Goal: Use online tool/utility

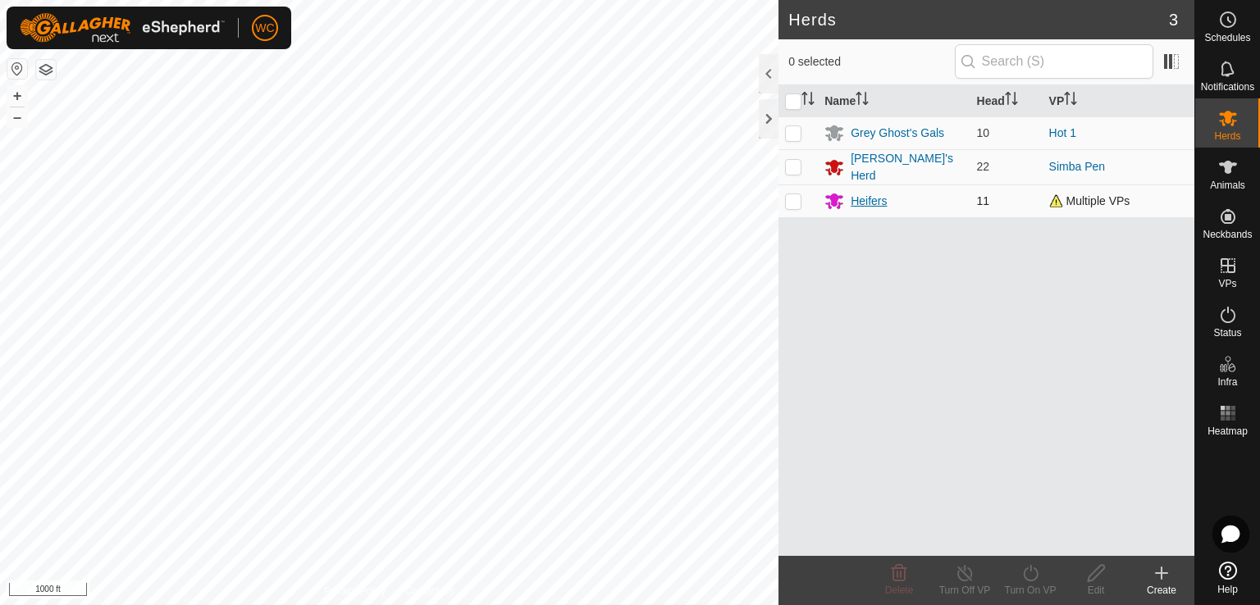
click at [860, 194] on div "Heifers" at bounding box center [869, 201] width 36 height 17
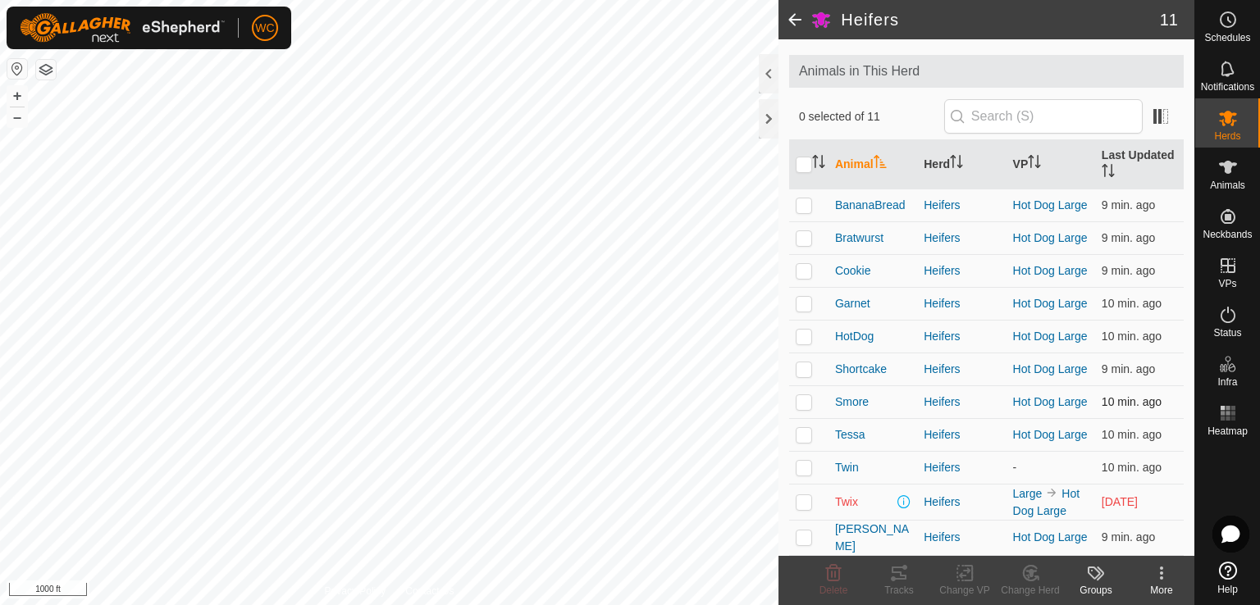
scroll to position [92, 0]
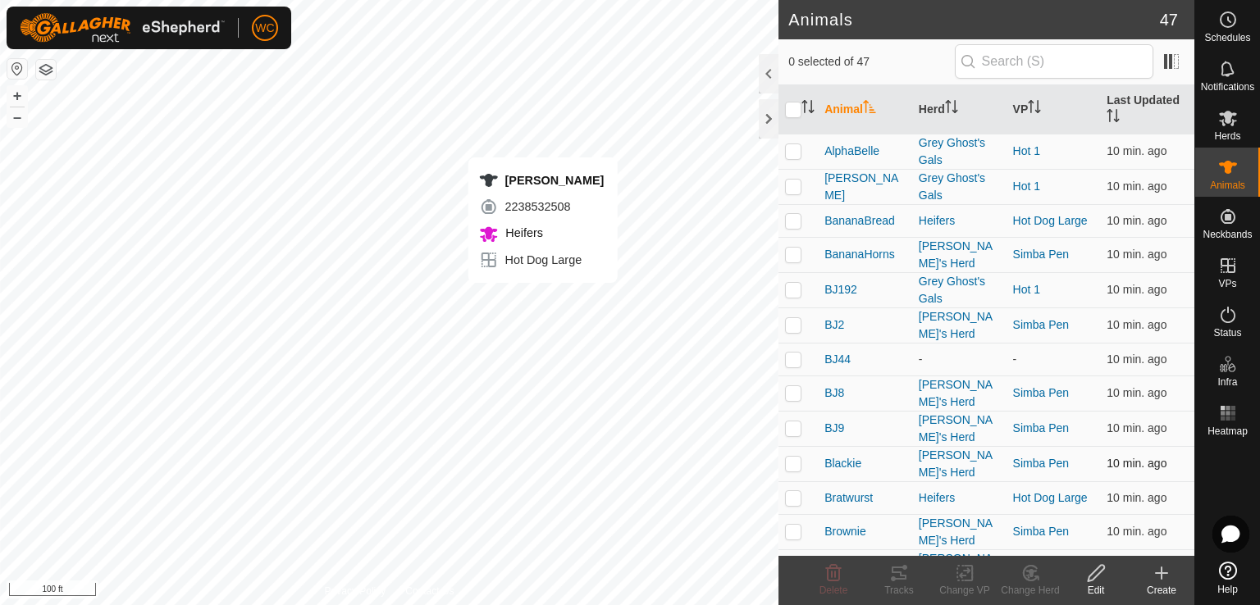
checkbox input "true"
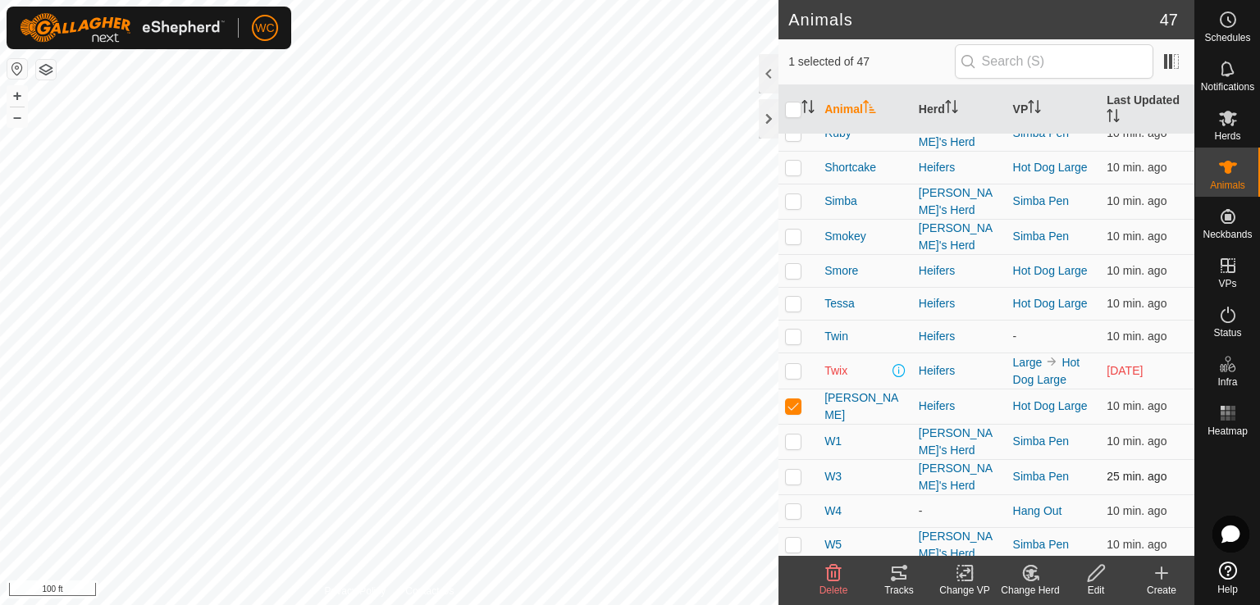
scroll to position [1129, 0]
click at [860, 388] on span "[PERSON_NAME]" at bounding box center [864, 405] width 81 height 34
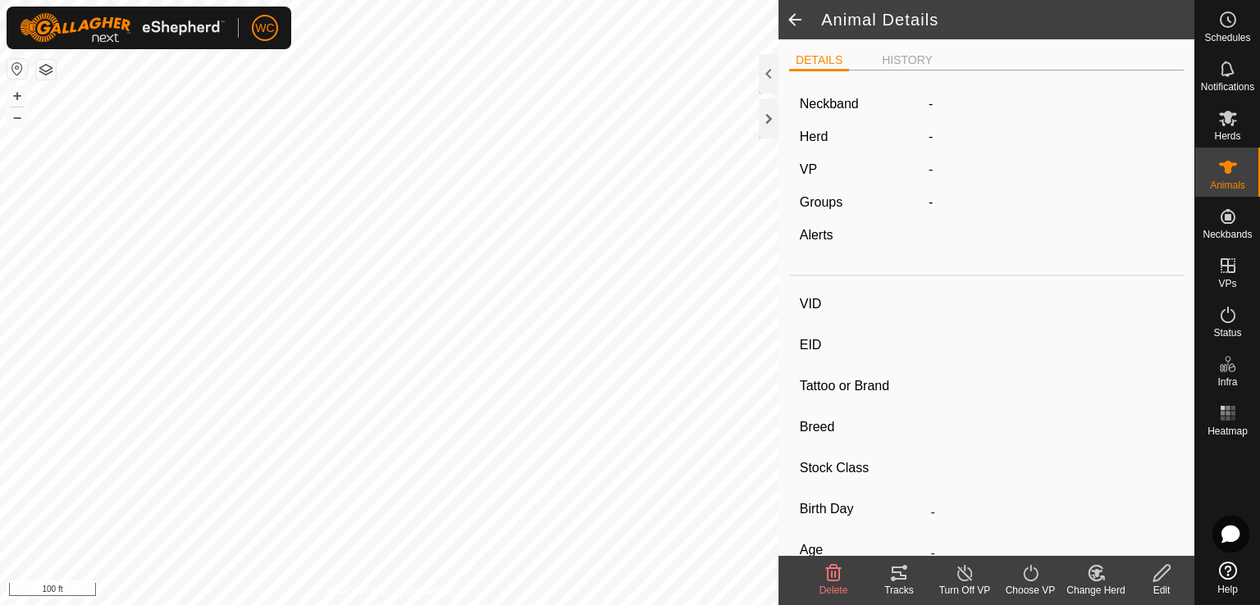
type input "[PERSON_NAME]"
type input "840003222482366"
type input "-"
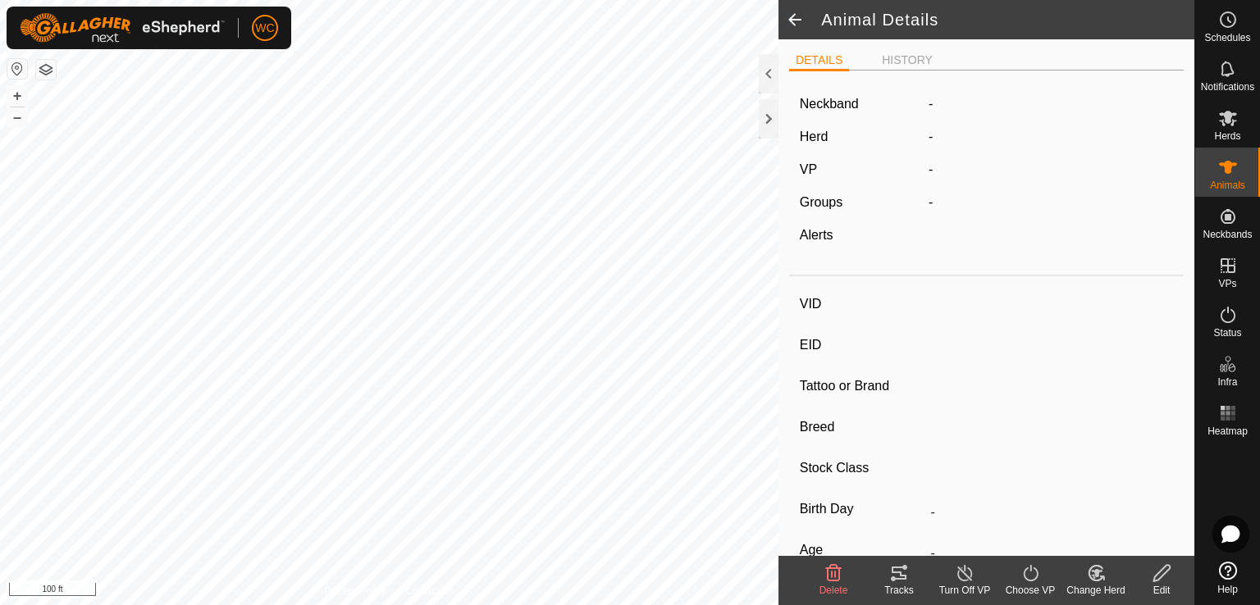
type input "0 kg"
type input "-"
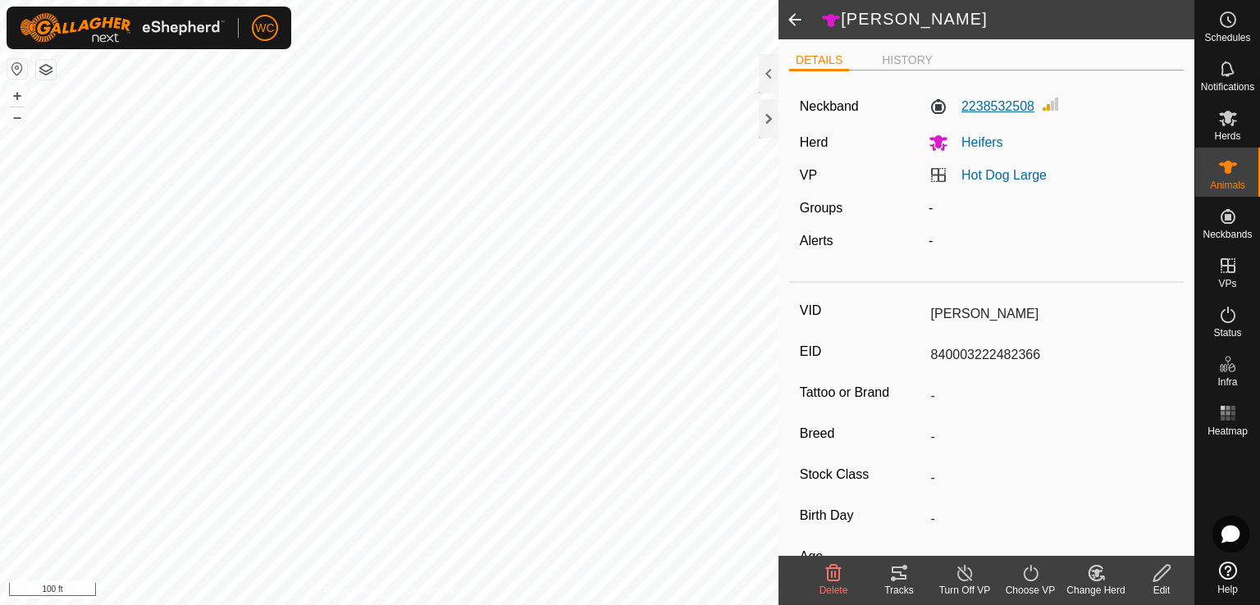
click at [986, 101] on label "2238532508" at bounding box center [981, 107] width 106 height 20
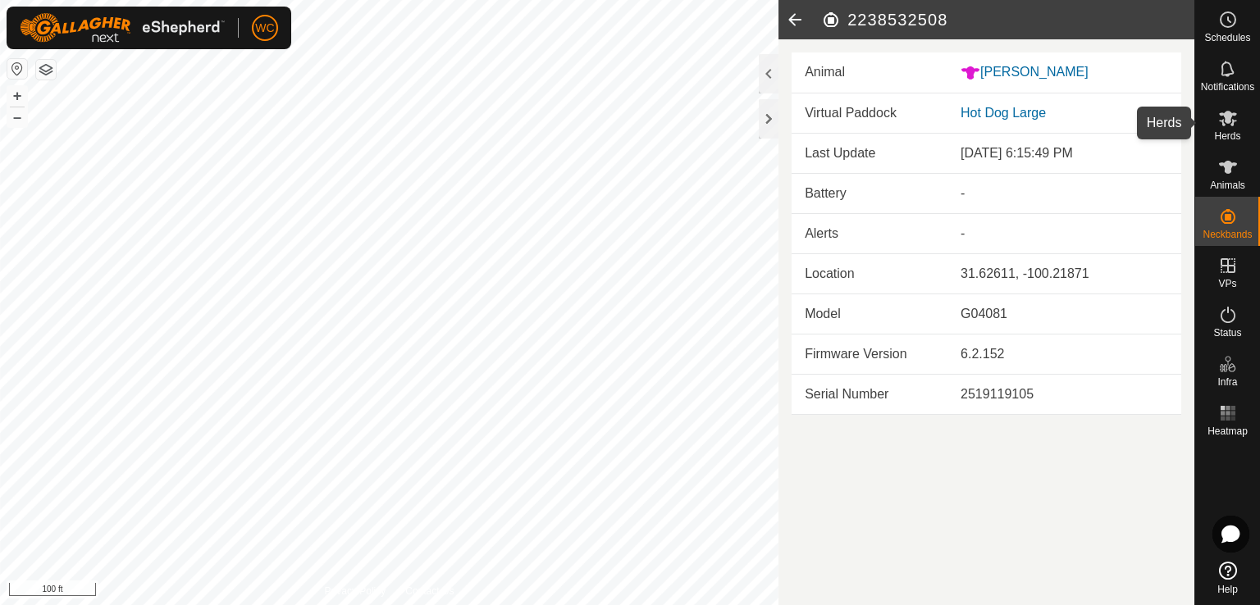
click at [1220, 118] on icon at bounding box center [1228, 118] width 20 height 20
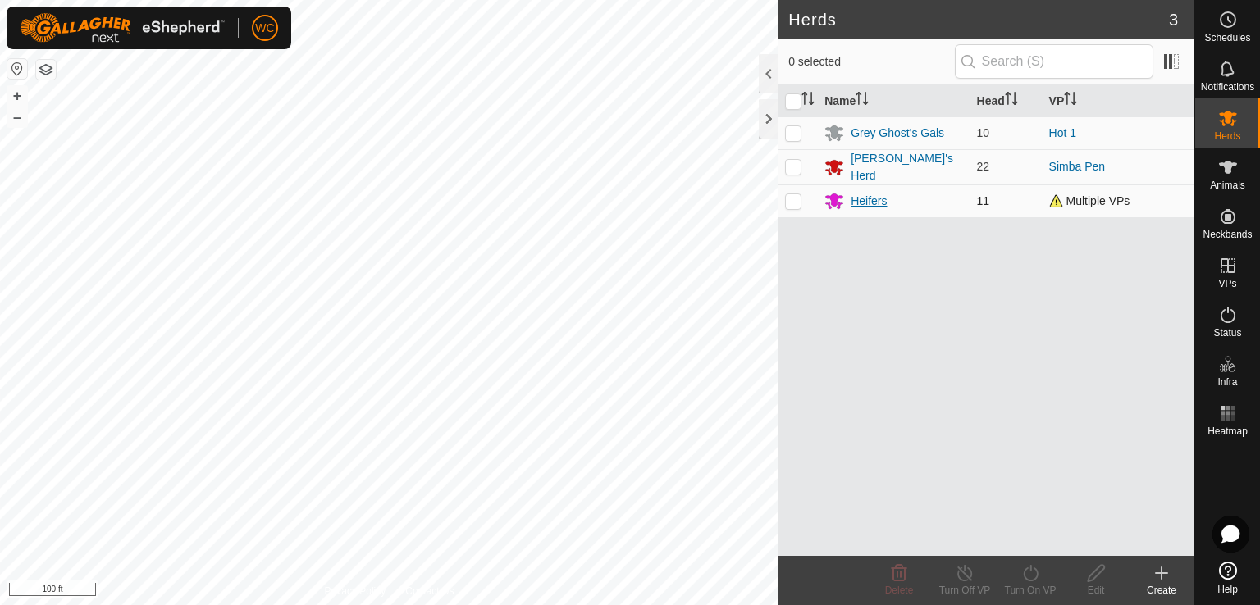
click at [863, 194] on div "Heifers" at bounding box center [869, 201] width 36 height 17
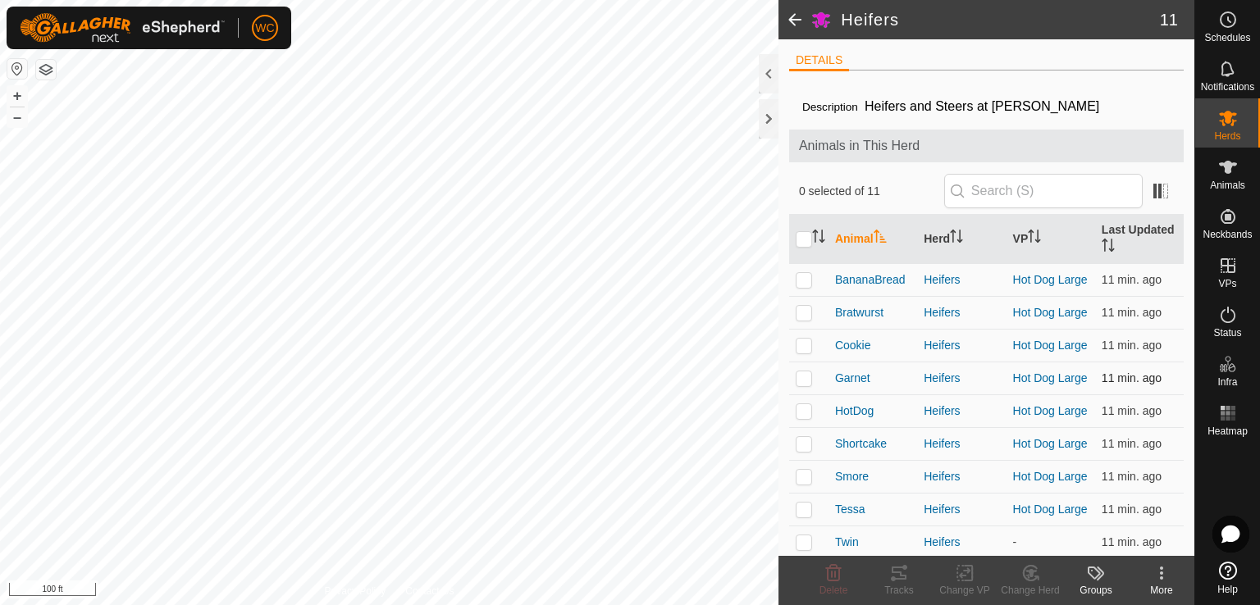
scroll to position [92, 0]
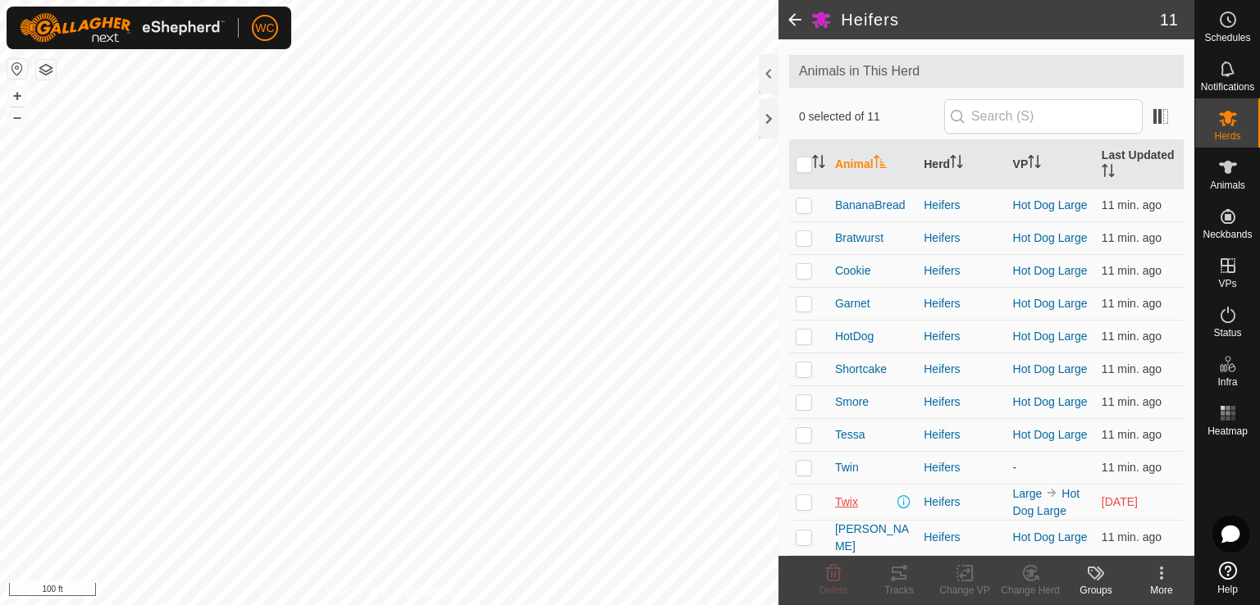
click at [843, 499] on span "Twix" at bounding box center [846, 502] width 23 height 17
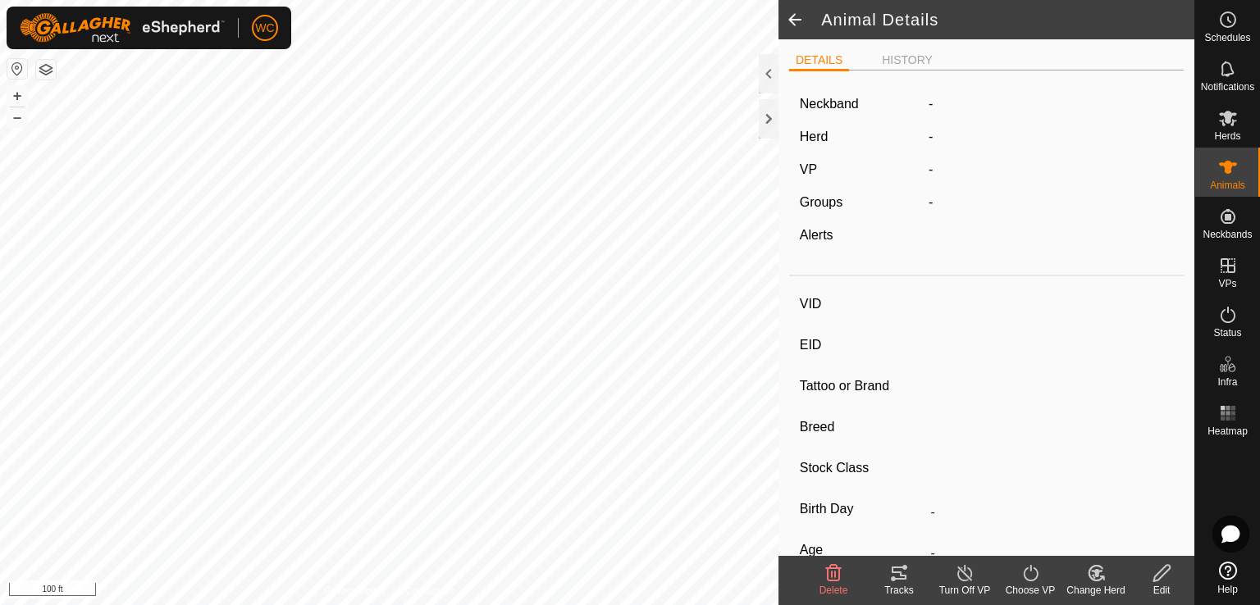
type input "Twix"
type input "840003222582155"
type input "-"
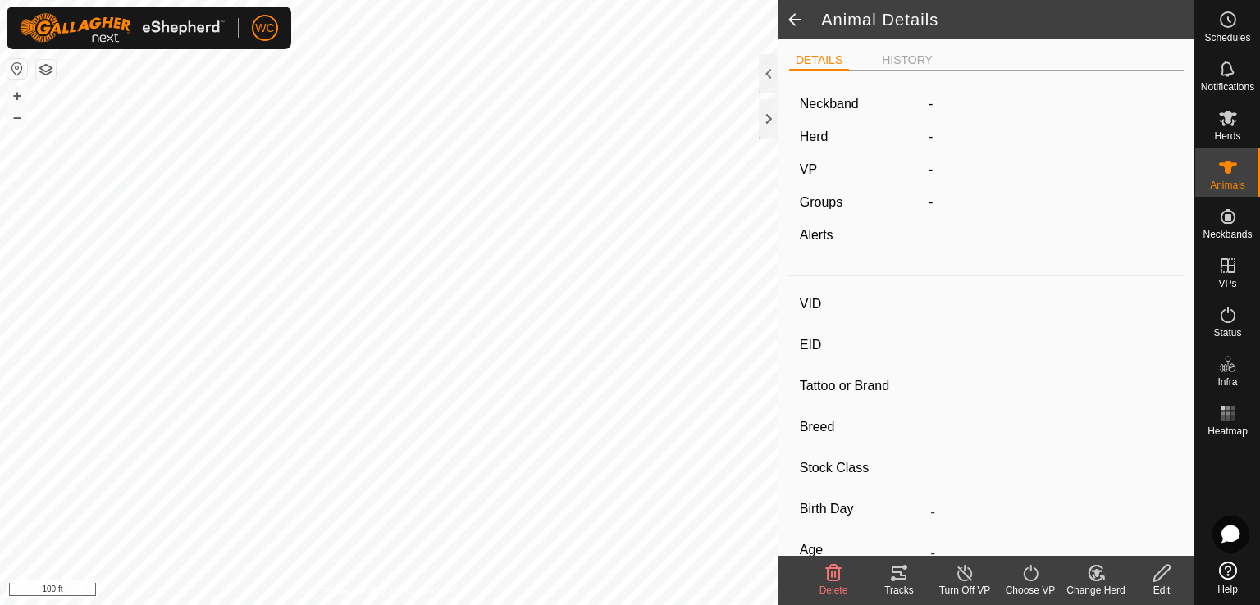
type input "0 kg"
type input "-"
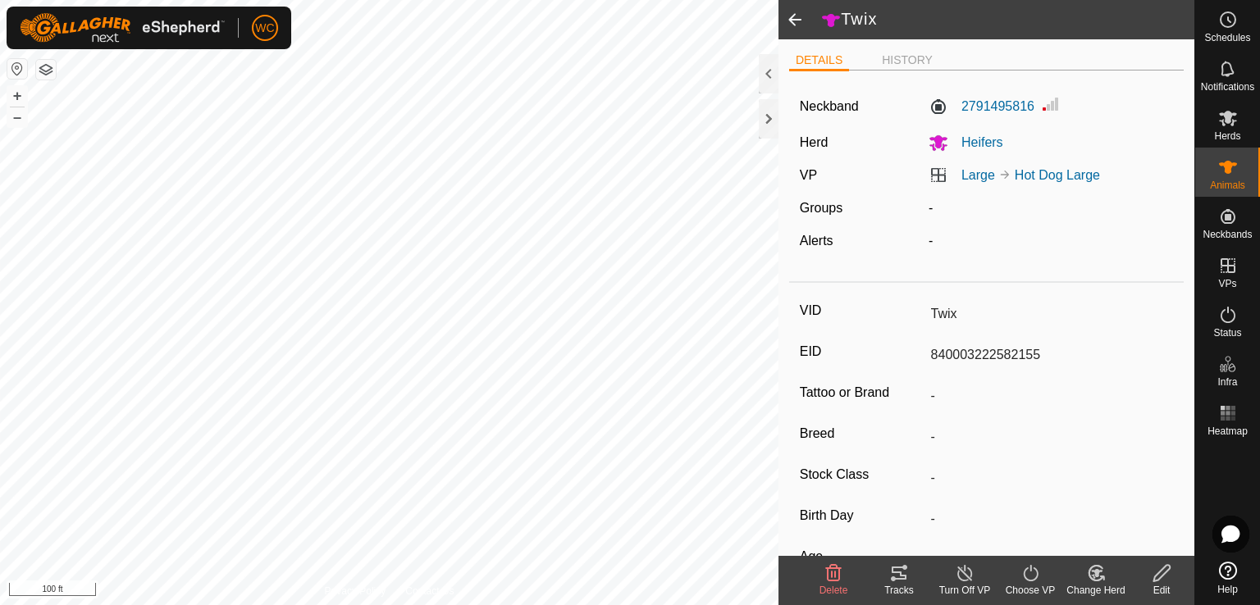
drag, startPoint x: 1035, startPoint y: 353, endPoint x: 926, endPoint y: 355, distance: 109.1
click at [926, 355] on input "840003222582155" at bounding box center [1048, 355] width 249 height 28
click at [1168, 569] on icon at bounding box center [1161, 573] width 16 height 16
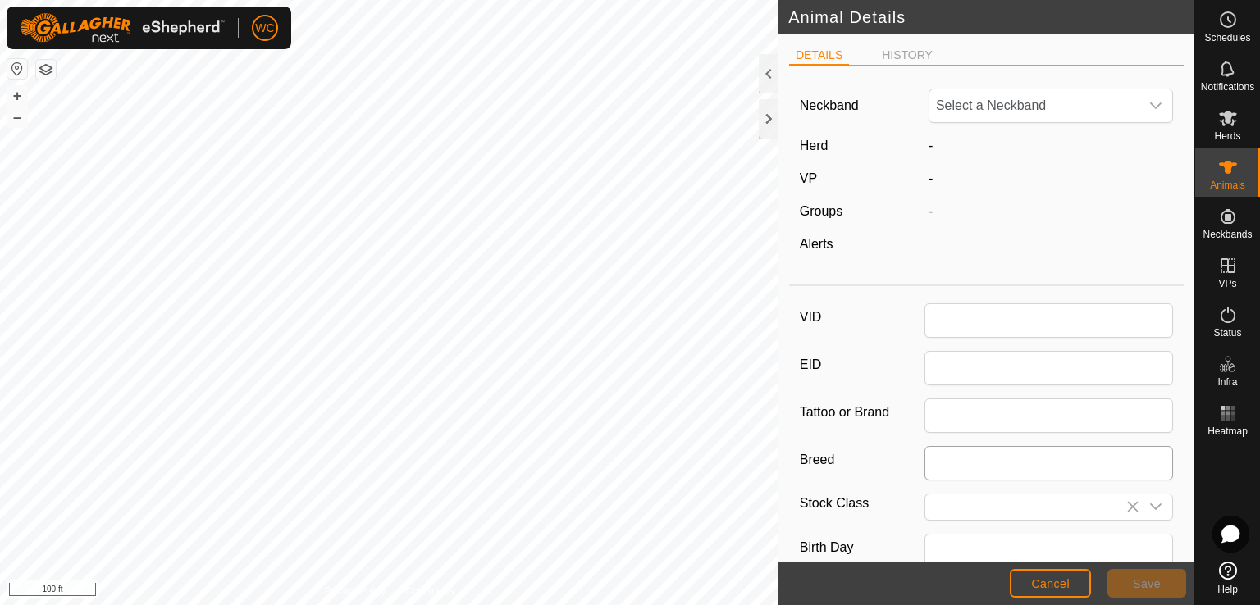
type input "Twix"
type input "840003222582155"
type input "0"
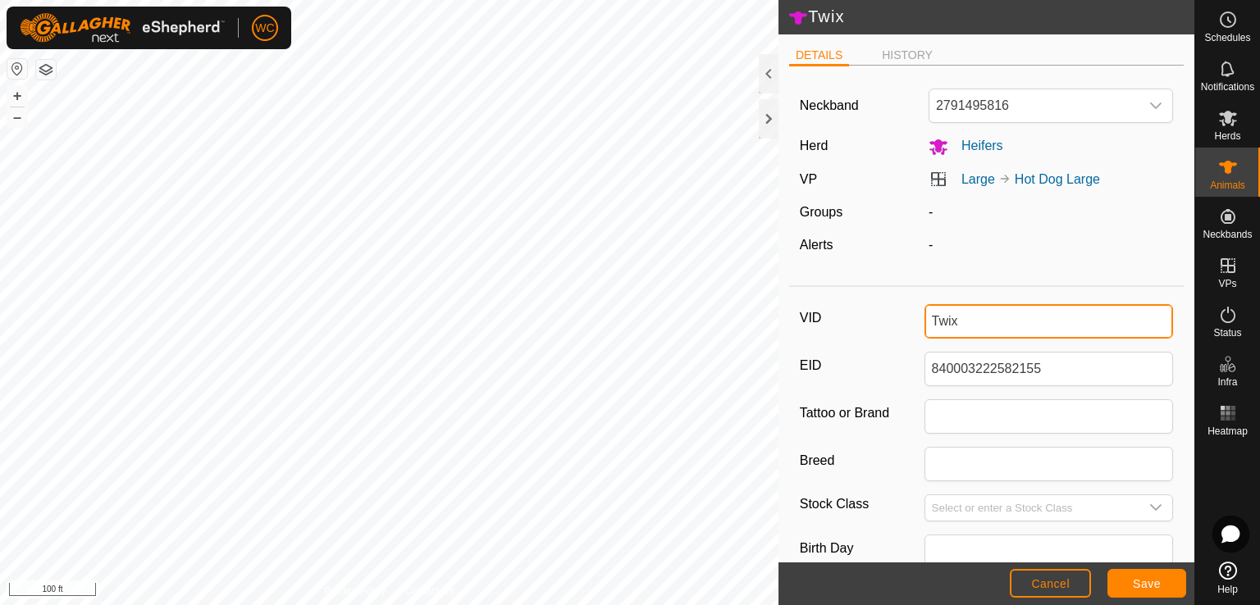
click at [987, 321] on input "Twix" at bounding box center [1048, 321] width 249 height 34
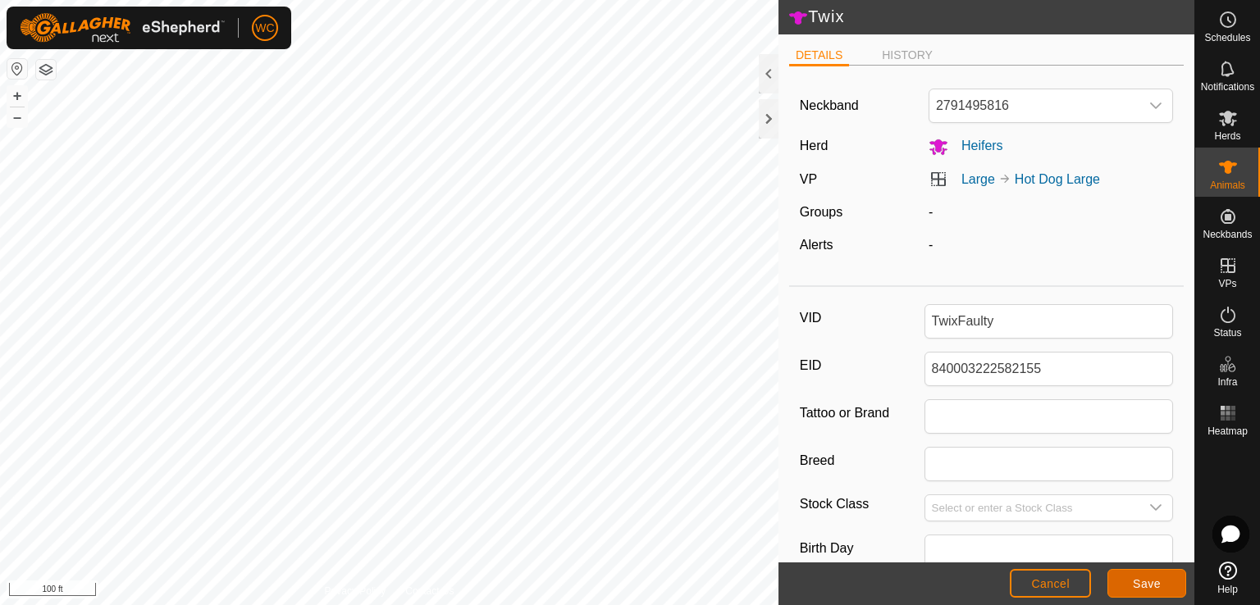
click at [1136, 587] on span "Save" at bounding box center [1147, 583] width 28 height 13
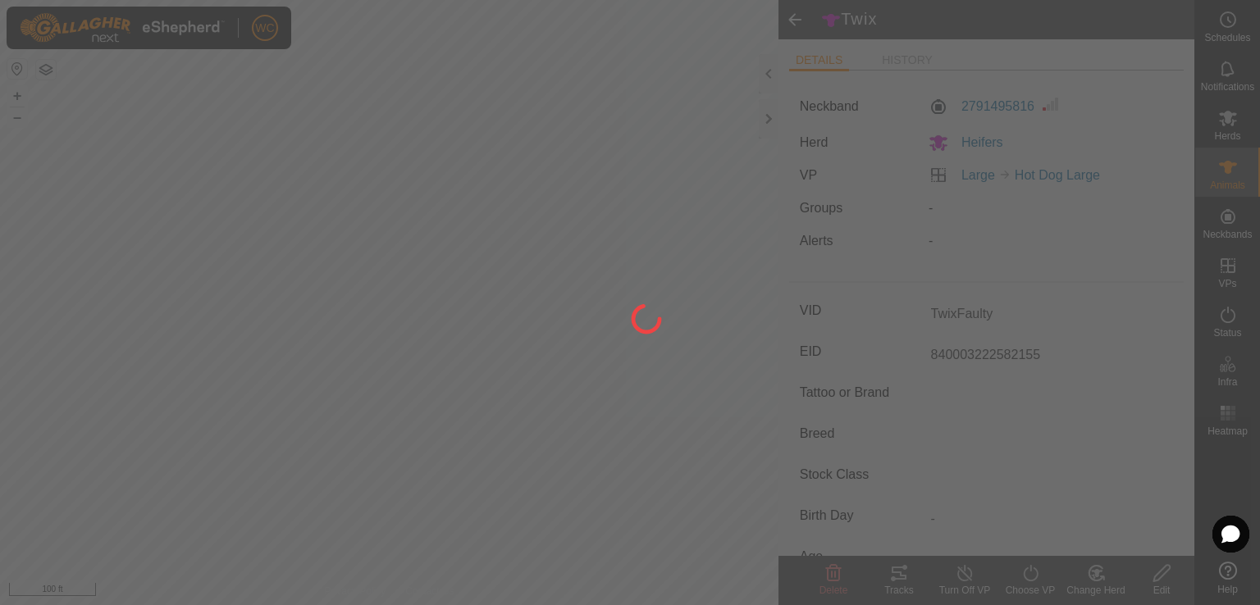
type input "Twix"
type input "-"
type input "0 kg"
type input "-"
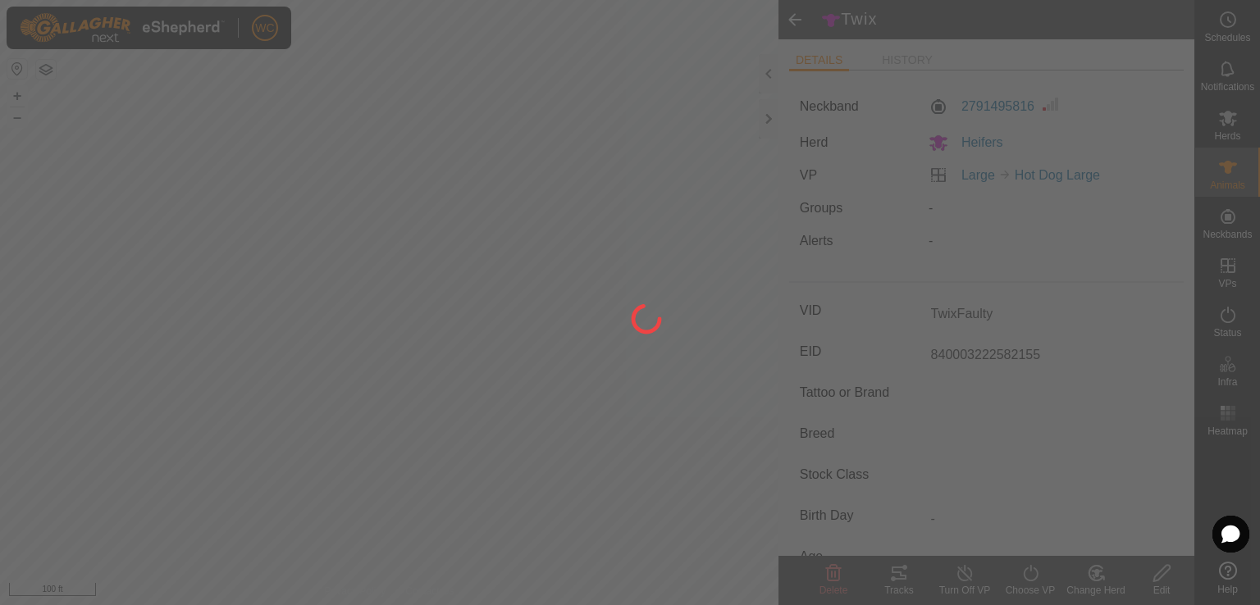
type input "-"
type input "TwixFaulty"
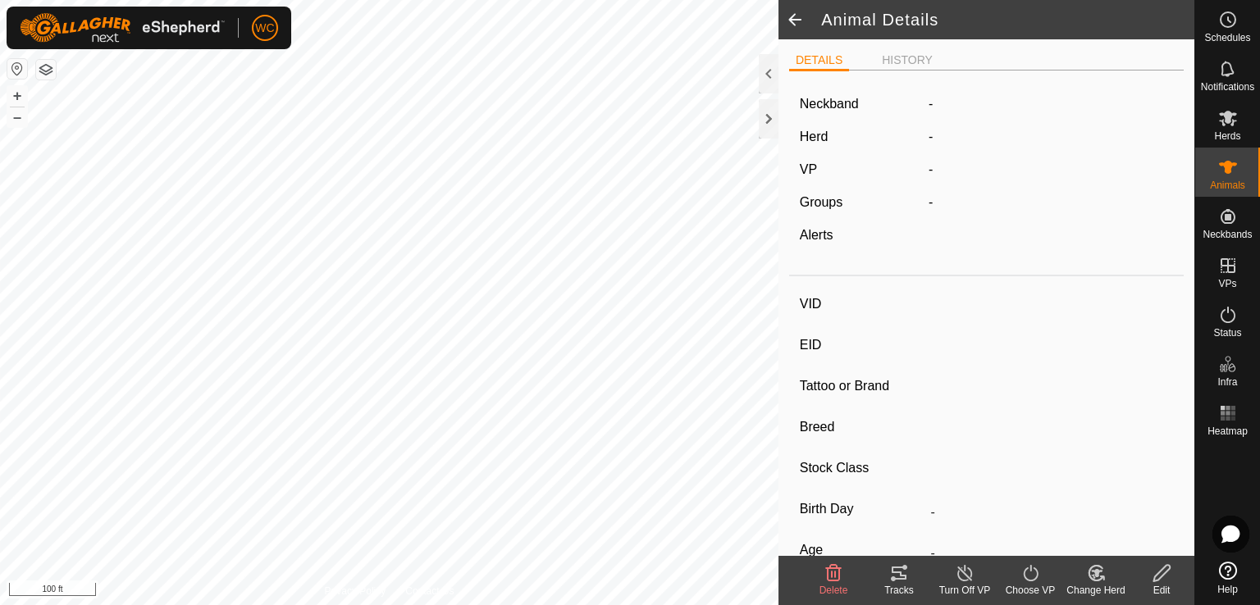
type input "[PERSON_NAME]"
type input "840003222482366"
type input "-"
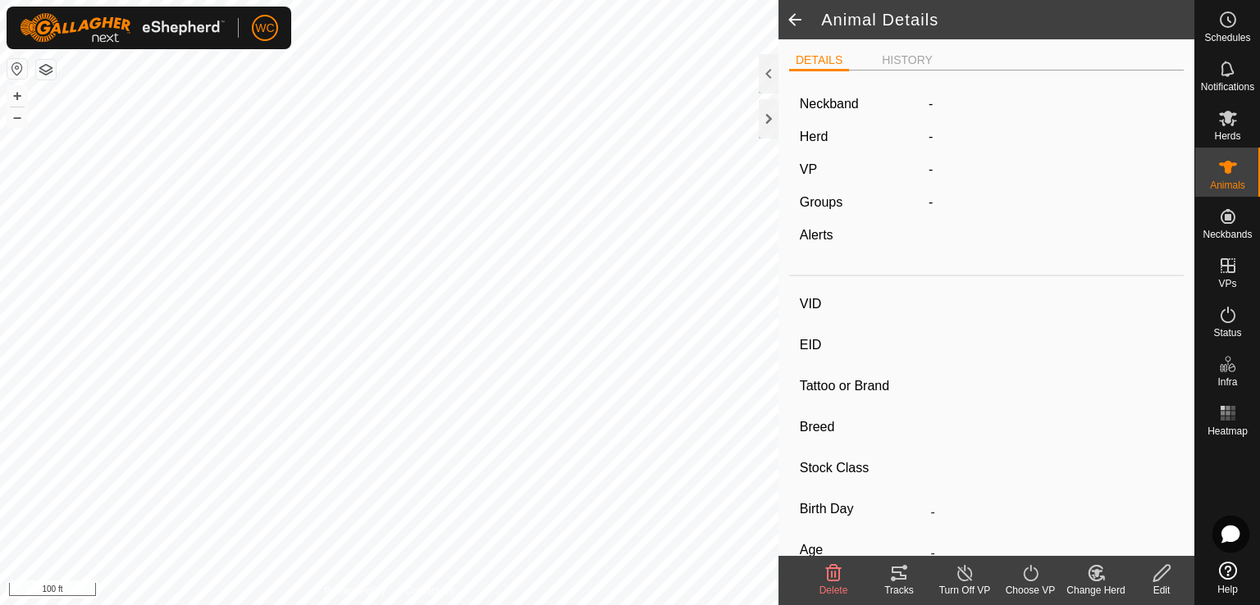
type input "0 kg"
type input "-"
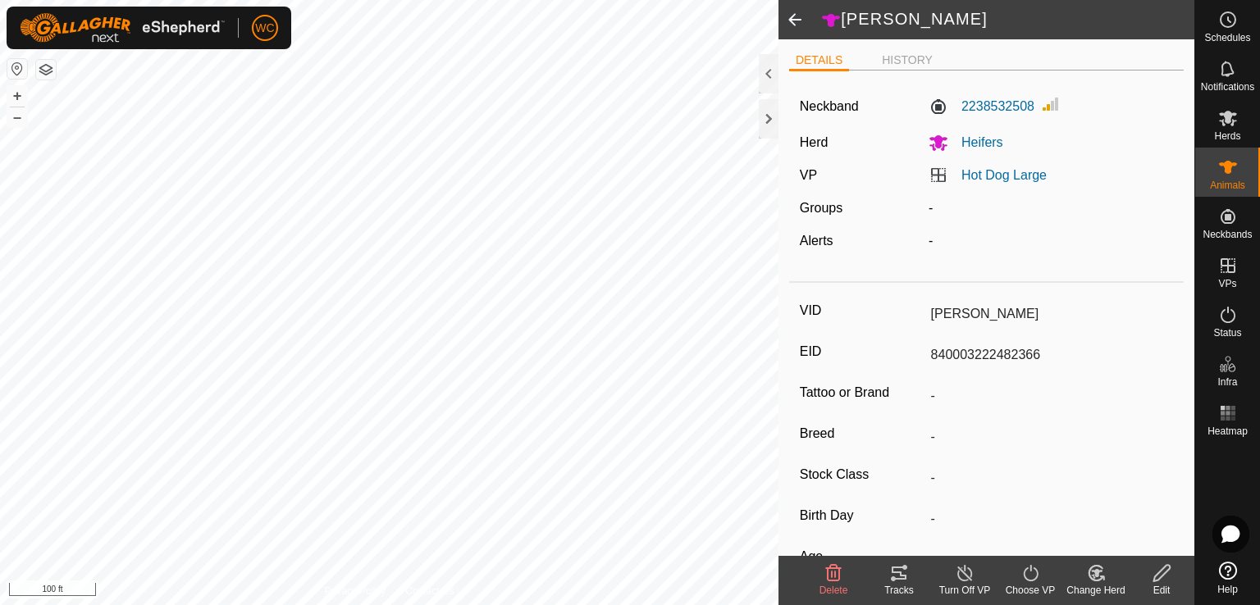
click at [1161, 584] on div "Edit" at bounding box center [1162, 590] width 66 height 15
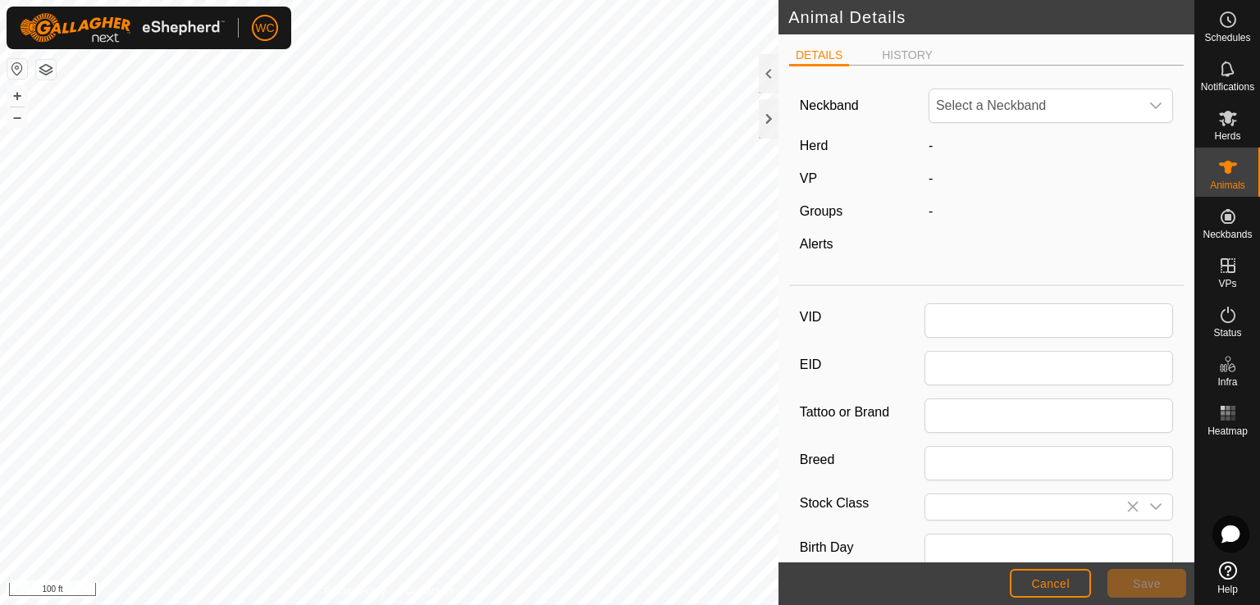
type input "[PERSON_NAME]"
type input "840003222482366"
type input "0"
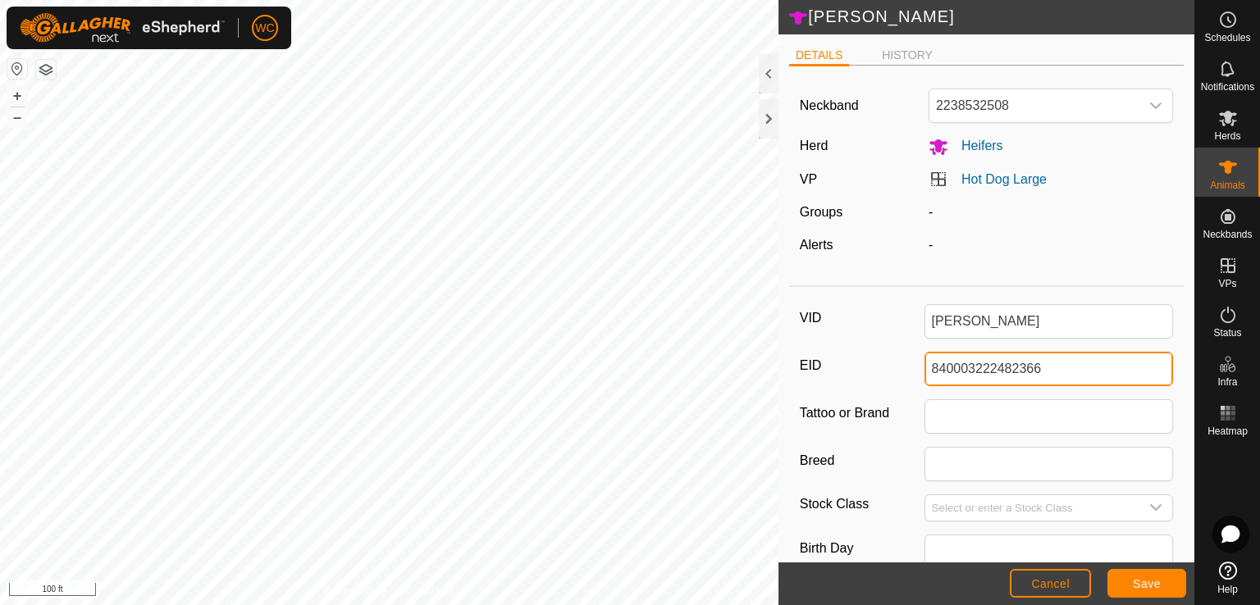
click at [777, 363] on div "[PERSON_NAME] DETAILS HISTORY Neckband 2238532508 Herd Heifers VP Hot Dog Large…" at bounding box center [597, 302] width 1194 height 605
type input "840002224823663"
drag, startPoint x: 1065, startPoint y: 370, endPoint x: 919, endPoint y: 374, distance: 146.9
click at [924, 374] on input "840002224823663" at bounding box center [1048, 369] width 249 height 34
paste input "840003222582155"
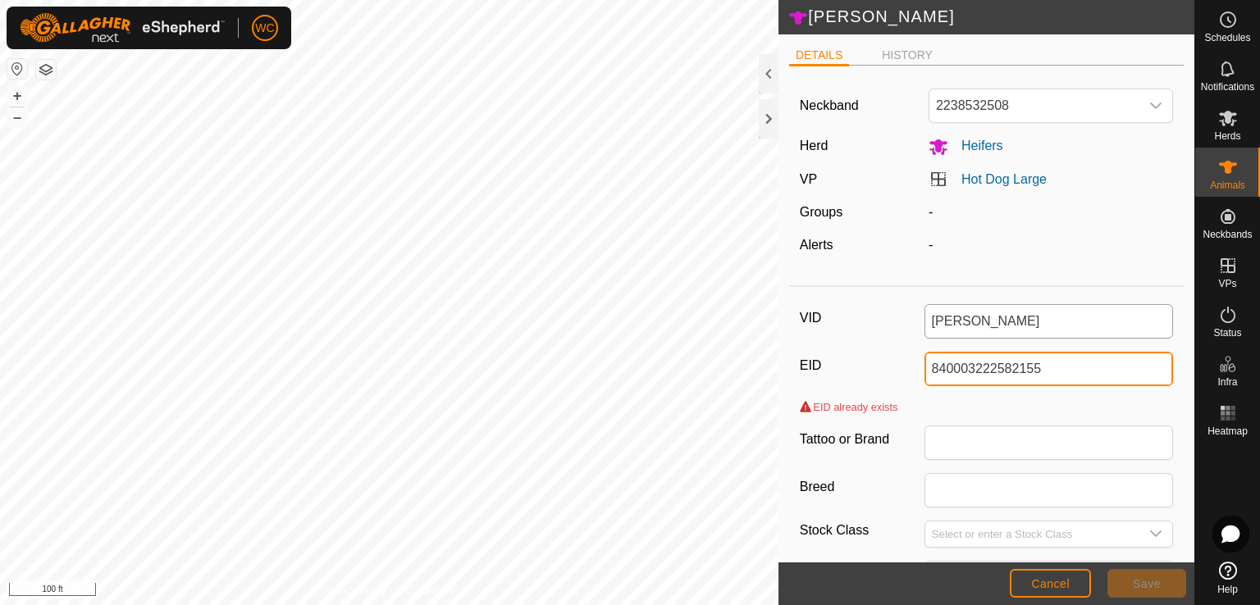
type input "840003222582155"
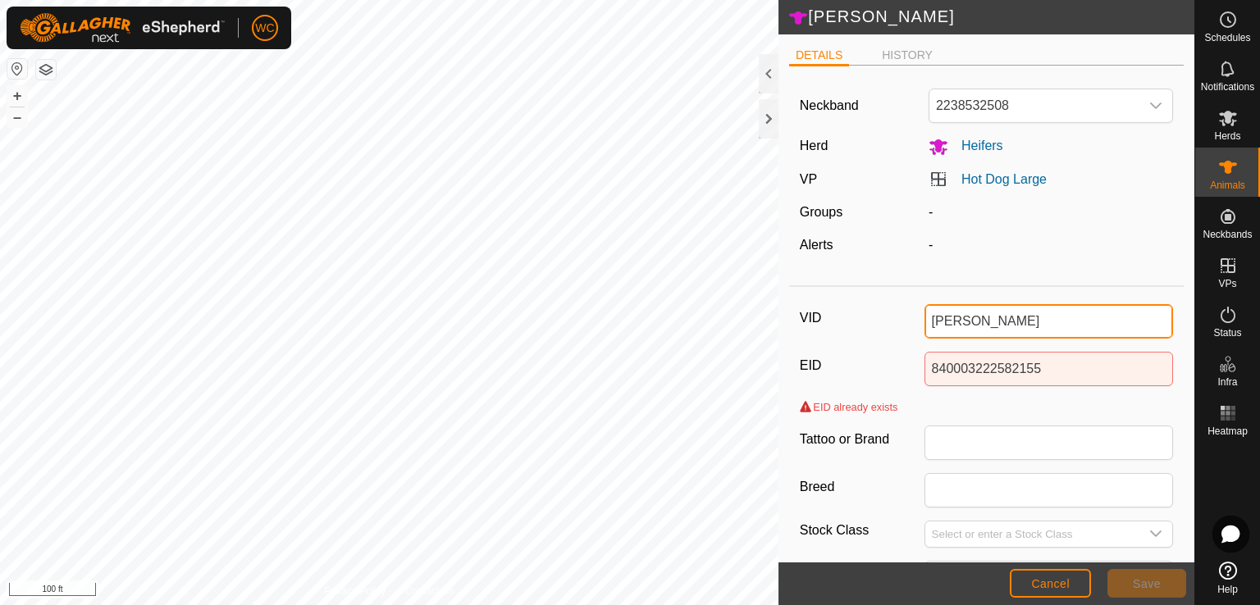
drag, startPoint x: 1023, startPoint y: 323, endPoint x: 908, endPoint y: 317, distance: 115.0
click at [908, 317] on div "VID [PERSON_NAME]" at bounding box center [987, 321] width 374 height 34
type input "Twix"
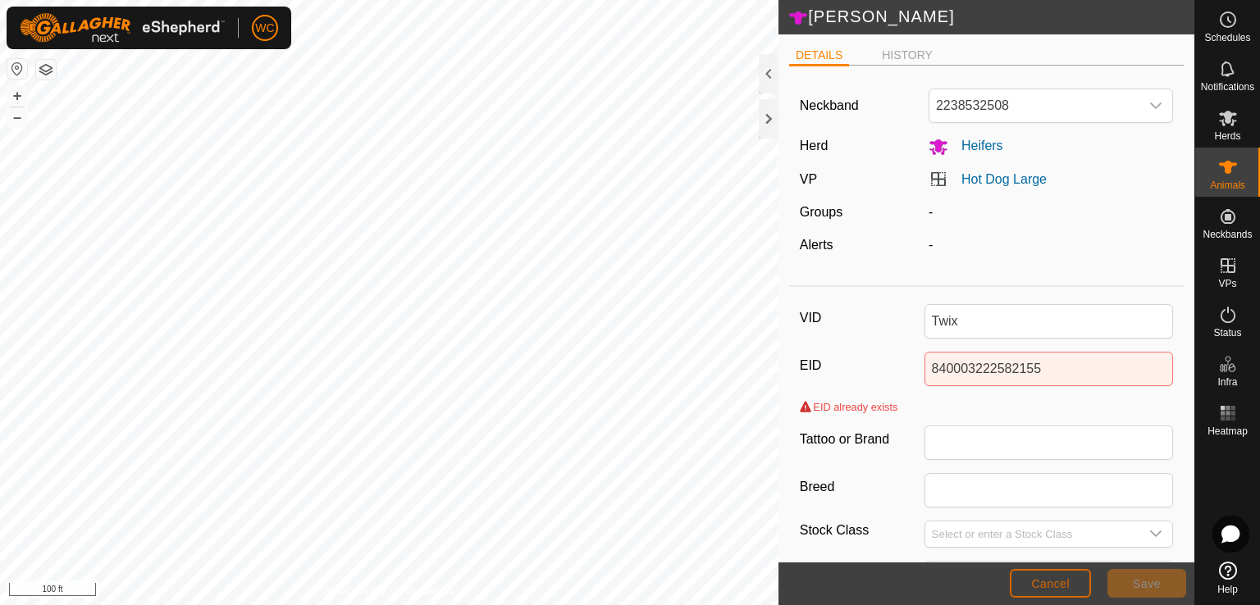
click at [1066, 590] on span "Cancel" at bounding box center [1050, 583] width 39 height 13
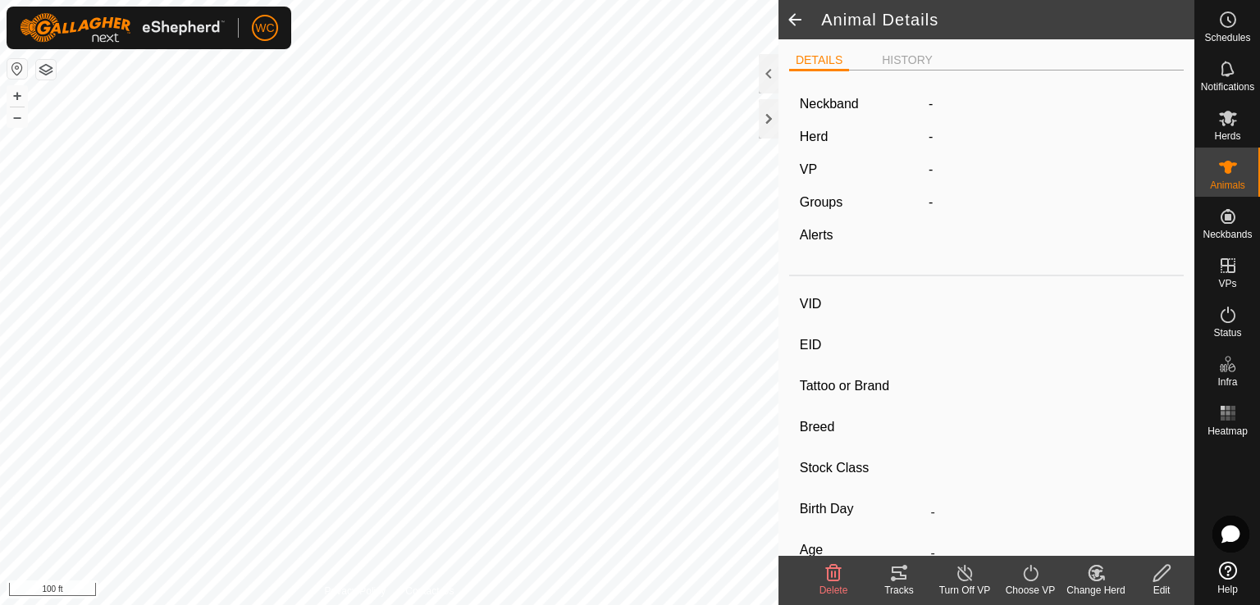
type input "[PERSON_NAME]"
type input "840003222482366"
type input "-"
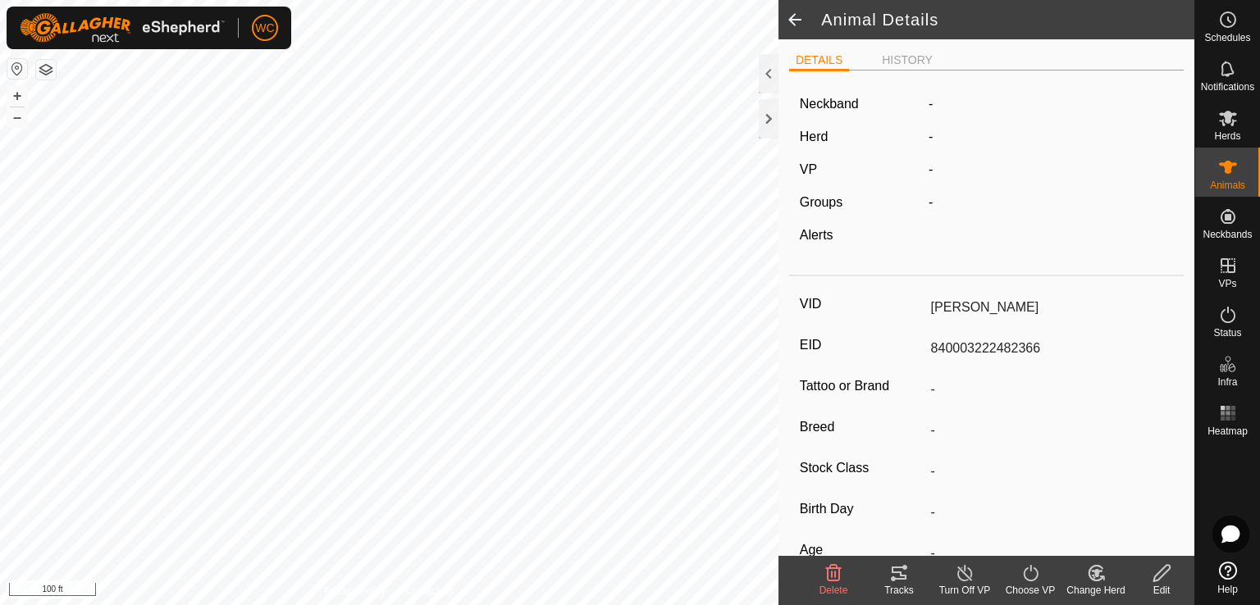
type input "0 kg"
type input "-"
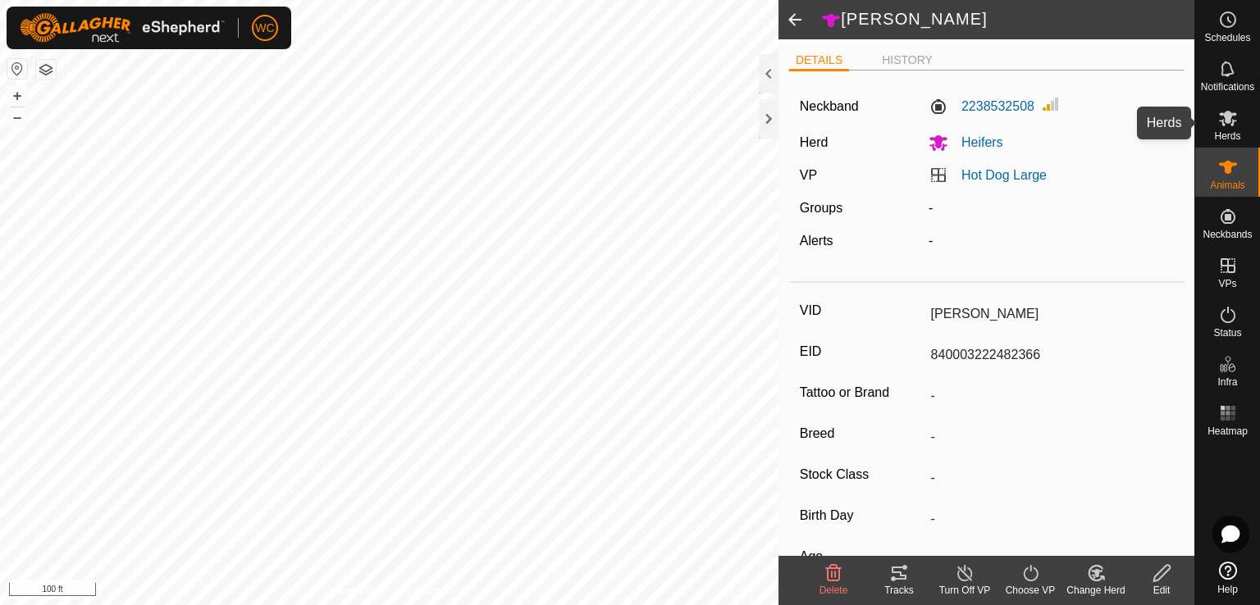
click at [1224, 127] on icon at bounding box center [1228, 118] width 20 height 20
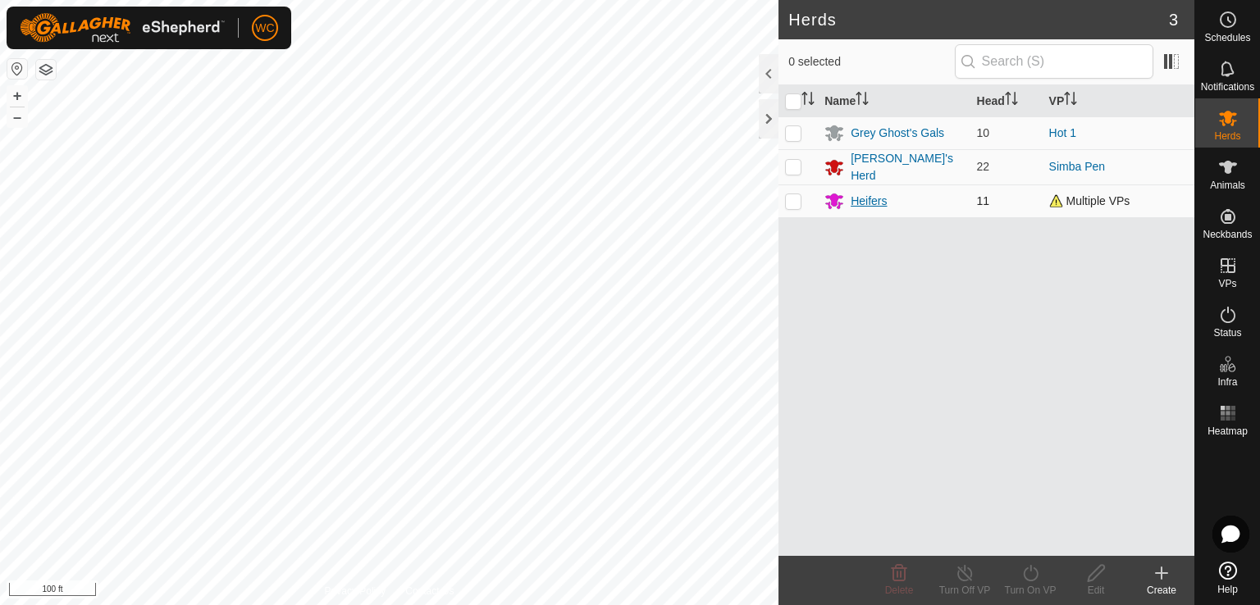
click at [861, 201] on div "Heifers" at bounding box center [869, 201] width 36 height 17
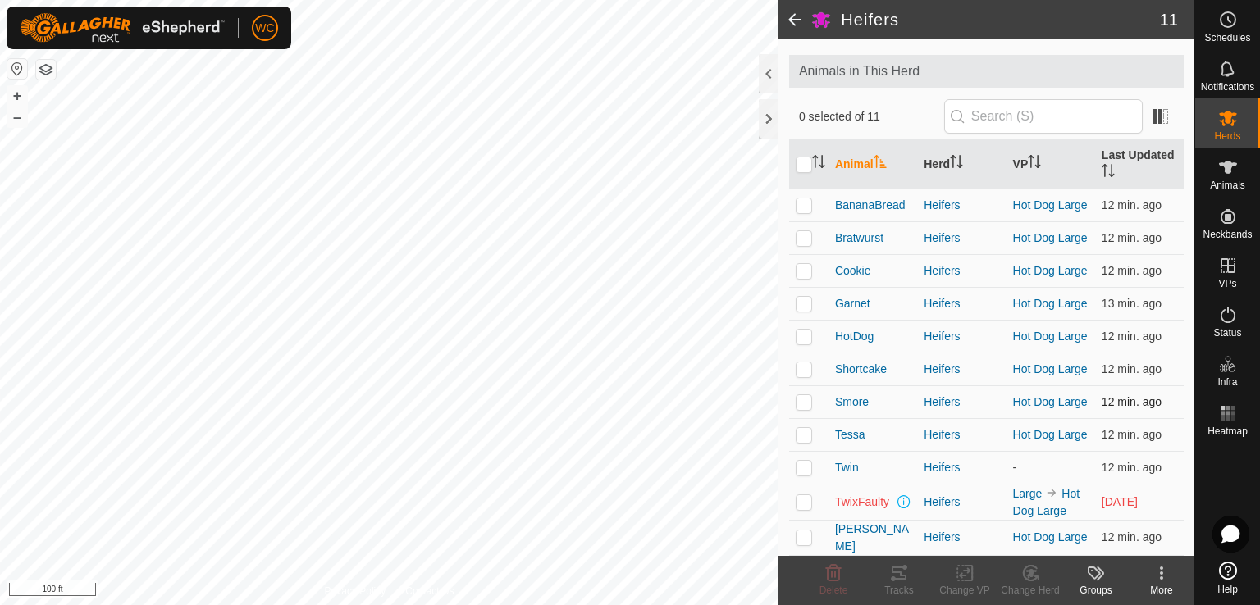
scroll to position [92, 0]
click at [856, 498] on span "TwixFaulty" at bounding box center [862, 502] width 54 height 17
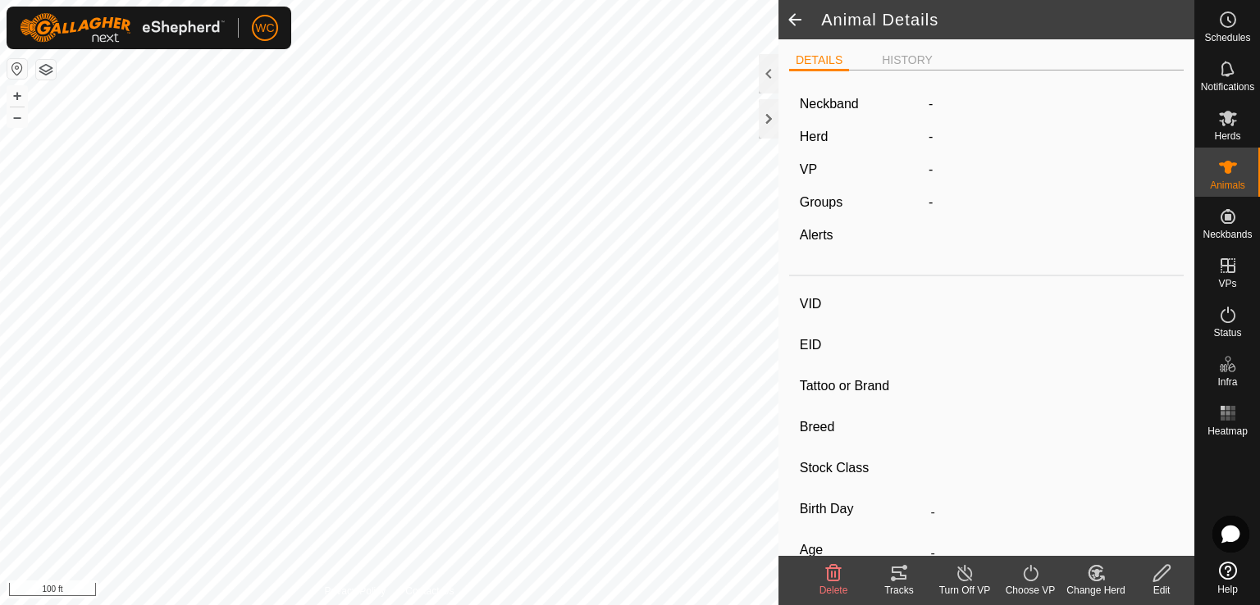
type input "TwixFaulty"
type input "840003222582155"
type input "-"
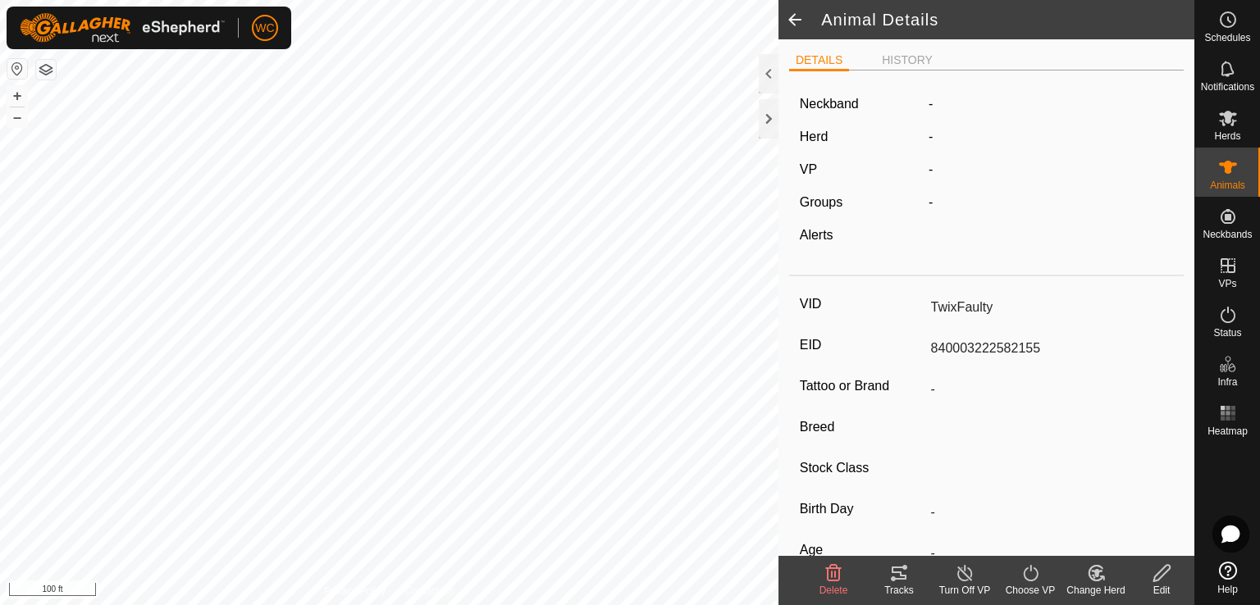
type input "0 kg"
type input "-"
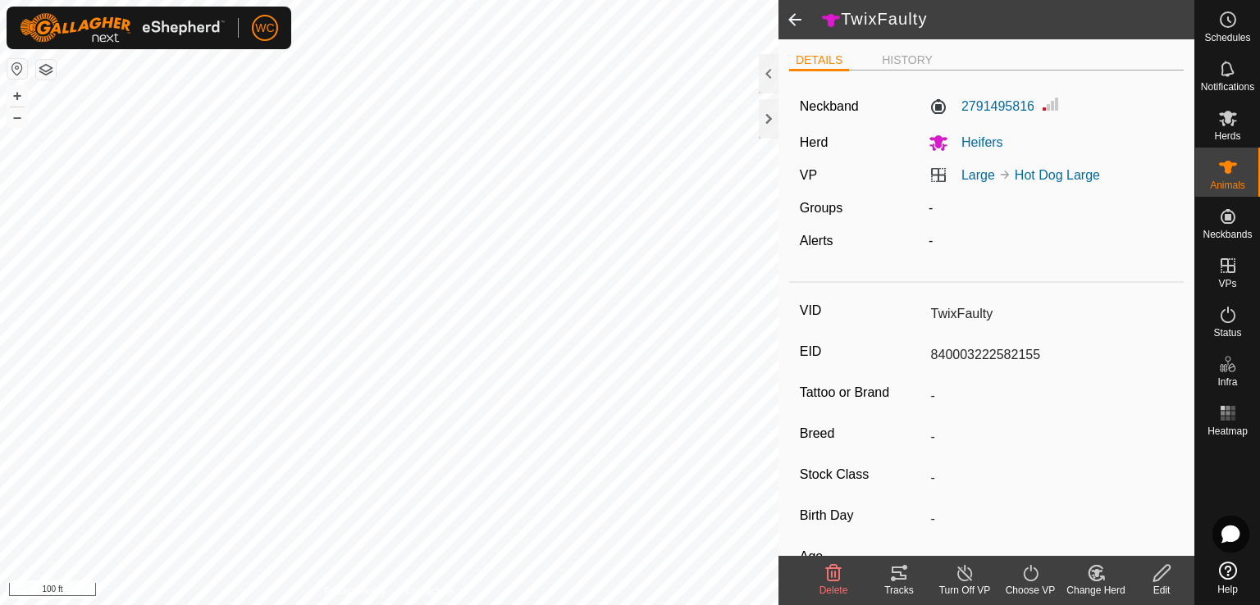
drag, startPoint x: 1042, startPoint y: 357, endPoint x: 974, endPoint y: 354, distance: 67.3
click at [974, 354] on input "840003222582155" at bounding box center [1048, 355] width 249 height 28
click at [1158, 583] on div "Edit" at bounding box center [1162, 590] width 66 height 15
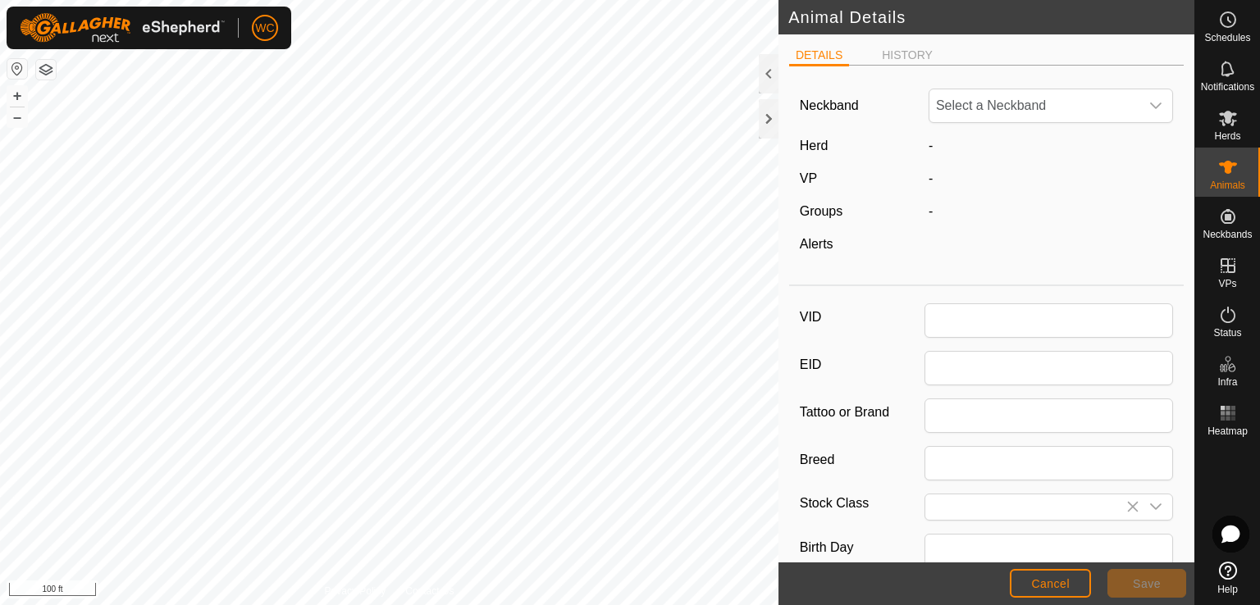
type input "TwixFaulty"
type input "840003222582155"
type input "0"
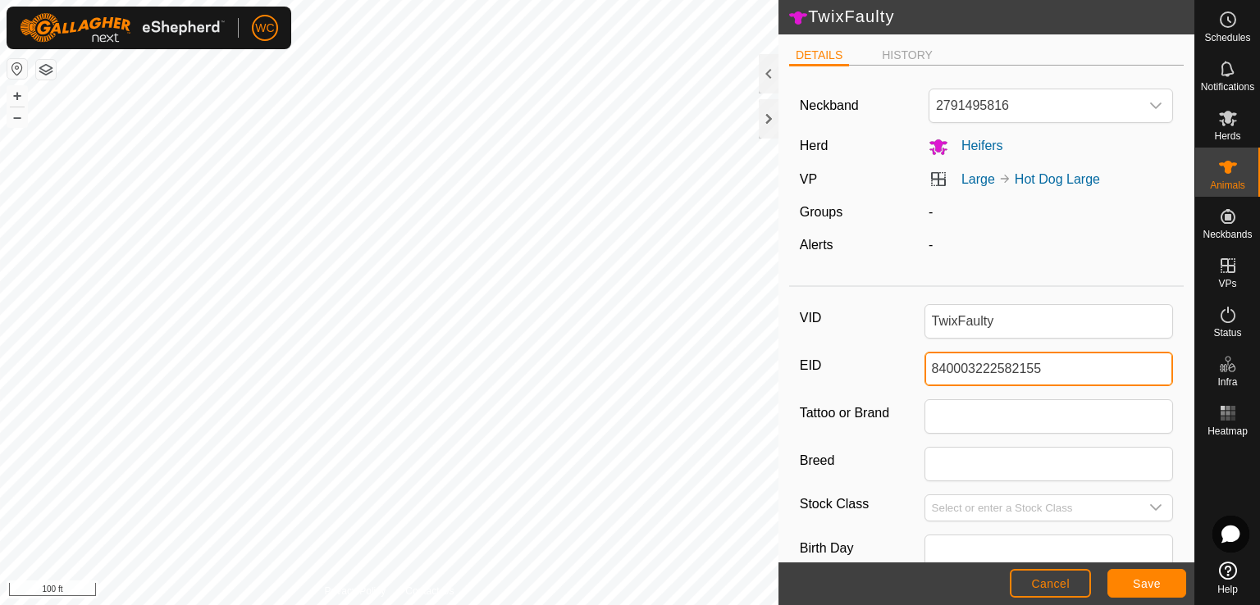
click at [1074, 373] on input "840003222582155" at bounding box center [1048, 369] width 249 height 34
click at [1047, 577] on span "Cancel" at bounding box center [1050, 583] width 39 height 13
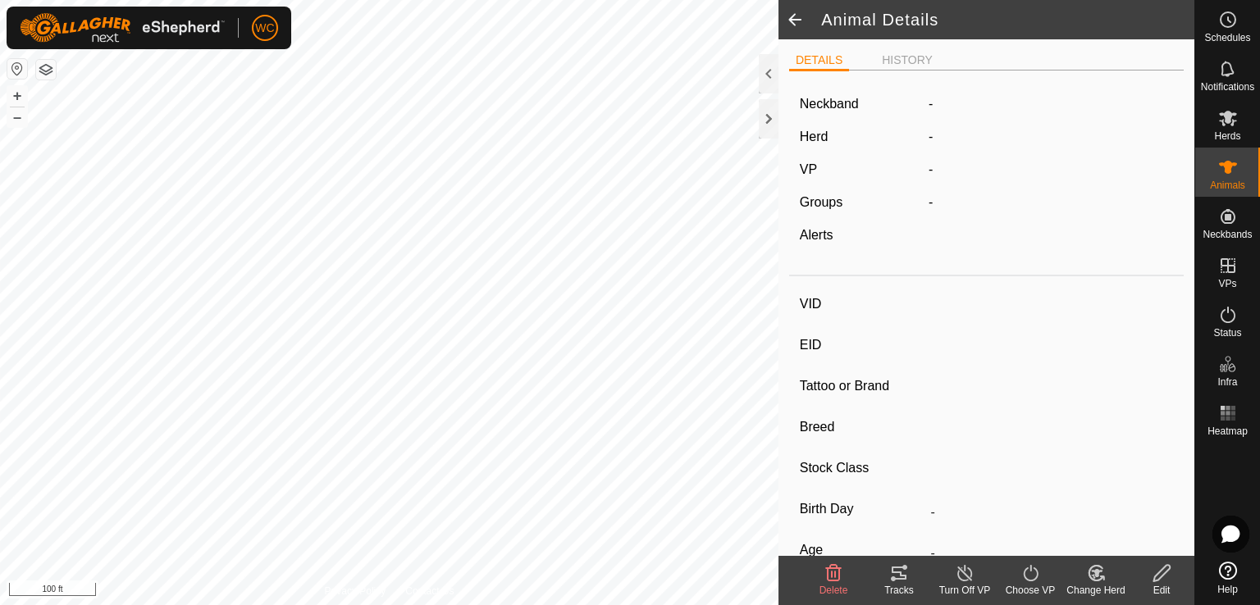
type input "TwixFaulty"
type input "840003222582155"
type input "-"
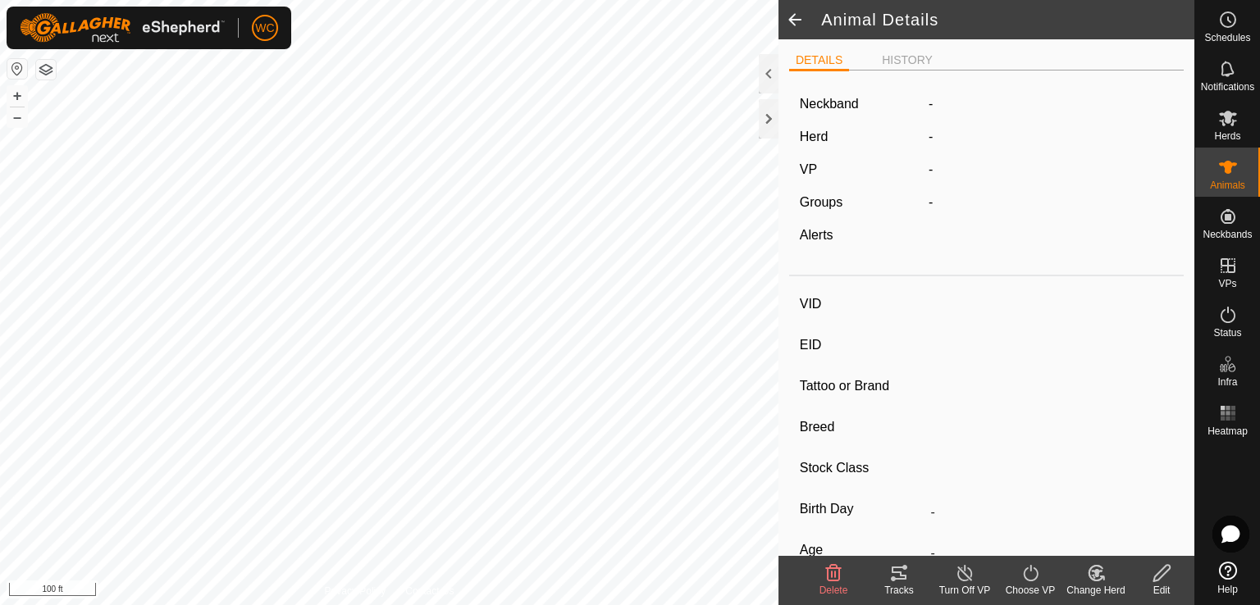
type input "0 kg"
type input "-"
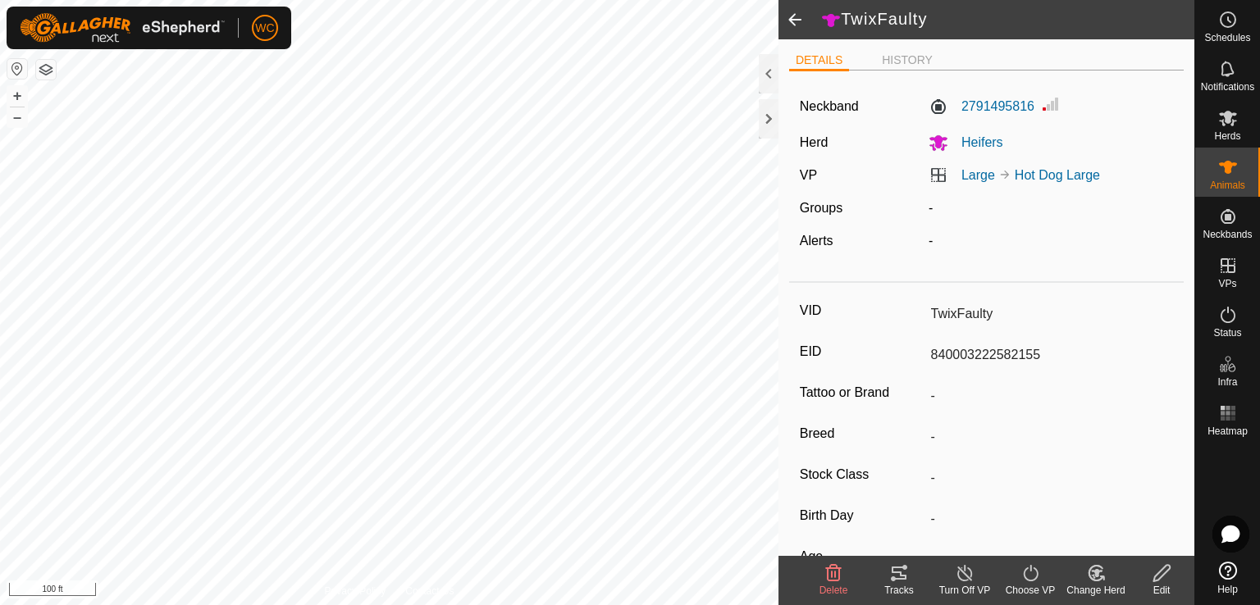
click at [1161, 576] on icon at bounding box center [1161, 573] width 16 height 16
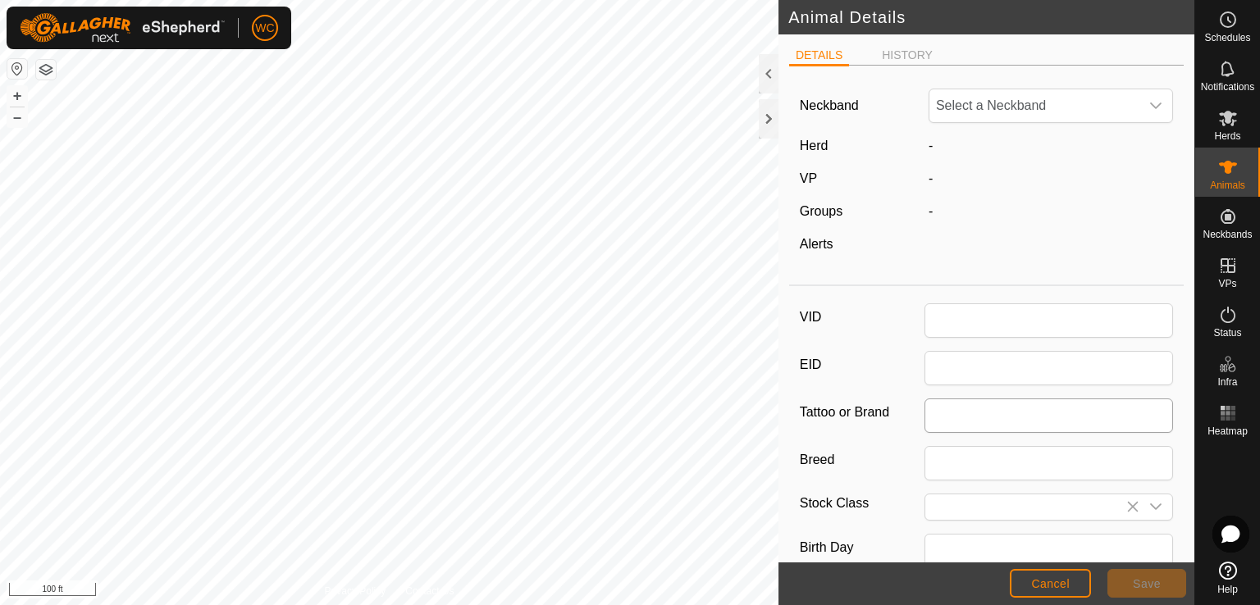
type input "TwixFaulty"
type input "840003222582155"
type input "0"
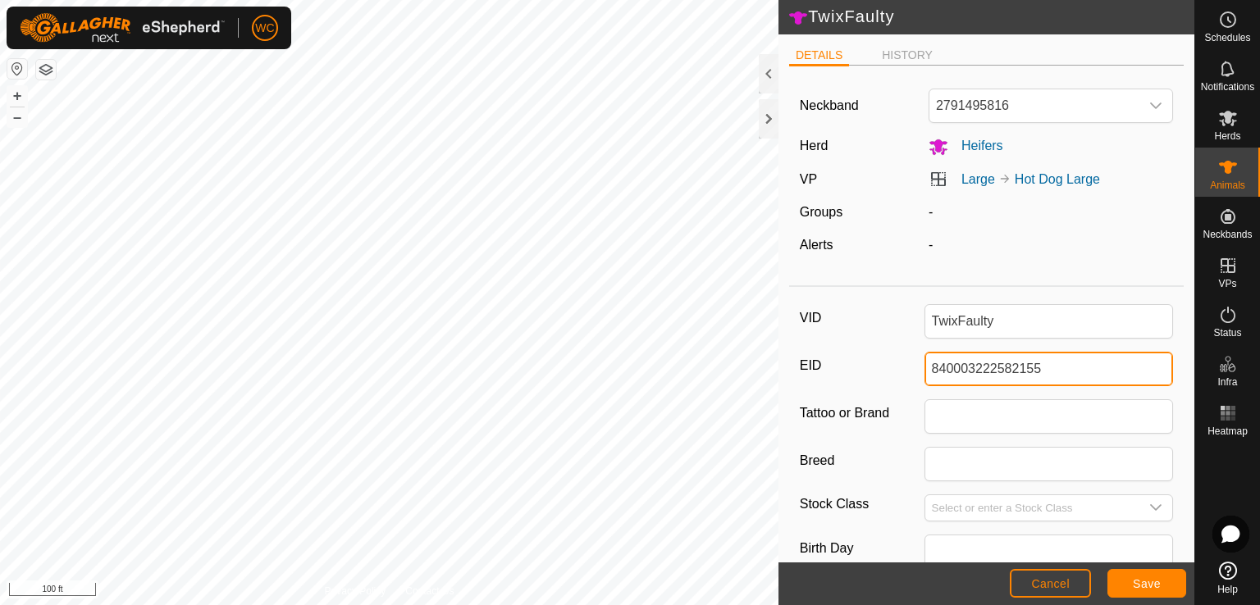
drag, startPoint x: 1069, startPoint y: 376, endPoint x: 788, endPoint y: 362, distance: 280.9
click at [789, 362] on div "VID TwixFaulty EID 840003222582155 Tattoo or Brand Breed Stock Class Birth Day …" at bounding box center [986, 548] width 395 height 508
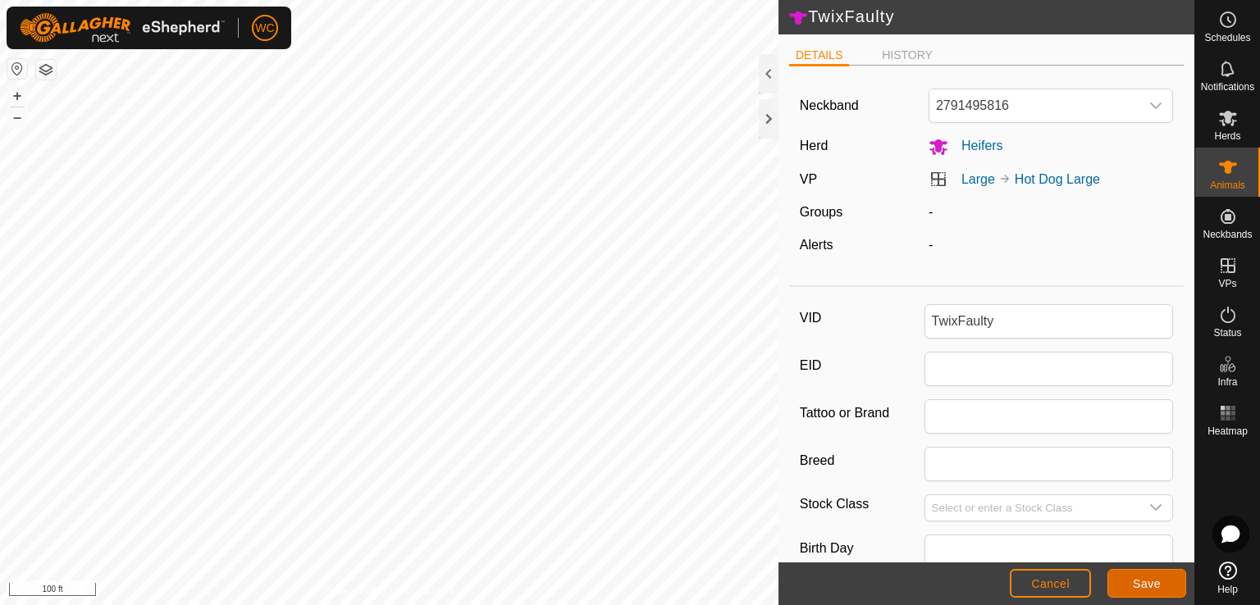
click at [1142, 586] on span "Save" at bounding box center [1147, 583] width 28 height 13
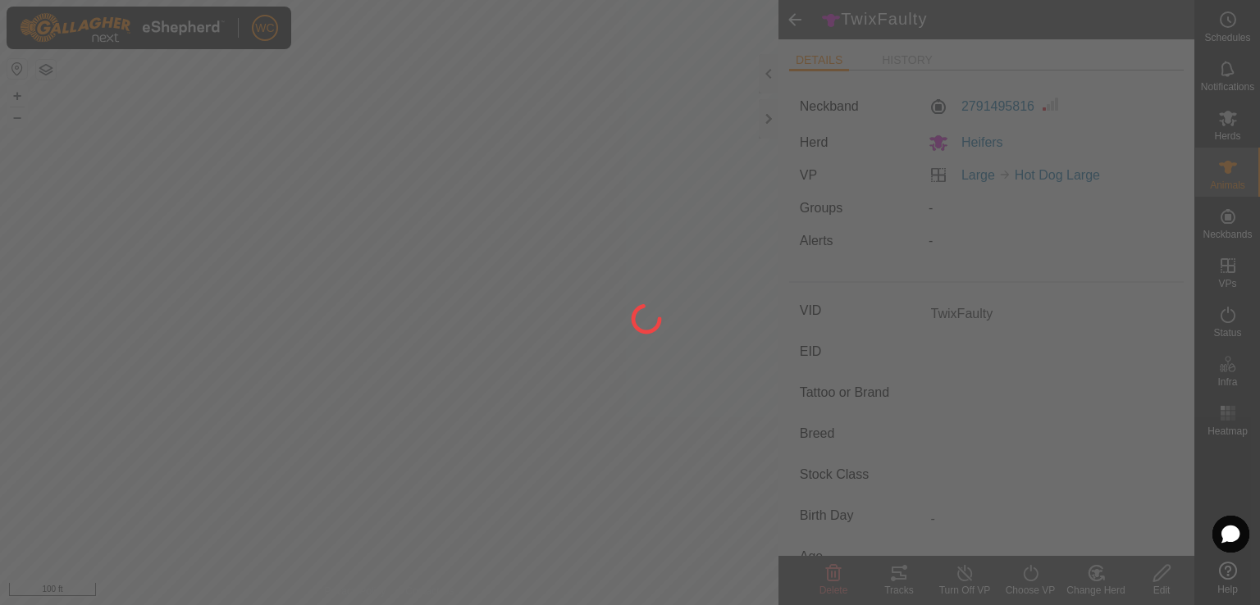
type input "-"
type input "0 kg"
type input "-"
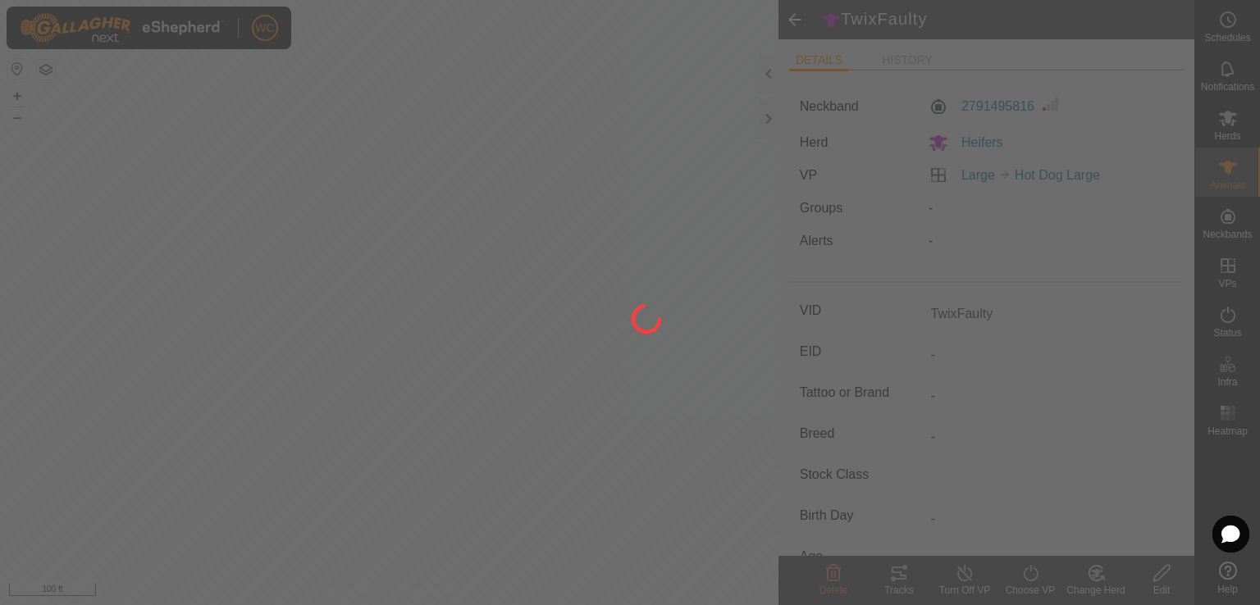
type input "-"
type input "840003222582155"
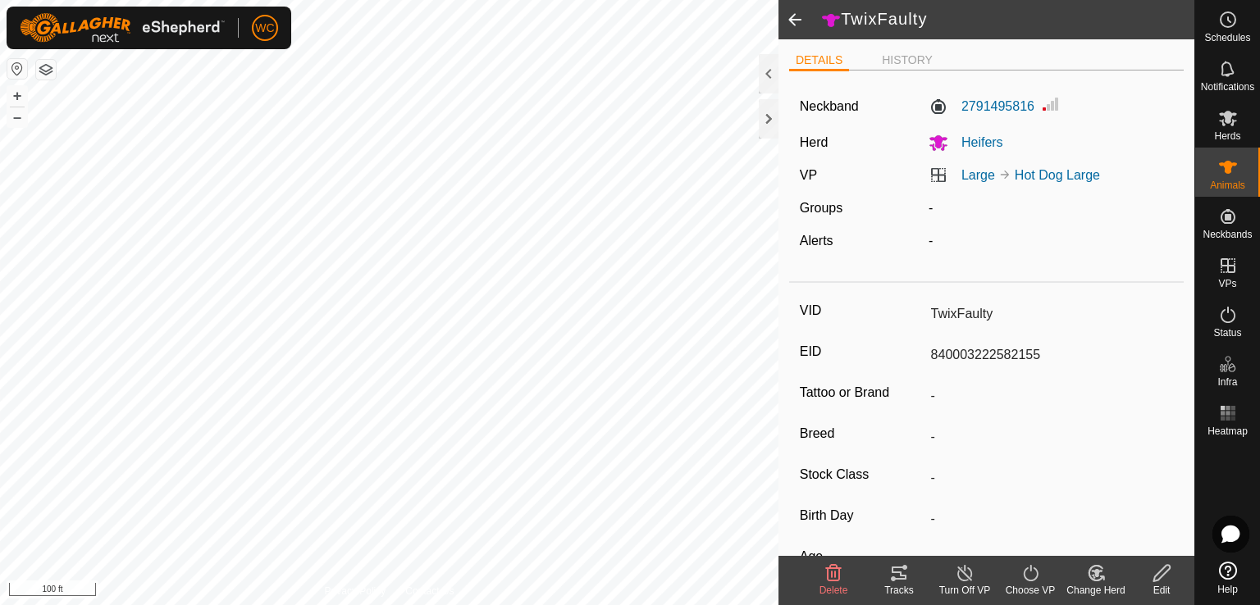
click at [796, 18] on span at bounding box center [794, 19] width 33 height 39
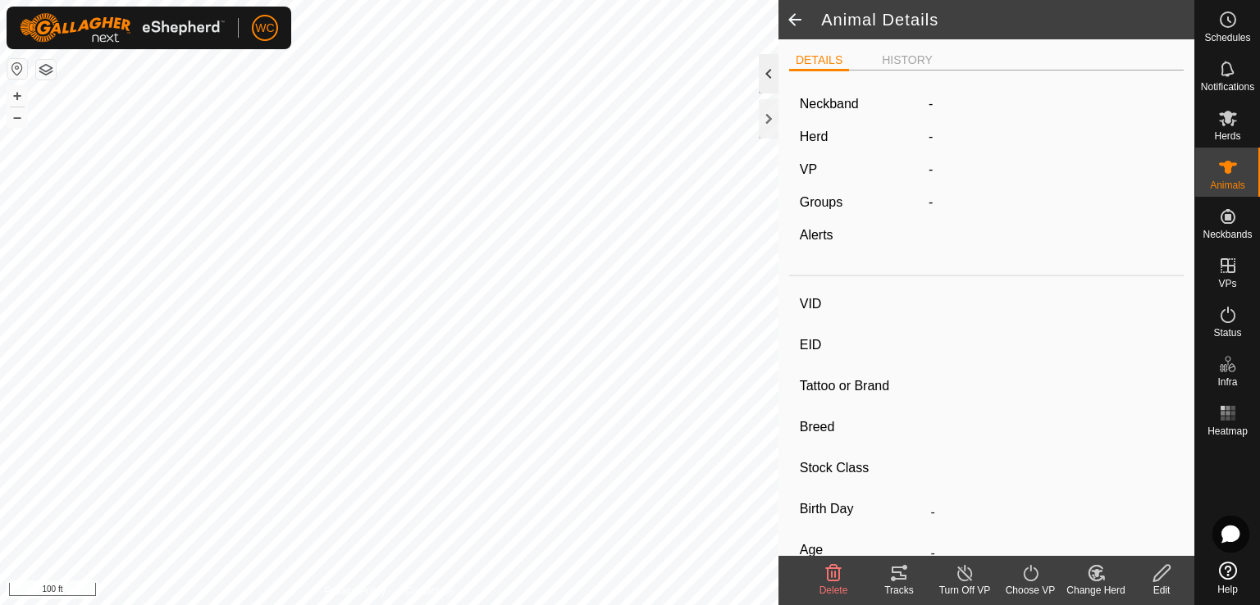
type input "TwixFaulty"
type input "-"
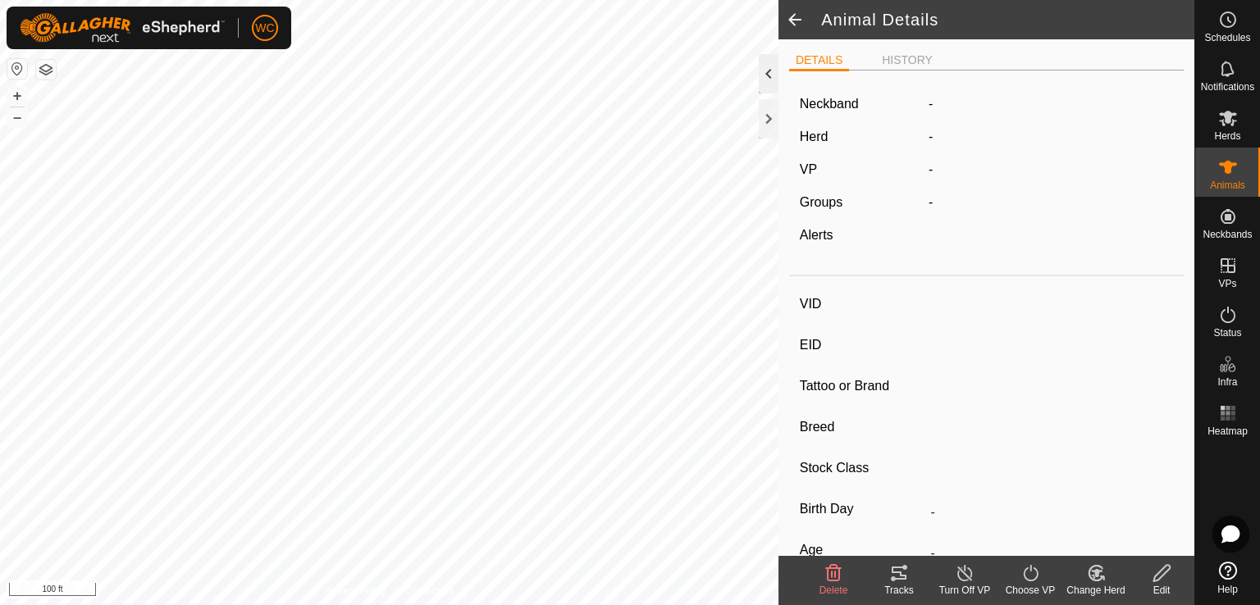
type input "0 kg"
type input "-"
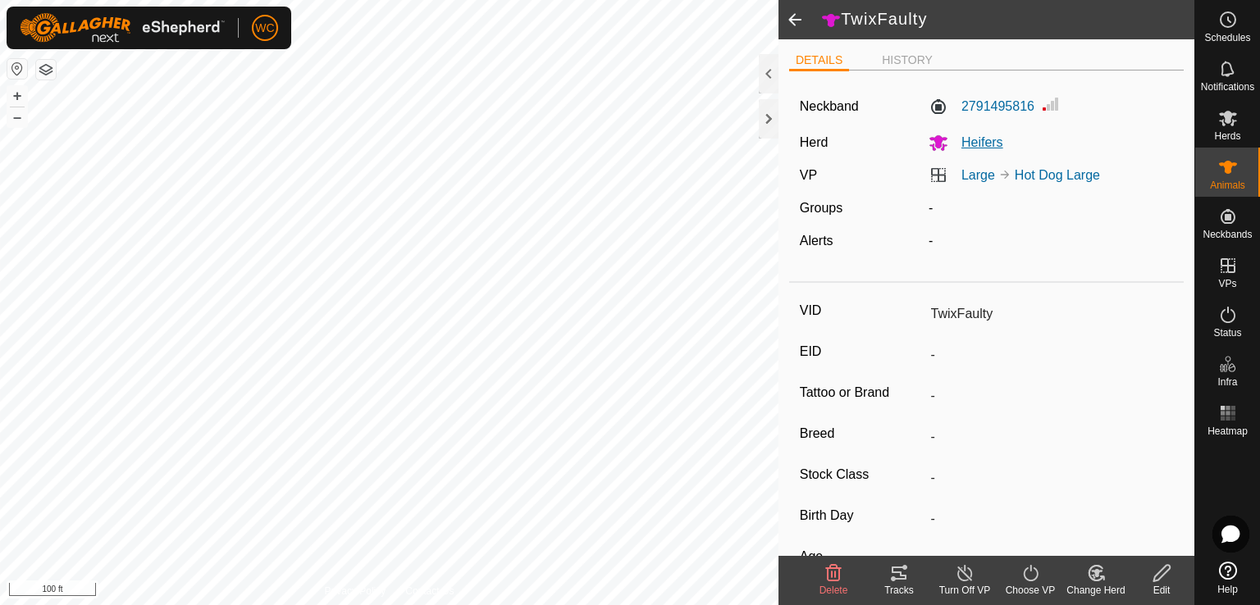
click at [968, 139] on span "Heifers" at bounding box center [975, 142] width 55 height 14
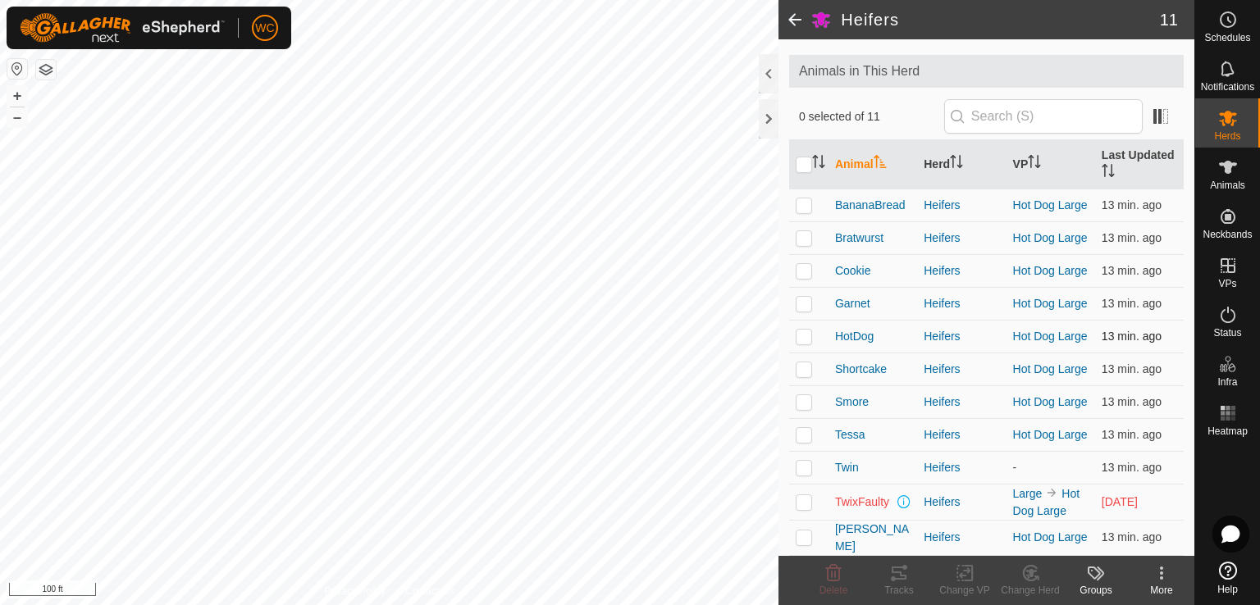
scroll to position [92, 0]
click at [856, 537] on span "[PERSON_NAME]" at bounding box center [872, 538] width 75 height 34
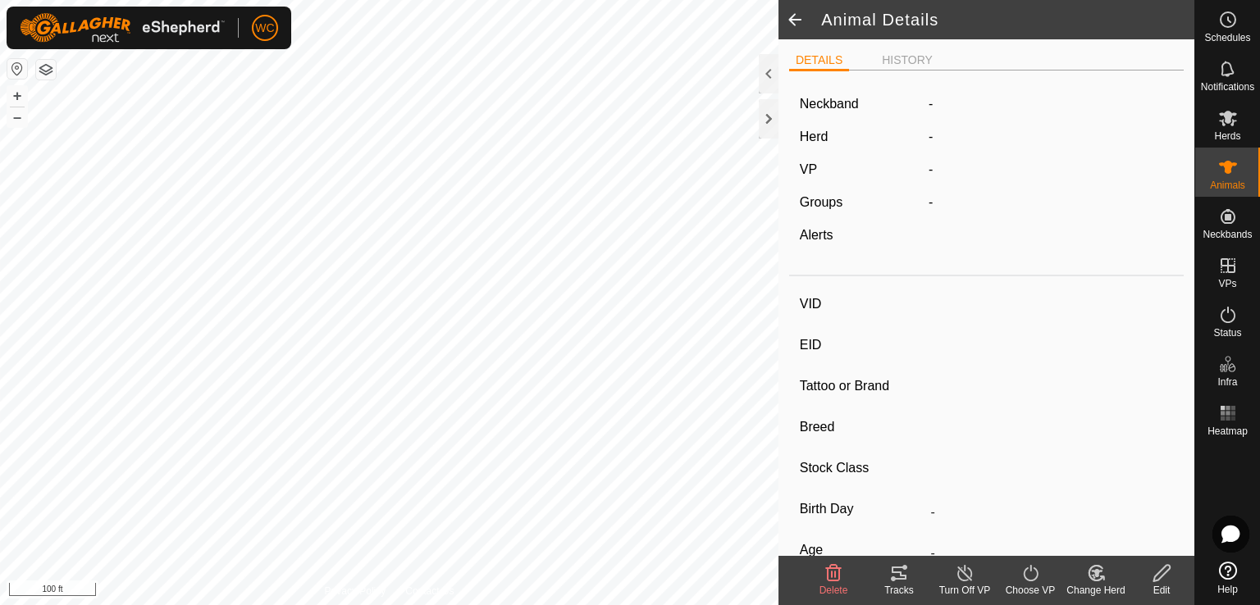
type input "[PERSON_NAME]"
type input "840003222482366"
type input "-"
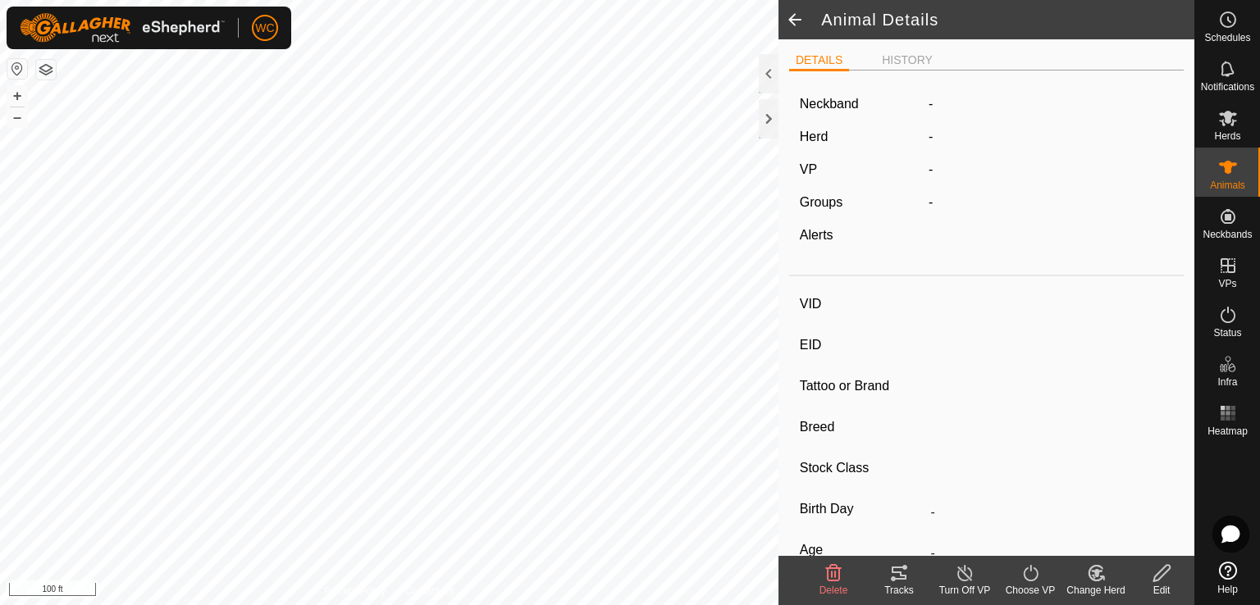
type input "0 kg"
type input "-"
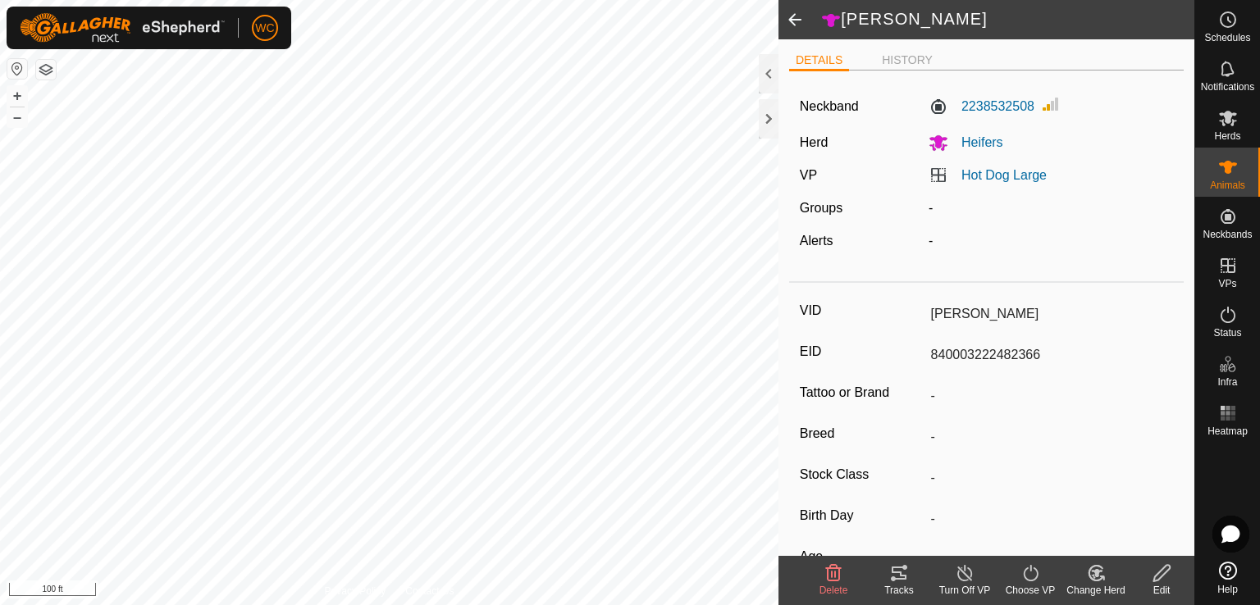
click at [1171, 546] on div "DETAILS HISTORY Neckband 2238532508 Herd Heifers VP Hot Dog Large Groups - Aler…" at bounding box center [986, 297] width 416 height 517
click at [1165, 565] on icon at bounding box center [1162, 573] width 21 height 20
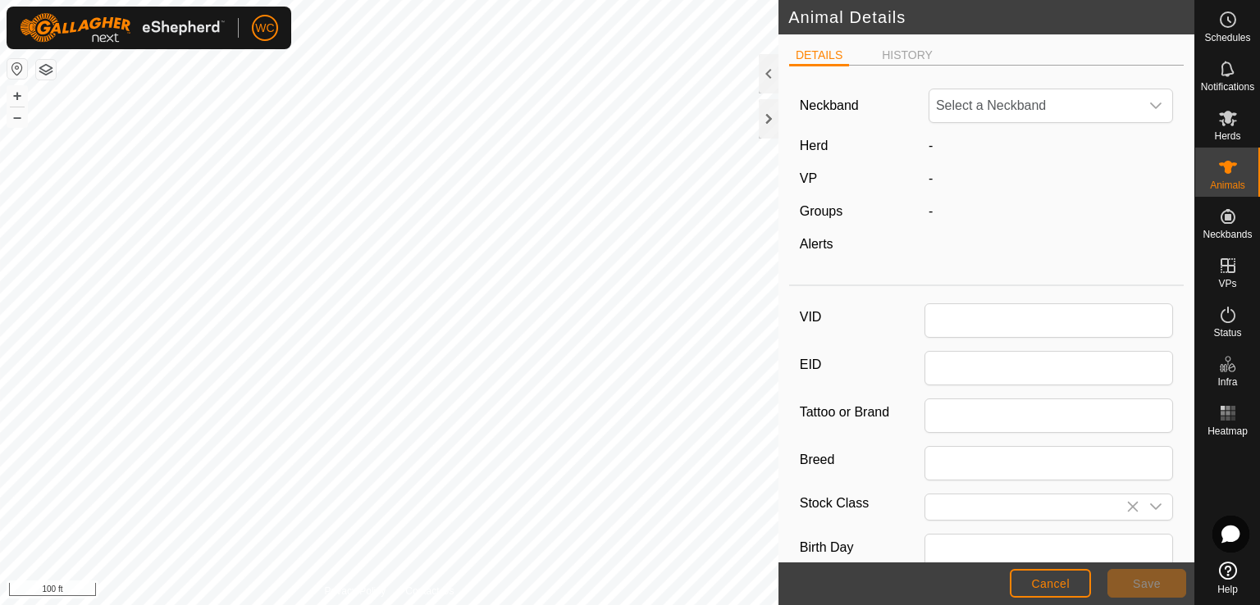
type input "[PERSON_NAME]"
type input "840003222482366"
type input "0"
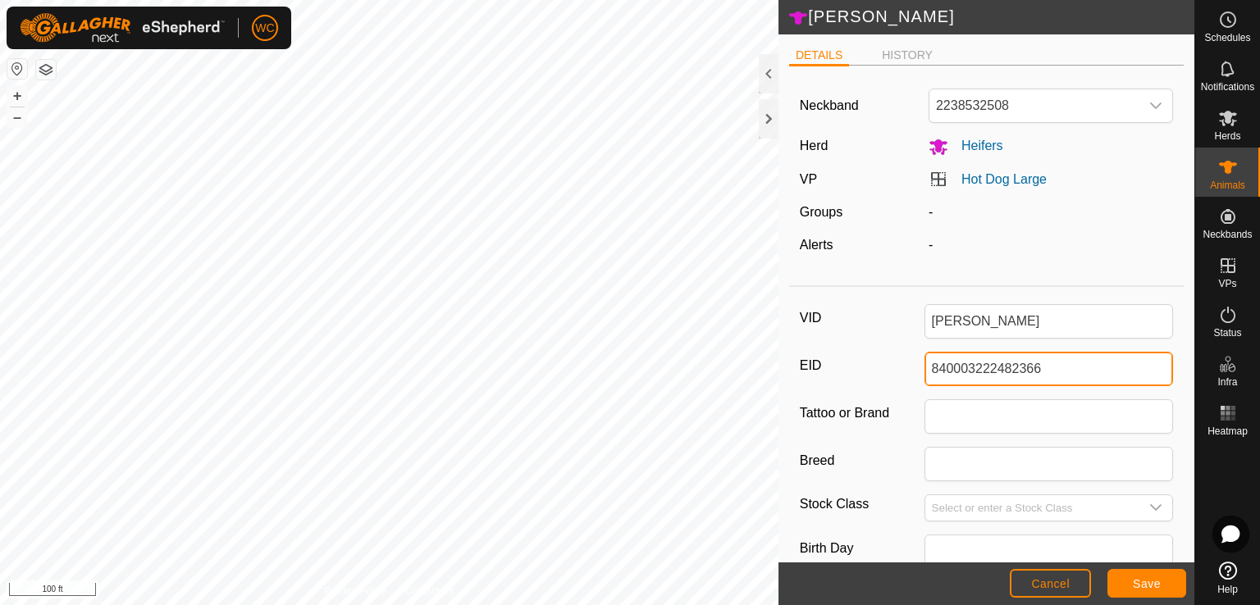
drag, startPoint x: 1030, startPoint y: 367, endPoint x: 881, endPoint y: 365, distance: 149.3
click at [881, 365] on div "EID 840003222482366" at bounding box center [987, 369] width 374 height 34
click at [1060, 357] on input "840003222482366" at bounding box center [1048, 369] width 249 height 34
paste input "840003222582155"
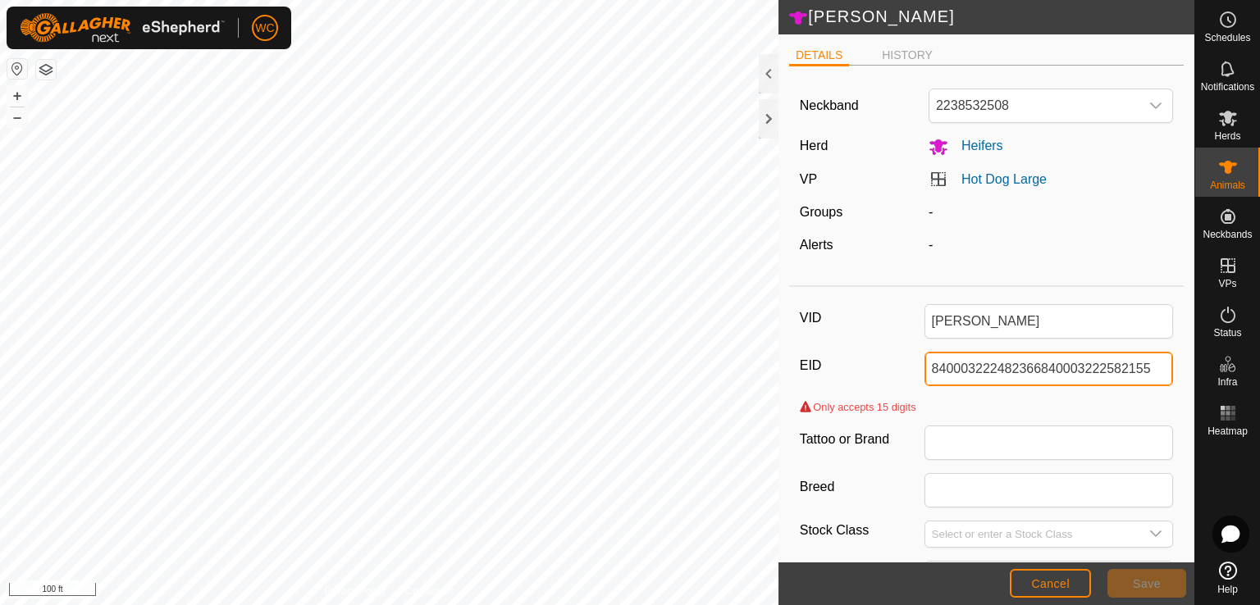
drag, startPoint x: 1035, startPoint y: 367, endPoint x: 922, endPoint y: 363, distance: 113.3
click at [924, 363] on input "840003222482366840003222582155" at bounding box center [1048, 369] width 249 height 34
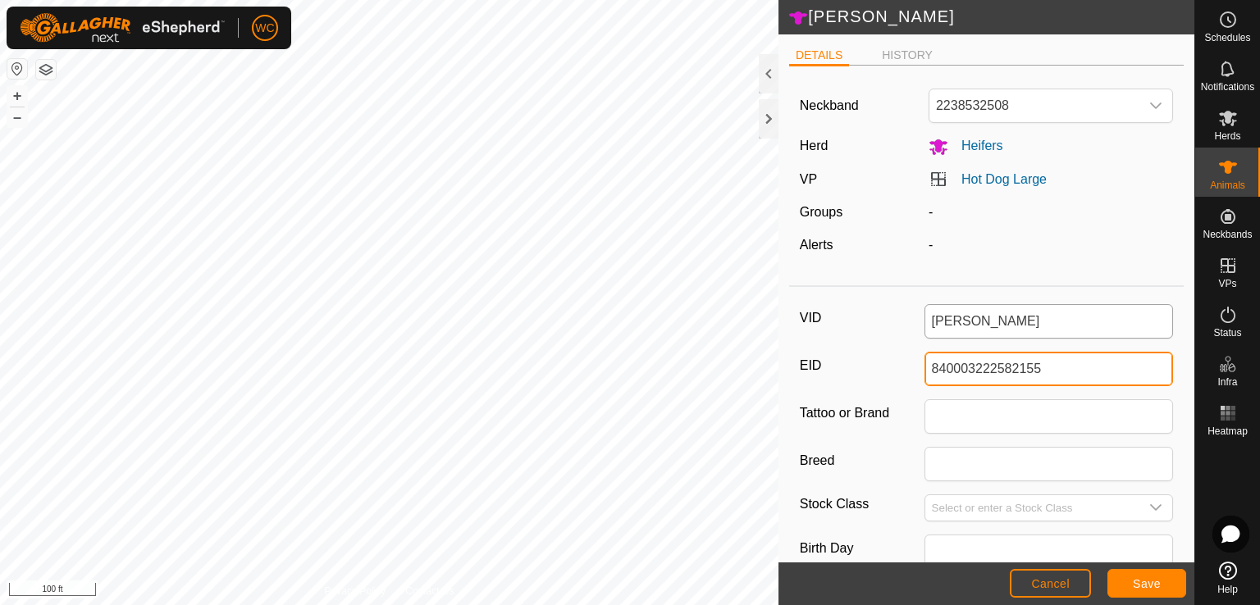
type input "840003222582155"
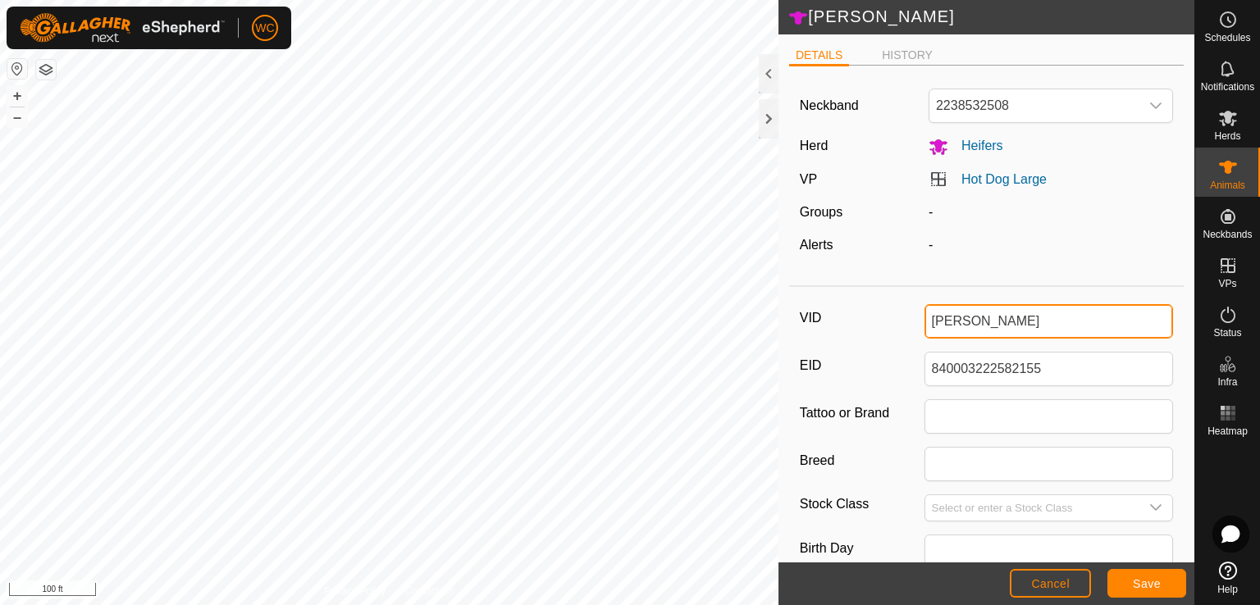
drag, startPoint x: 1024, startPoint y: 317, endPoint x: 856, endPoint y: 338, distance: 168.6
click at [856, 338] on div "VID [PERSON_NAME] 840003222582155 Tattoo or Brand Breed Stock Class Birth Day A…" at bounding box center [986, 548] width 395 height 508
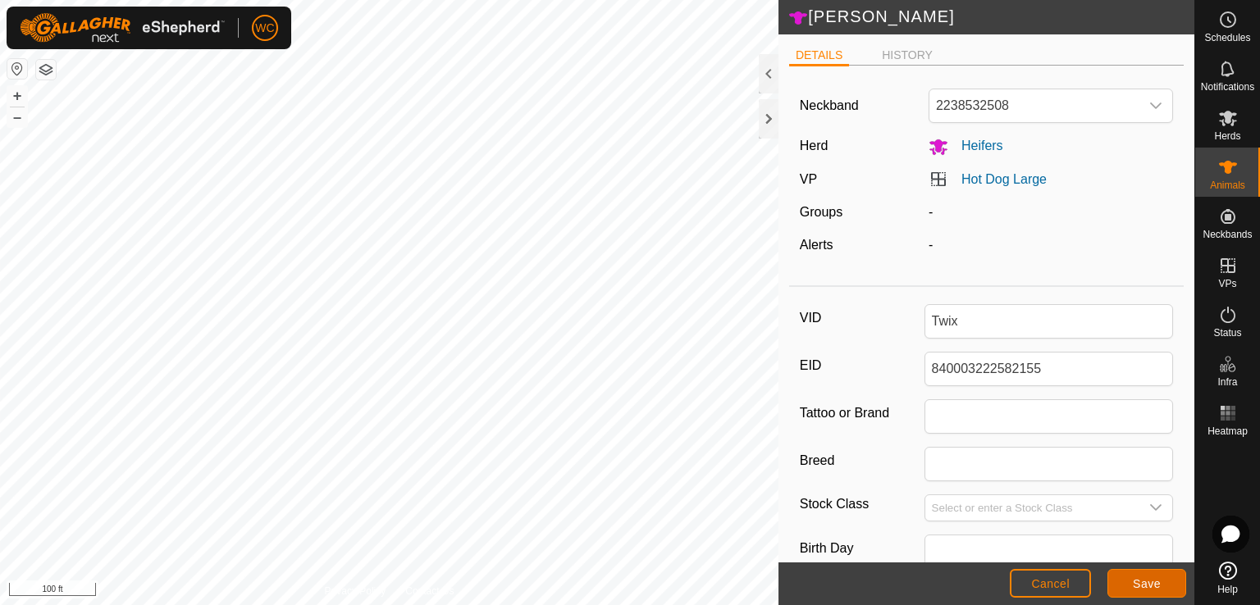
click at [1135, 588] on span "Save" at bounding box center [1147, 583] width 28 height 13
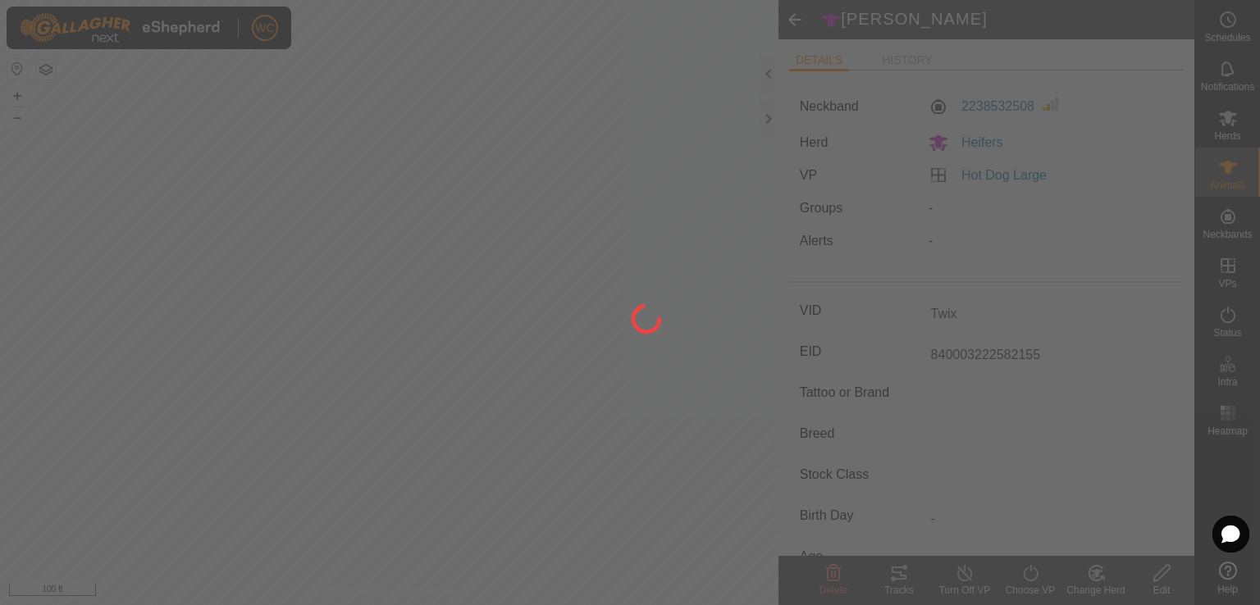
type input "[PERSON_NAME]"
type input "840003222482366"
type input "-"
type input "0 kg"
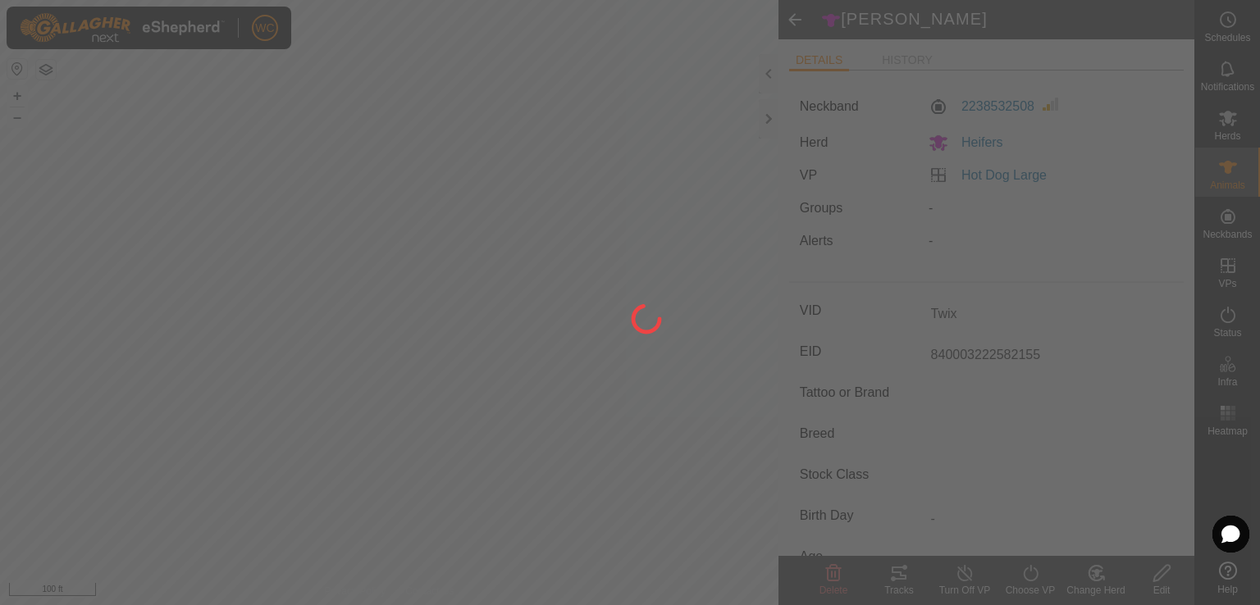
type input "-"
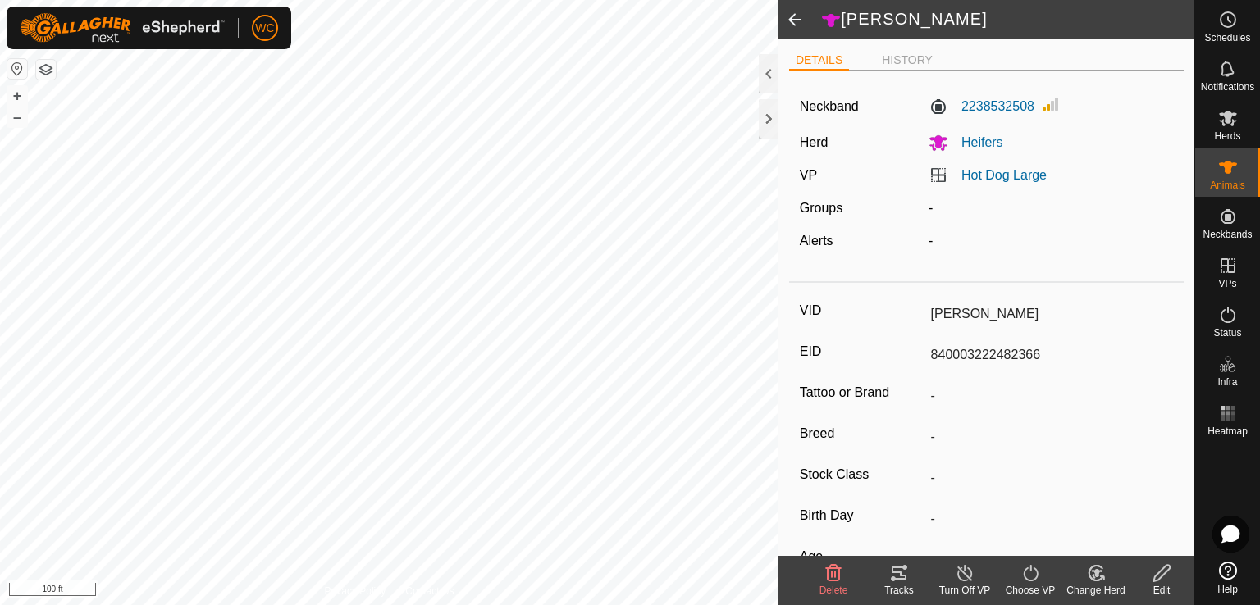
type input "Twix"
type input "840003222582155"
click at [1227, 131] on span "Herds" at bounding box center [1227, 136] width 26 height 10
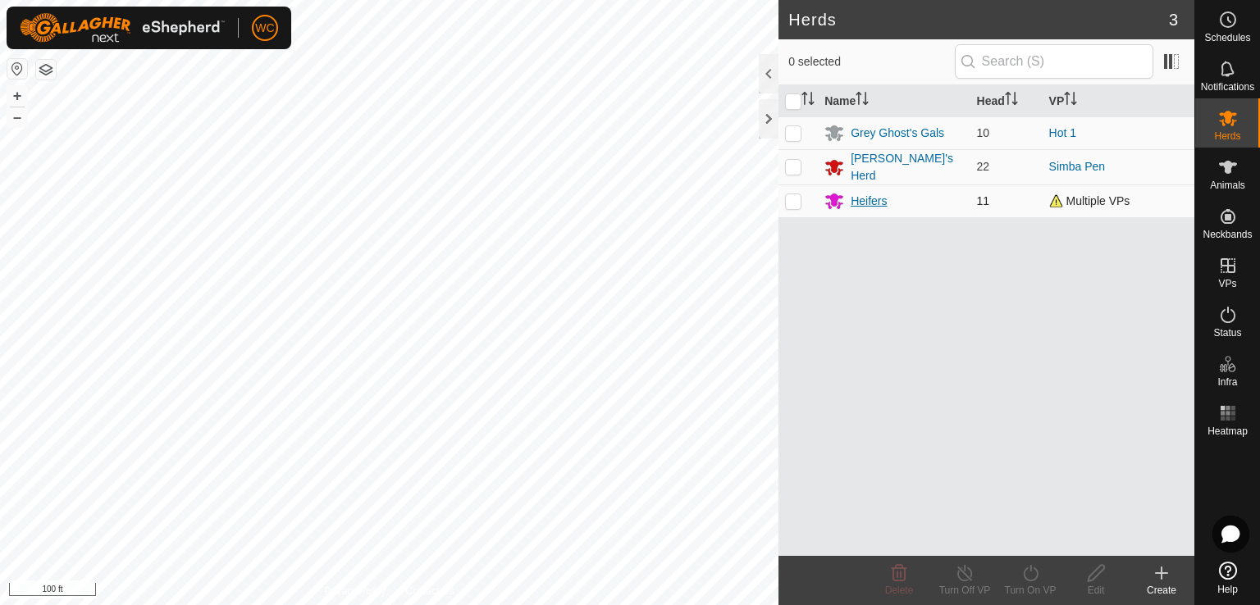
click at [866, 201] on div "Heifers" at bounding box center [869, 201] width 36 height 17
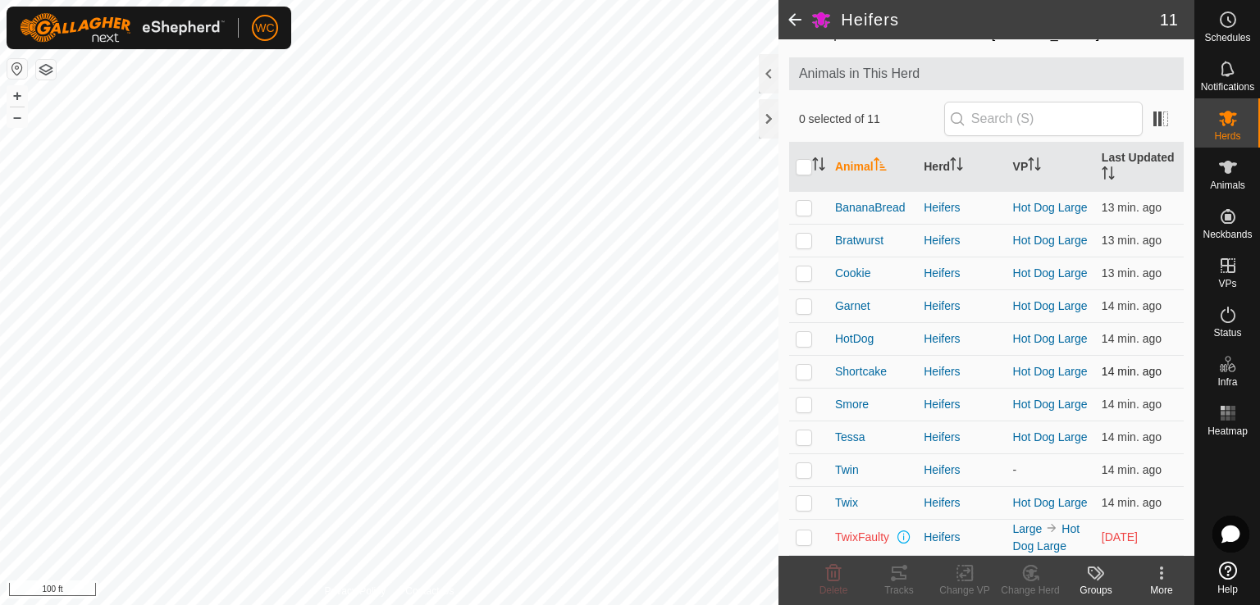
scroll to position [92, 0]
click at [863, 538] on span "TwixFaulty" at bounding box center [862, 537] width 54 height 17
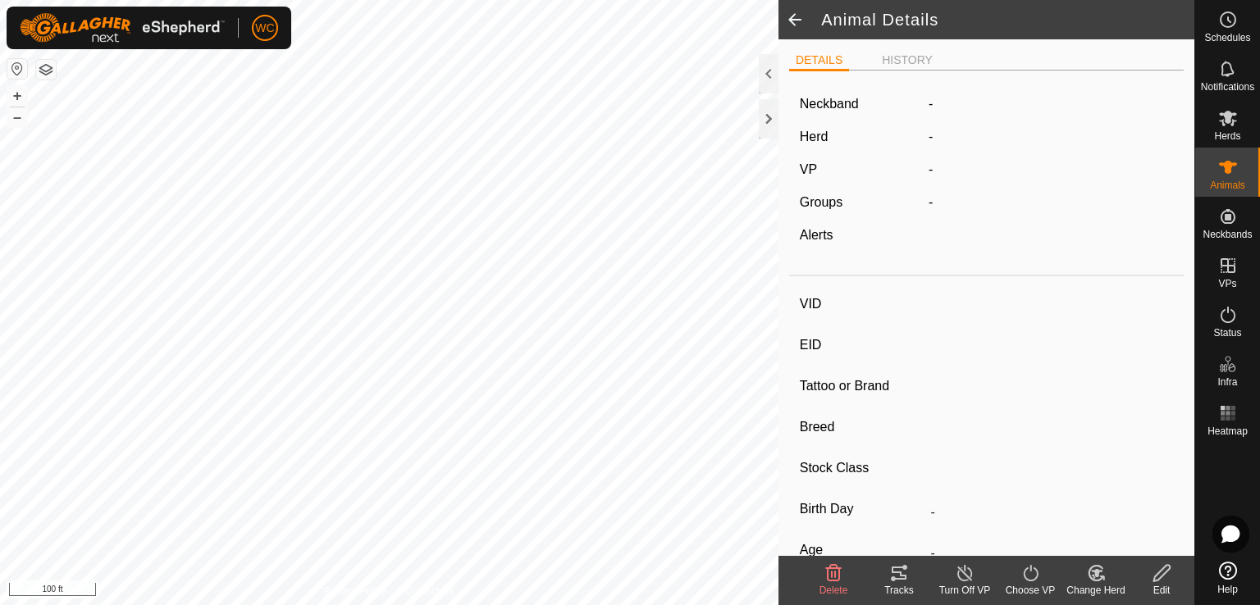
type input "TwixFaulty"
type input "-"
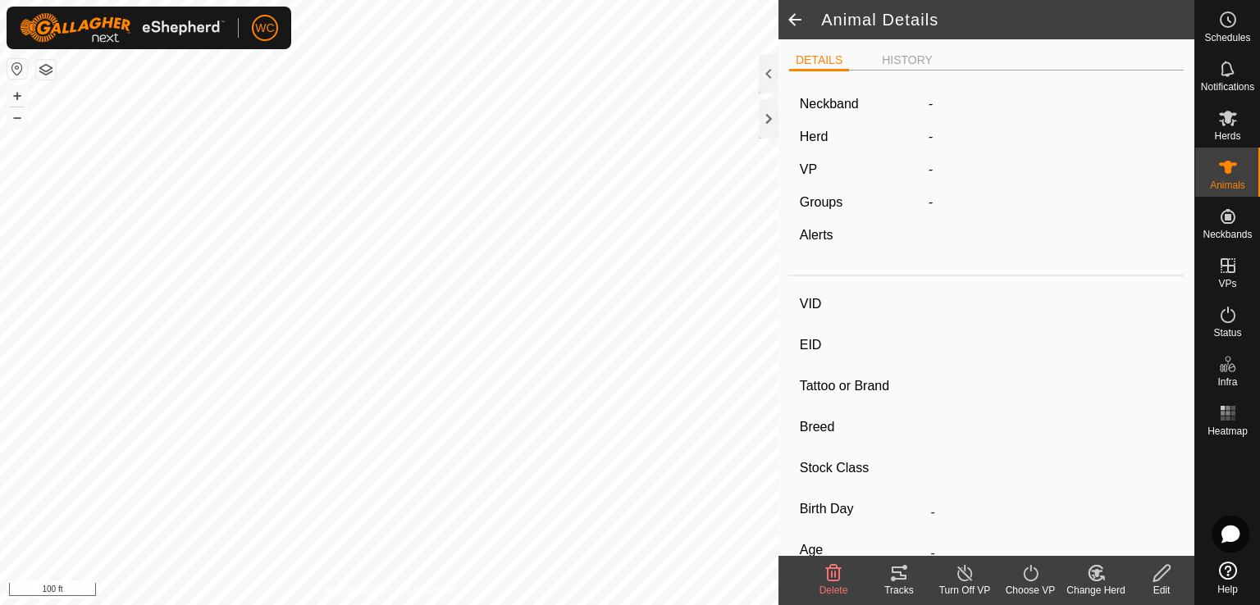
type input "0 kg"
type input "-"
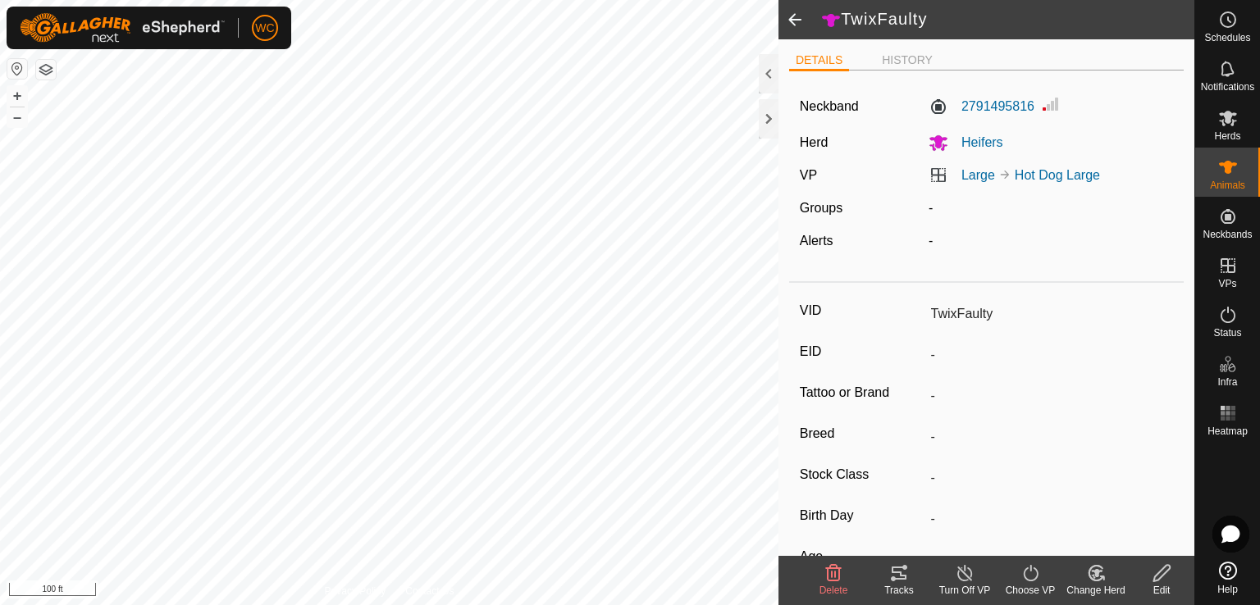
click at [1158, 589] on div "Edit" at bounding box center [1162, 590] width 66 height 15
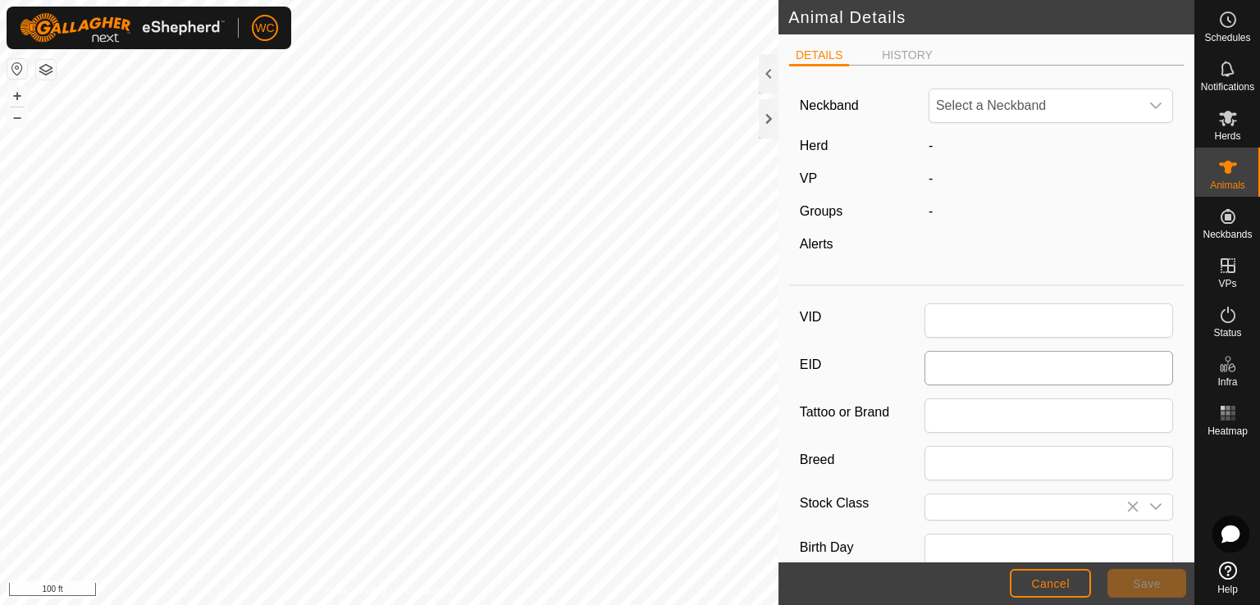
type input "TwixFaulty"
type input "0"
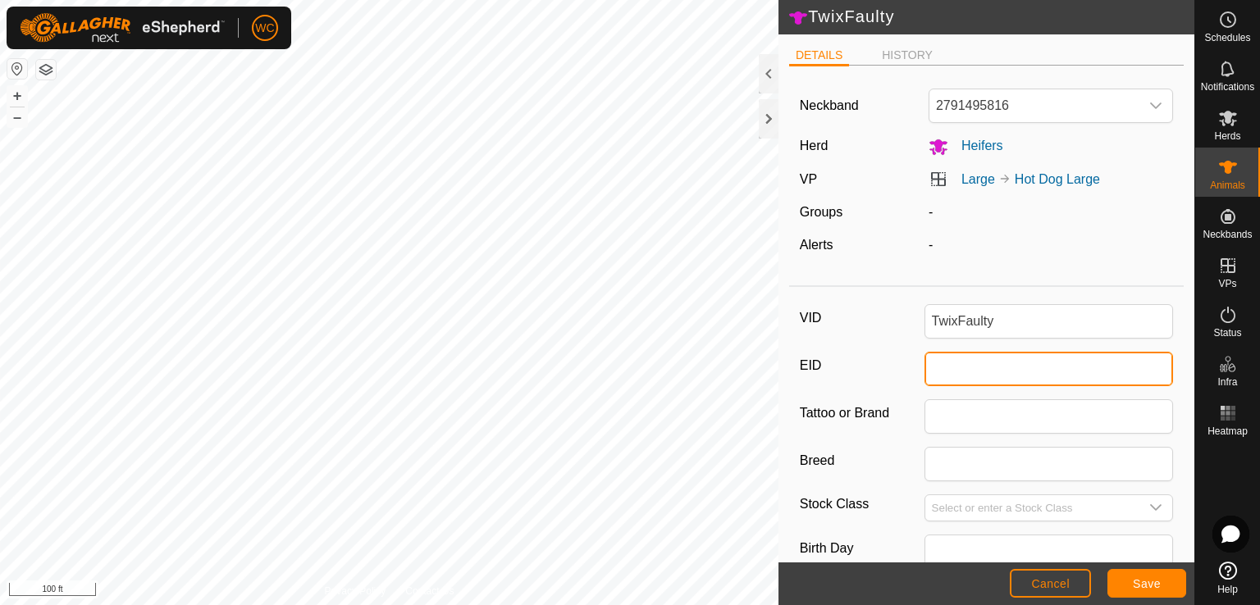
click at [947, 368] on input "EID" at bounding box center [1048, 369] width 249 height 34
paste input "840003222482366"
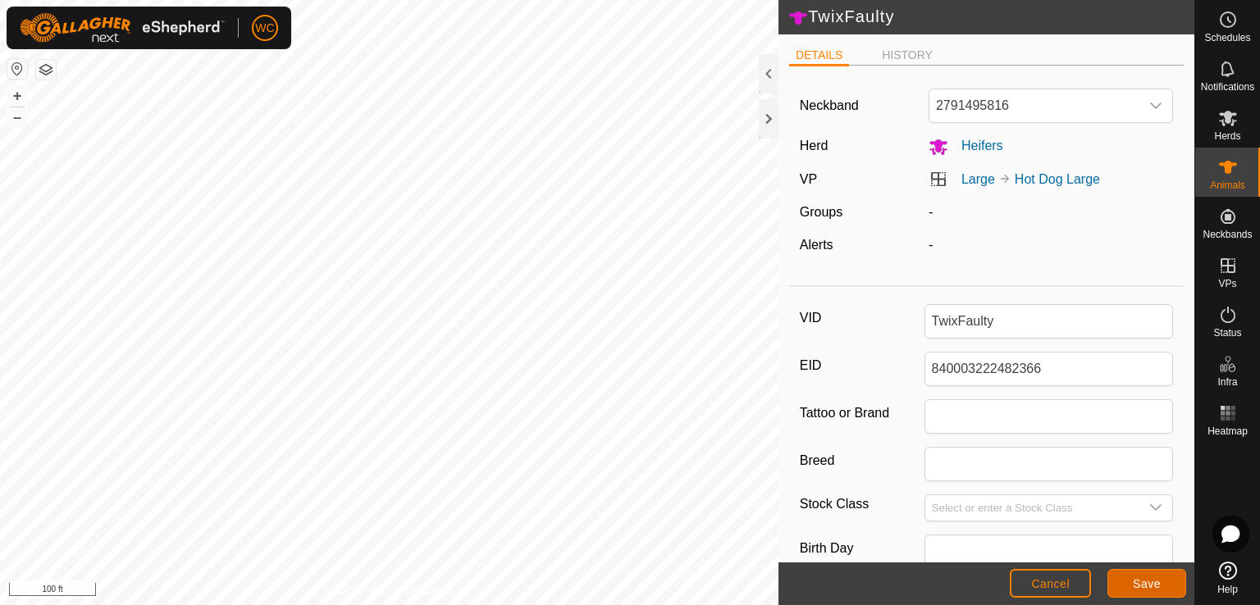
click at [1134, 587] on span "Save" at bounding box center [1147, 583] width 28 height 13
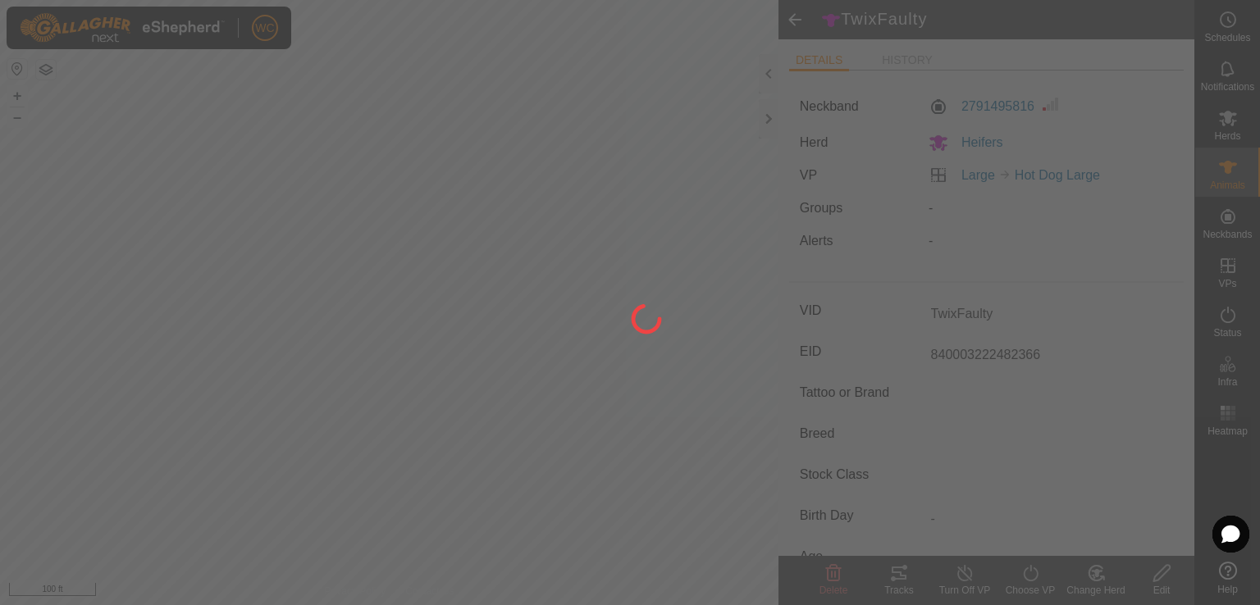
type input "-"
type input "0 kg"
type input "-"
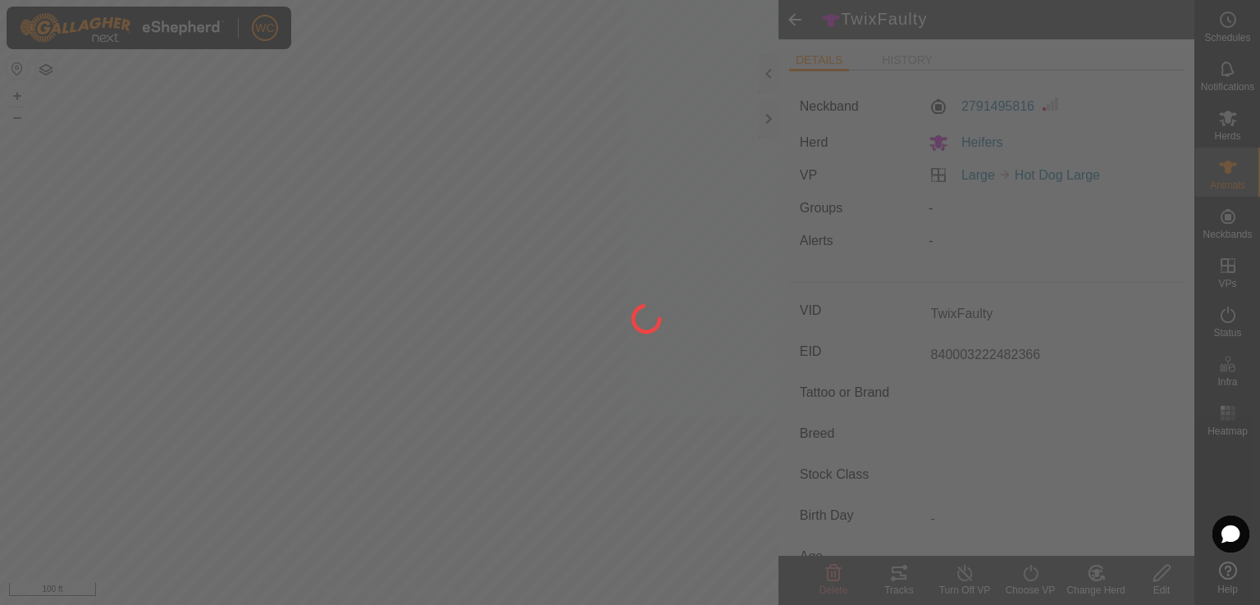
type input "-"
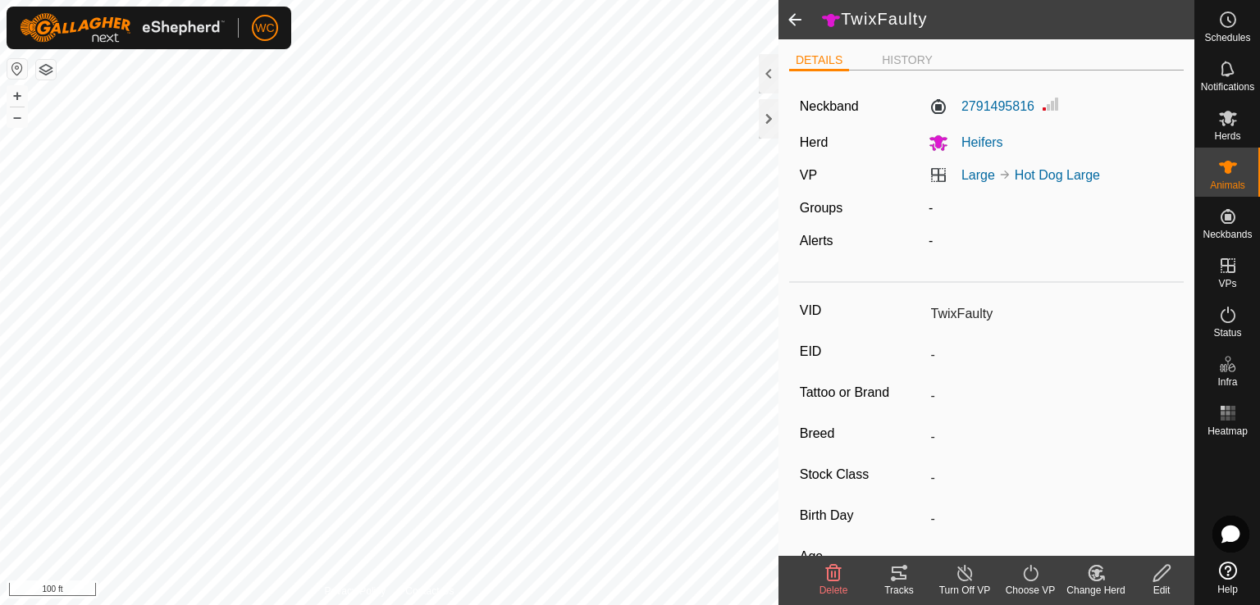
type input "840003222482366"
click at [787, 20] on span at bounding box center [794, 19] width 33 height 39
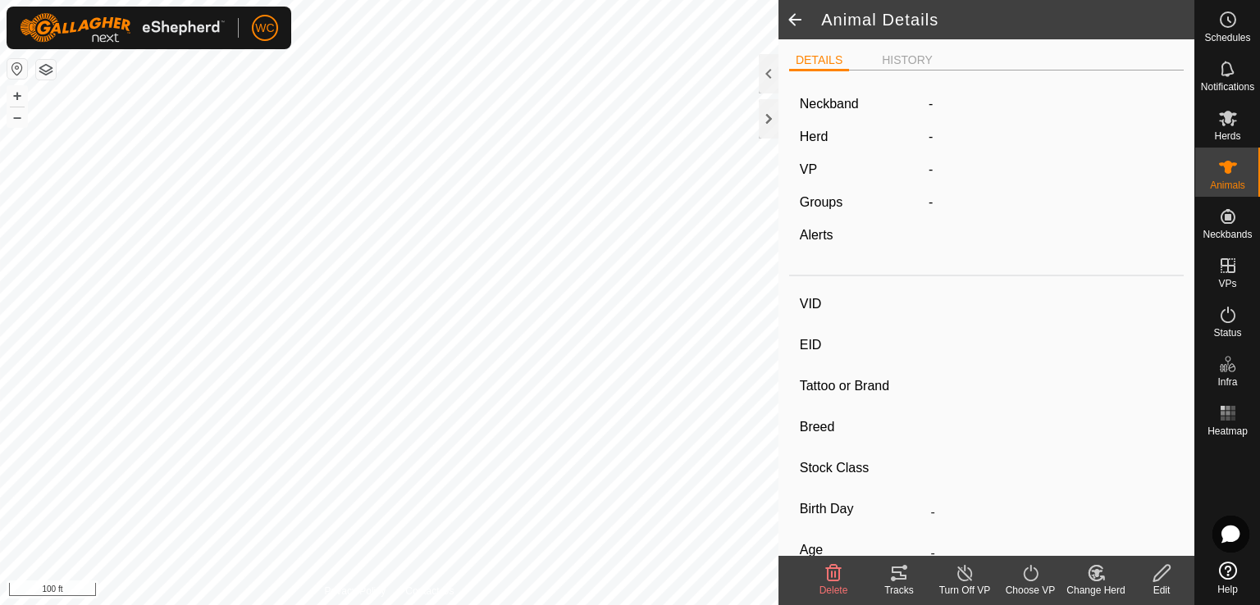
type input "TwixFaulty"
type input "840003222482366"
type input "-"
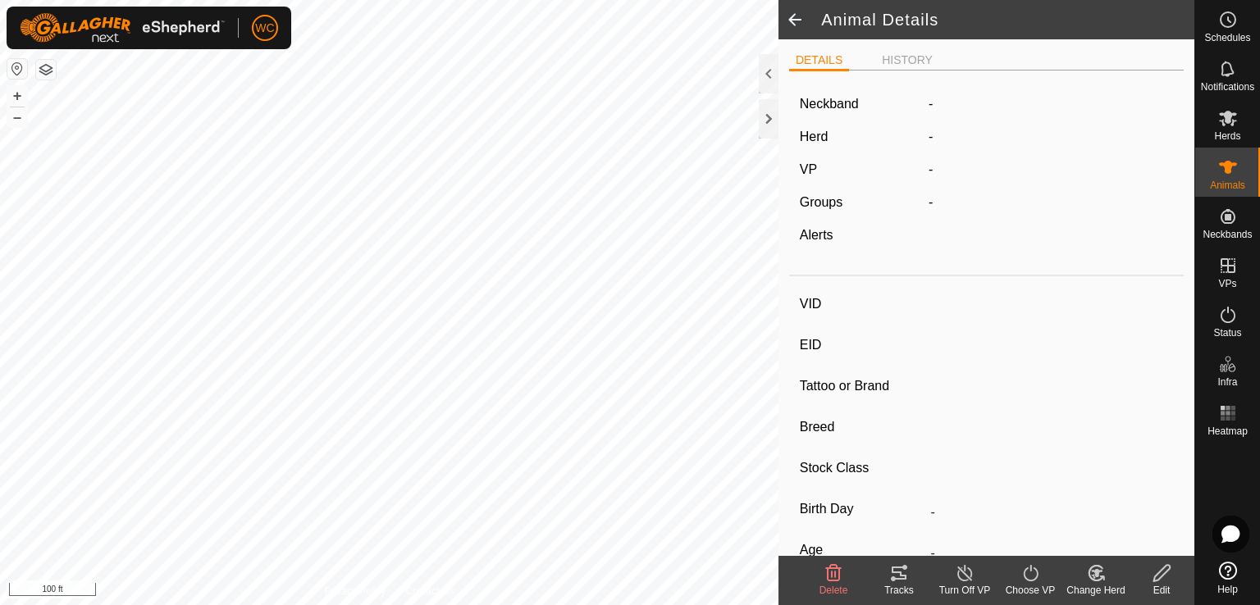
type input "0 kg"
type input "-"
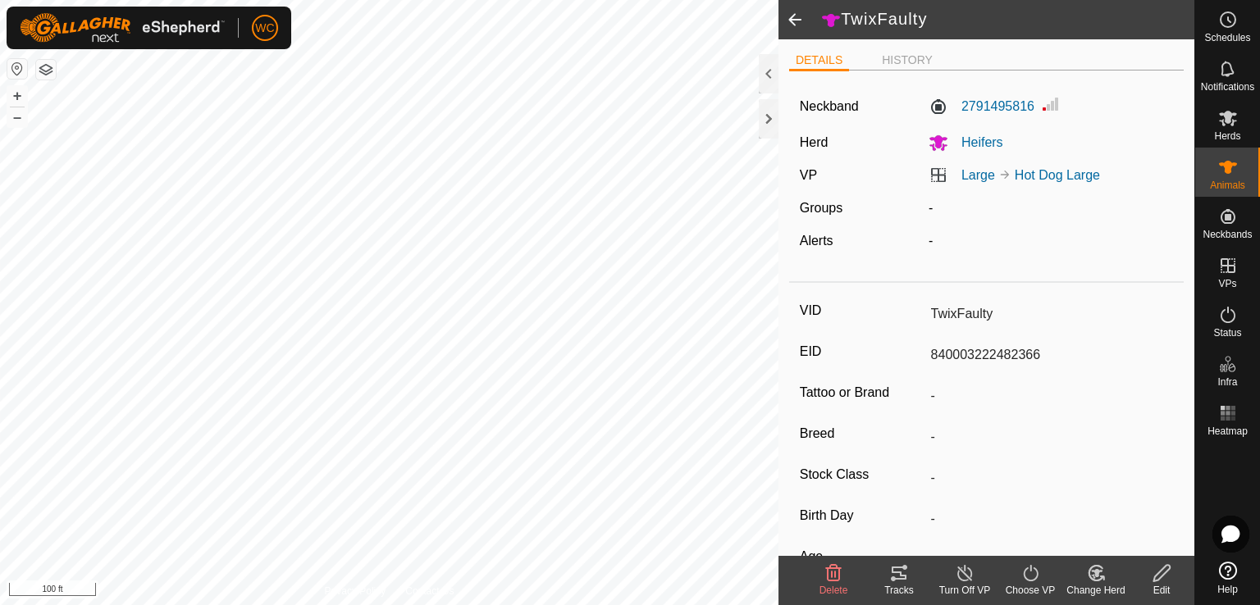
click at [787, 20] on span at bounding box center [794, 19] width 33 height 39
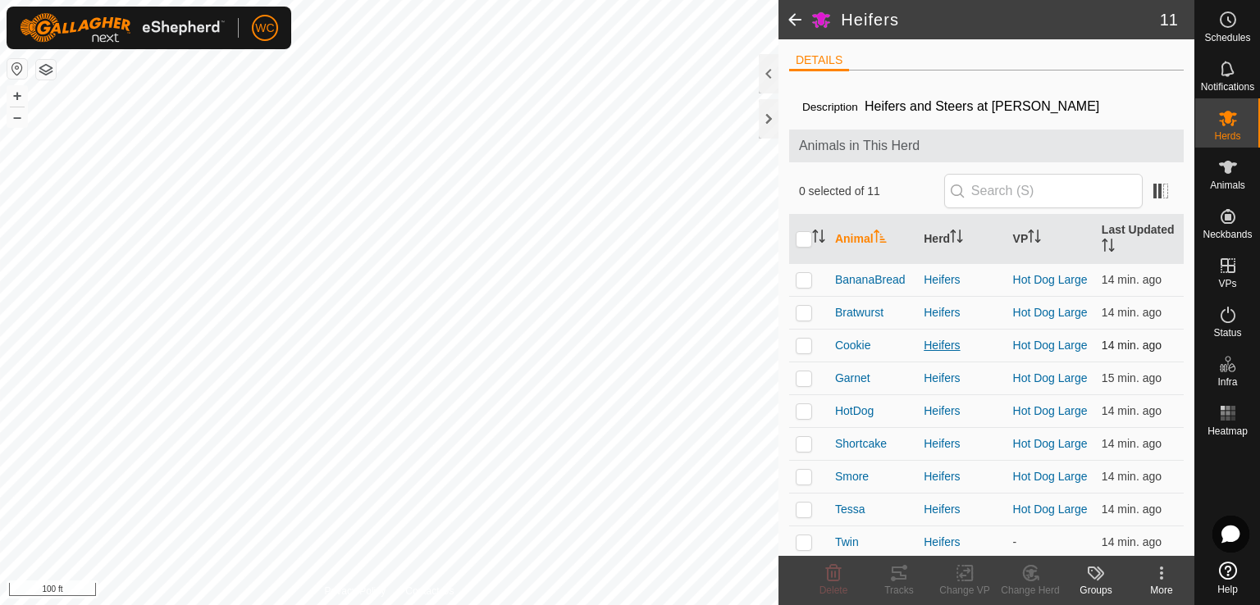
scroll to position [92, 0]
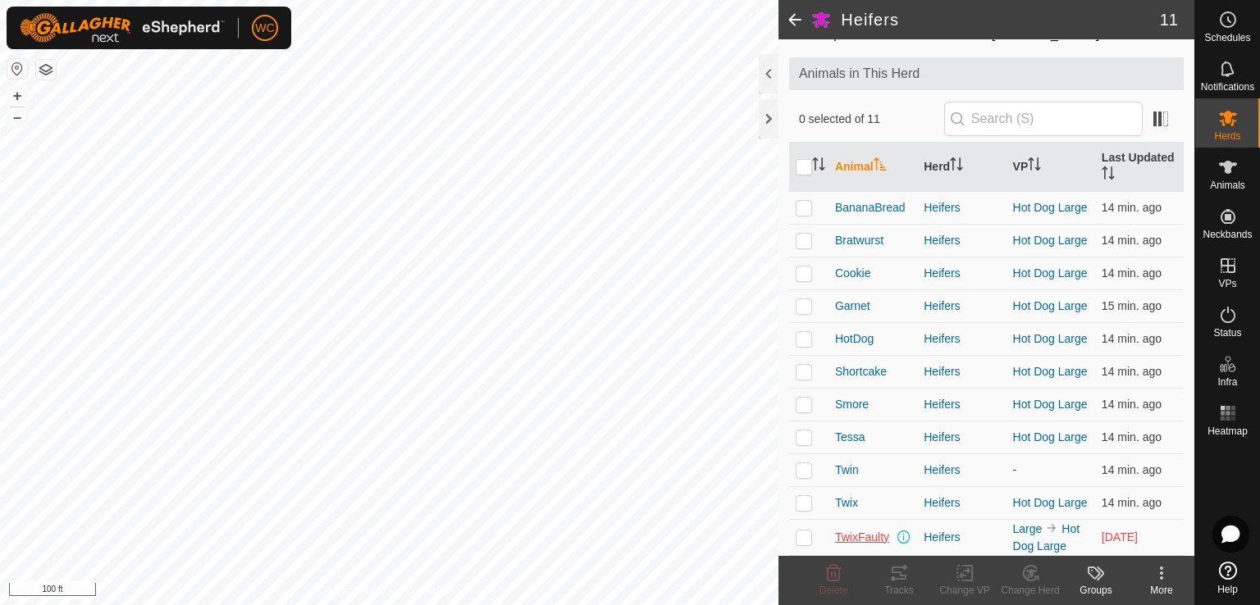
click at [855, 542] on span "TwixFaulty" at bounding box center [862, 537] width 54 height 17
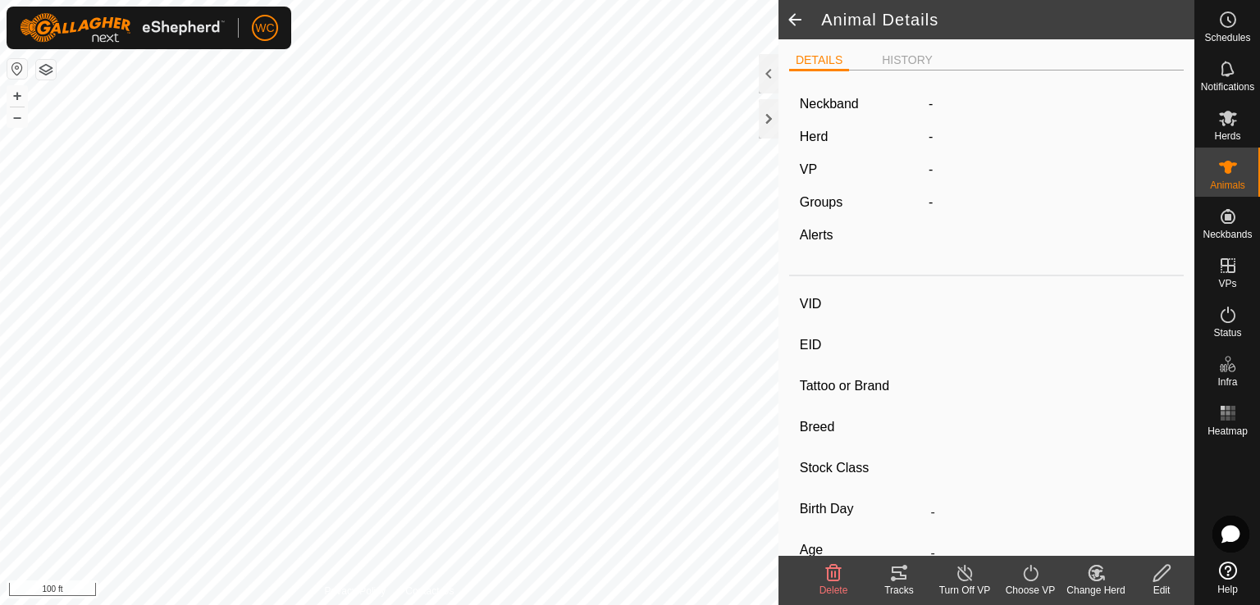
type input "TwixFaulty"
type input "840003222482366"
type input "-"
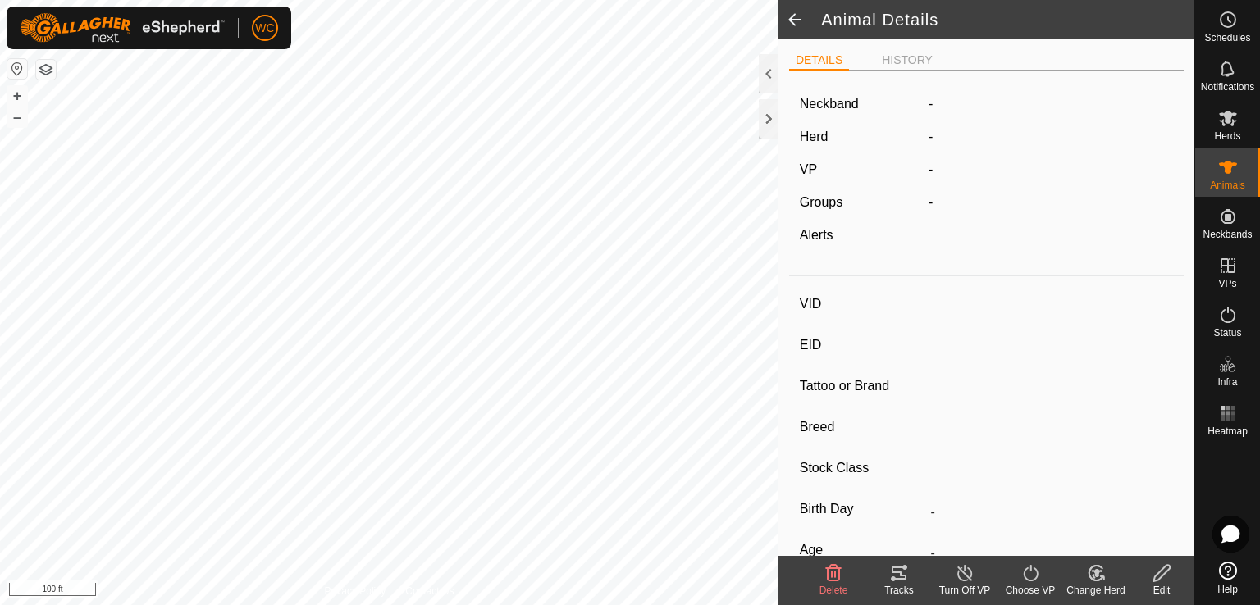
type input "0 kg"
type input "-"
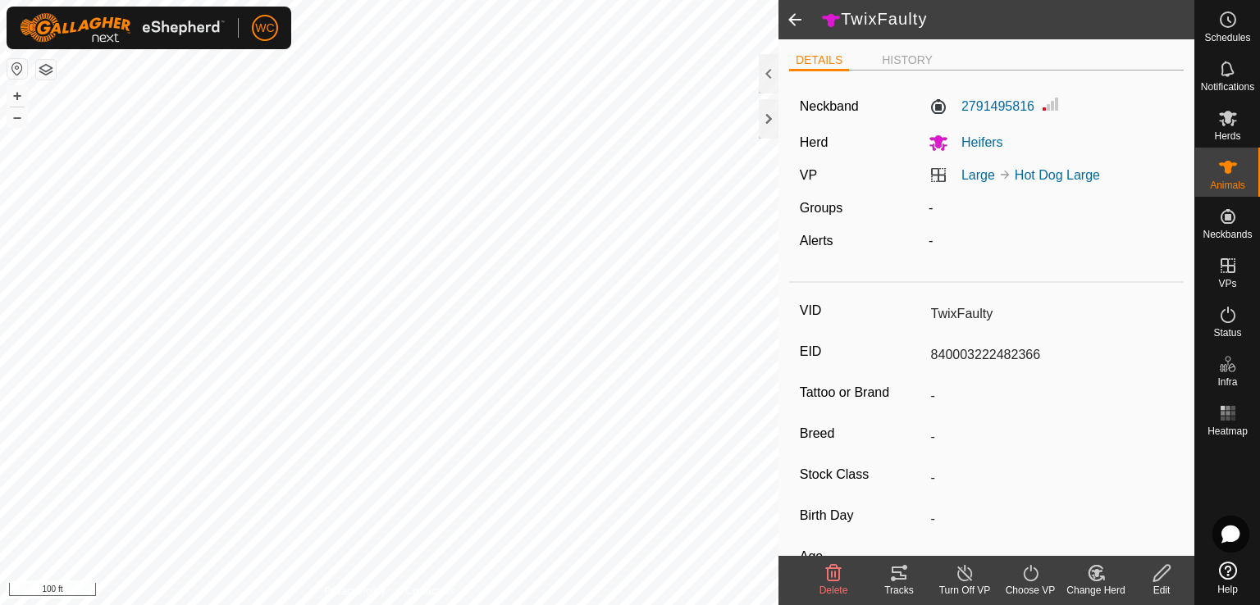
click at [1165, 581] on icon at bounding box center [1162, 573] width 21 height 20
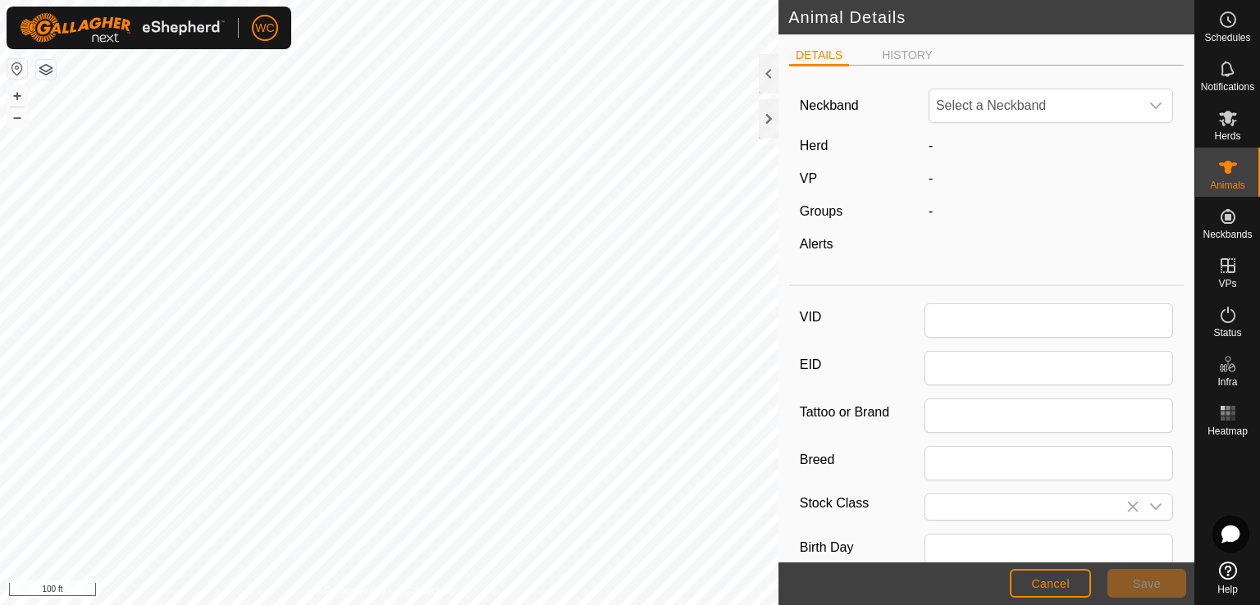
type input "TwixFaulty"
type input "840003222482366"
type input "0"
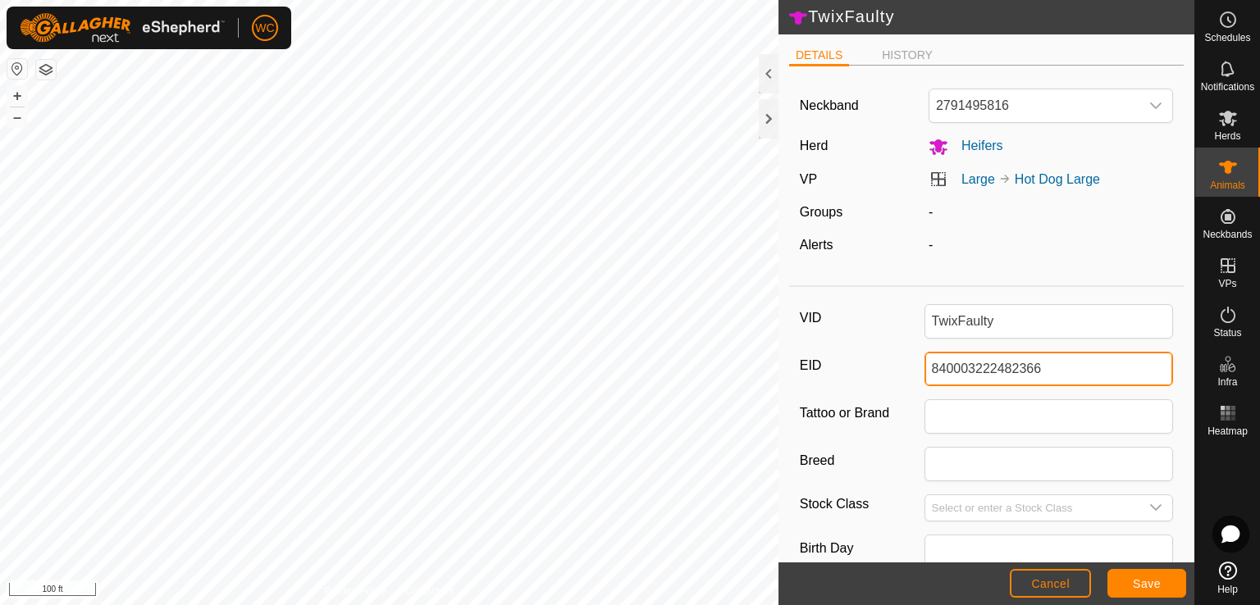
drag, startPoint x: 1056, startPoint y: 373, endPoint x: 792, endPoint y: 353, distance: 264.9
click at [792, 353] on div "VID TwixFaulty EID 840003222482366 Tattoo or Brand Breed Stock Class Birth Day …" at bounding box center [986, 548] width 395 height 508
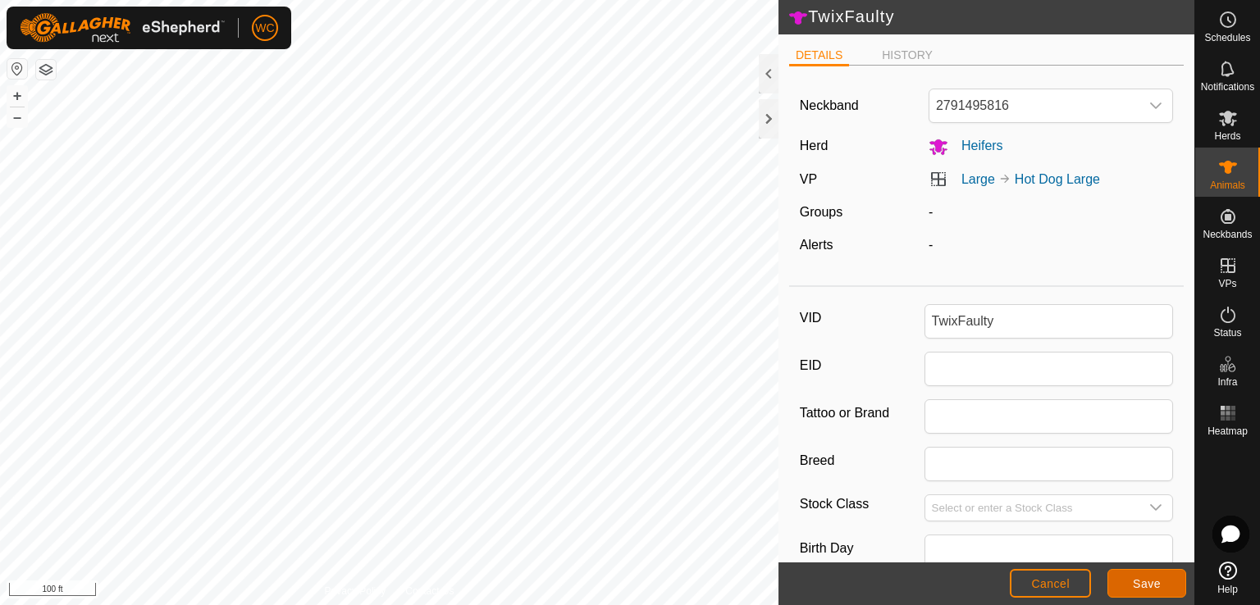
click at [1118, 575] on button "Save" at bounding box center [1146, 583] width 79 height 29
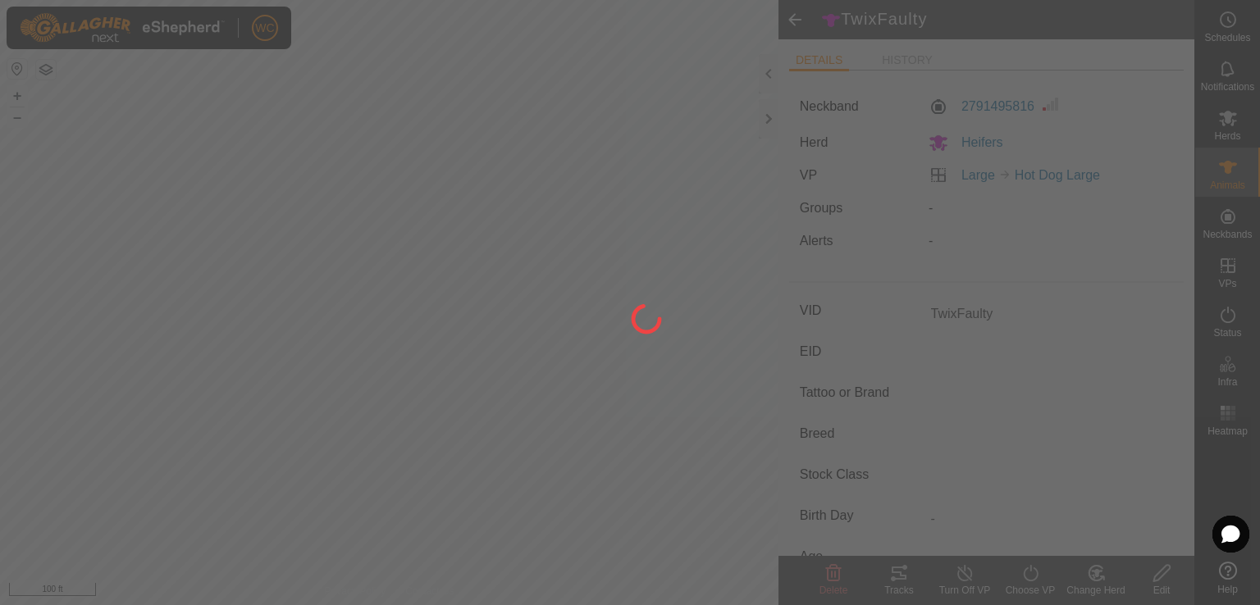
type input "840003222482366"
type input "-"
type input "0 kg"
type input "-"
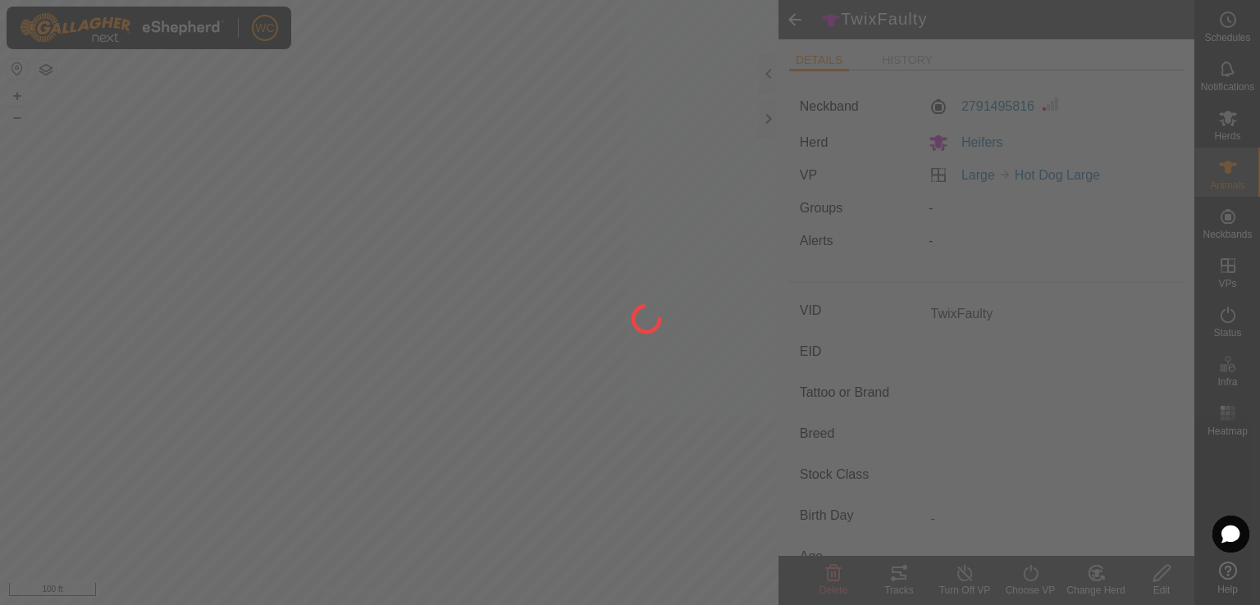
type input "-"
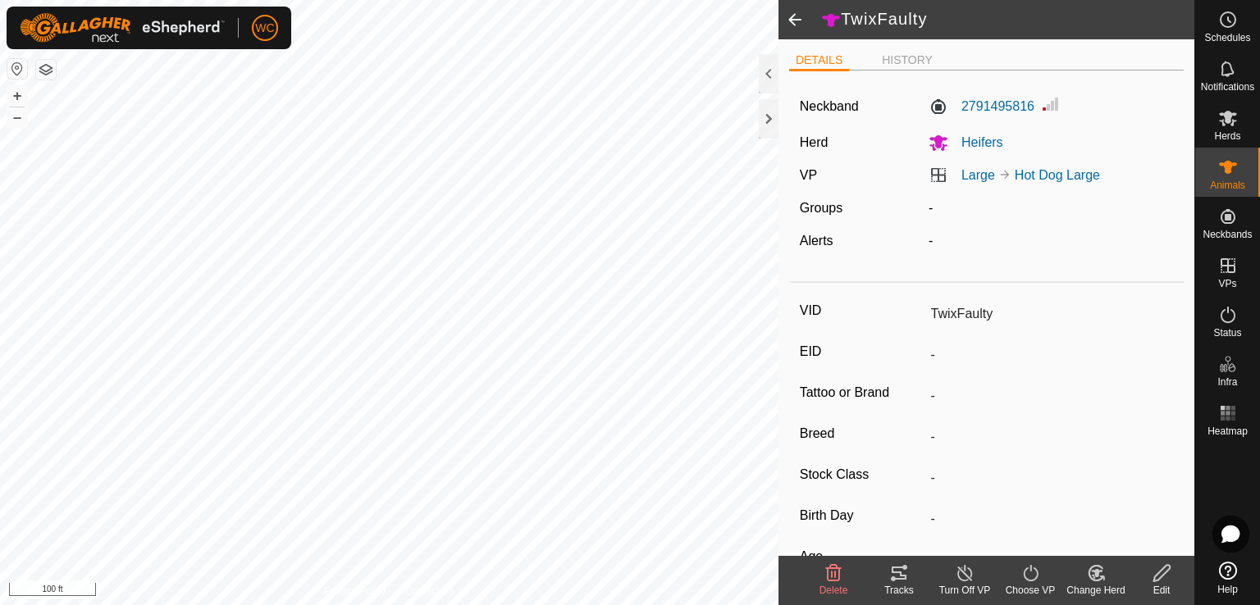
click at [791, 25] on span at bounding box center [794, 19] width 33 height 39
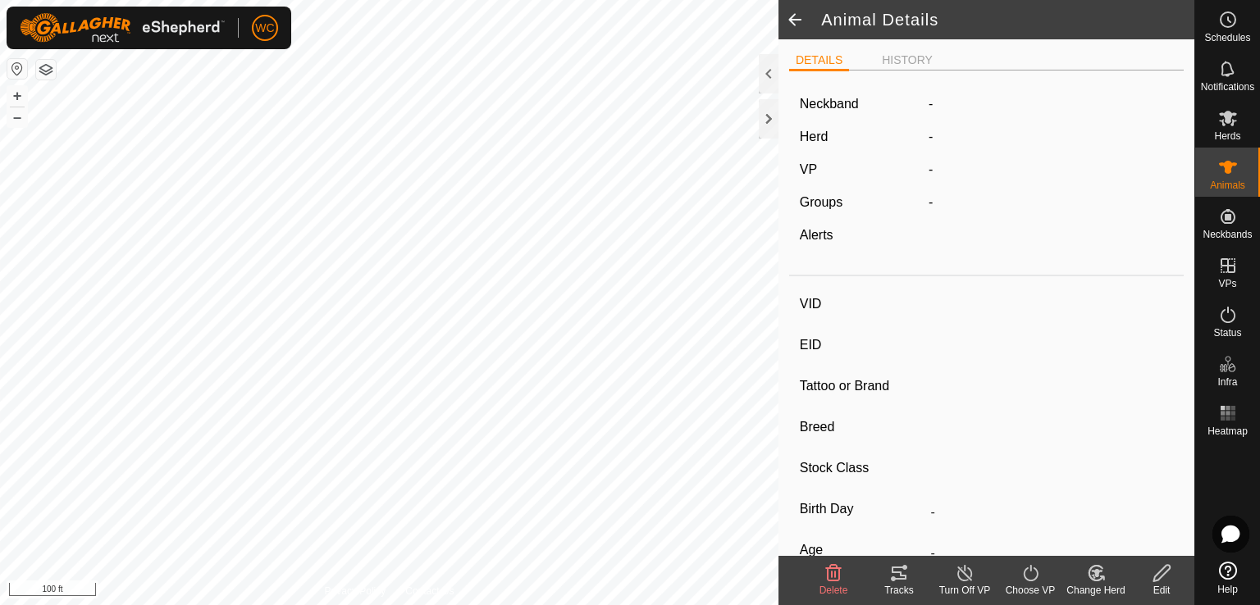
type input "TwixFaulty"
type input "-"
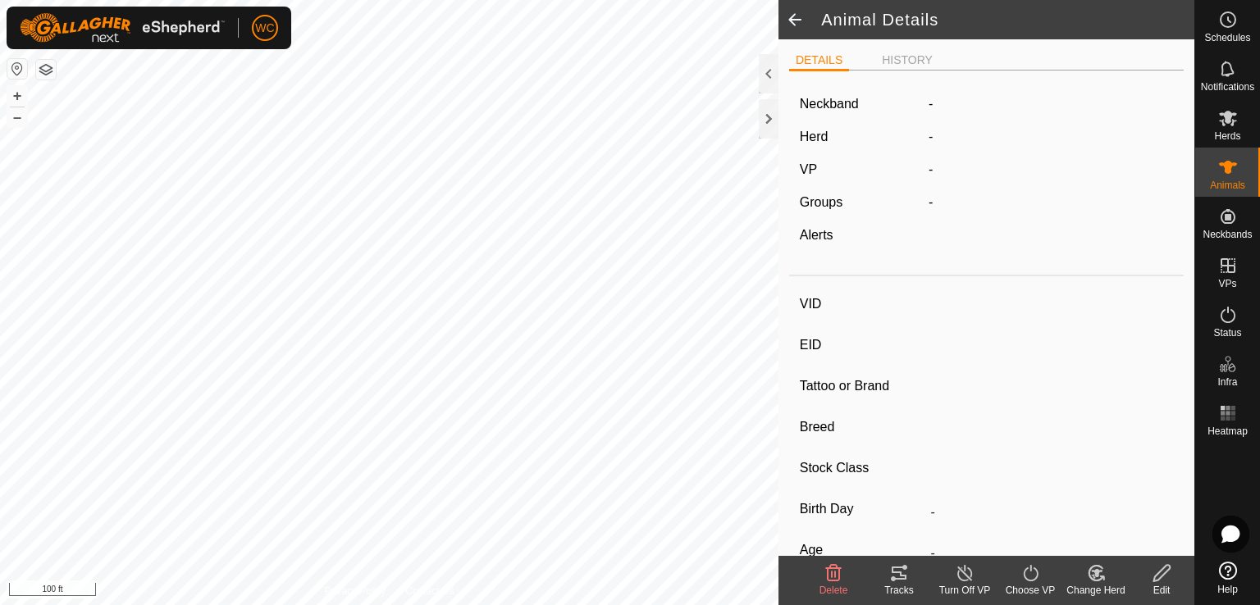
type input "0 kg"
type input "-"
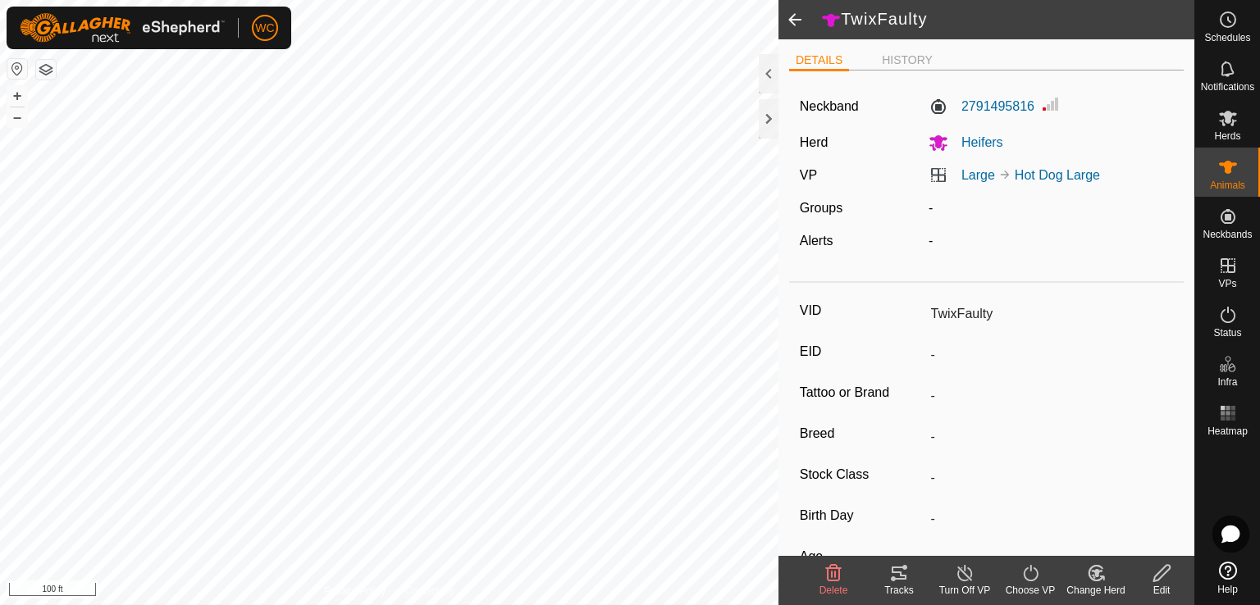
click at [791, 25] on span at bounding box center [794, 19] width 33 height 39
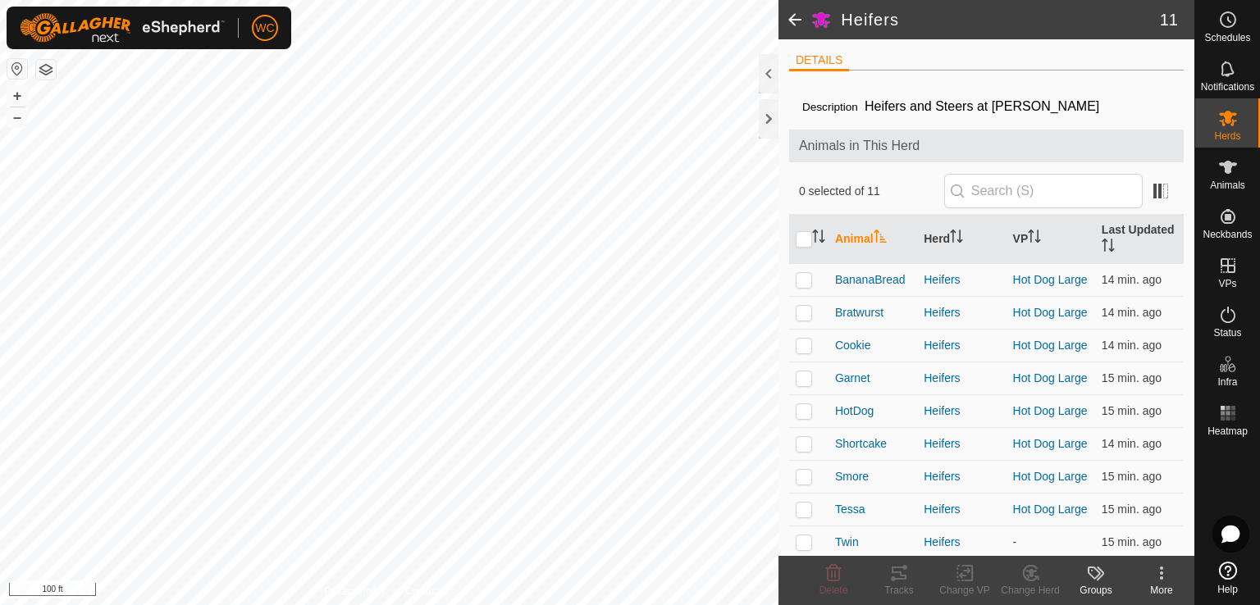
click at [796, 16] on span at bounding box center [794, 19] width 33 height 39
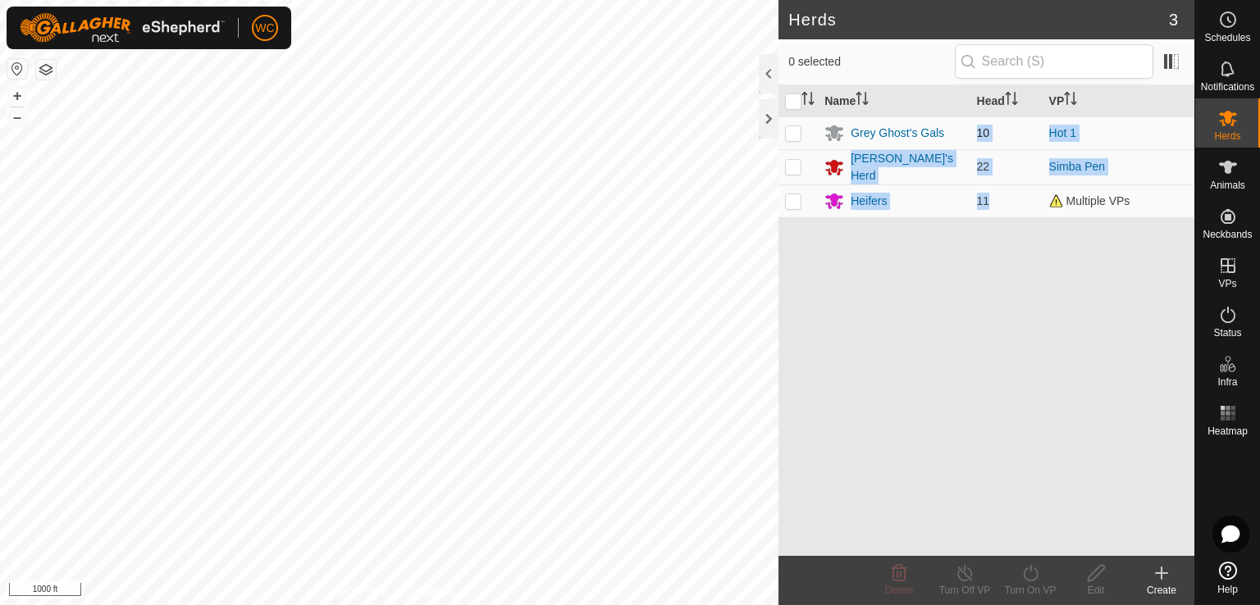
drag, startPoint x: 986, startPoint y: 199, endPoint x: 974, endPoint y: 127, distance: 73.1
click at [974, 127] on tbody "Grey Ghost's Gals 10 Hot 1 [PERSON_NAME]'s Herd 22 Simba Pen Heifers 11 Multipl…" at bounding box center [986, 166] width 416 height 101
click at [980, 147] on td "10" at bounding box center [1006, 132] width 72 height 33
click at [991, 199] on td "11" at bounding box center [1006, 201] width 72 height 33
drag, startPoint x: 987, startPoint y: 199, endPoint x: 978, endPoint y: 202, distance: 10.1
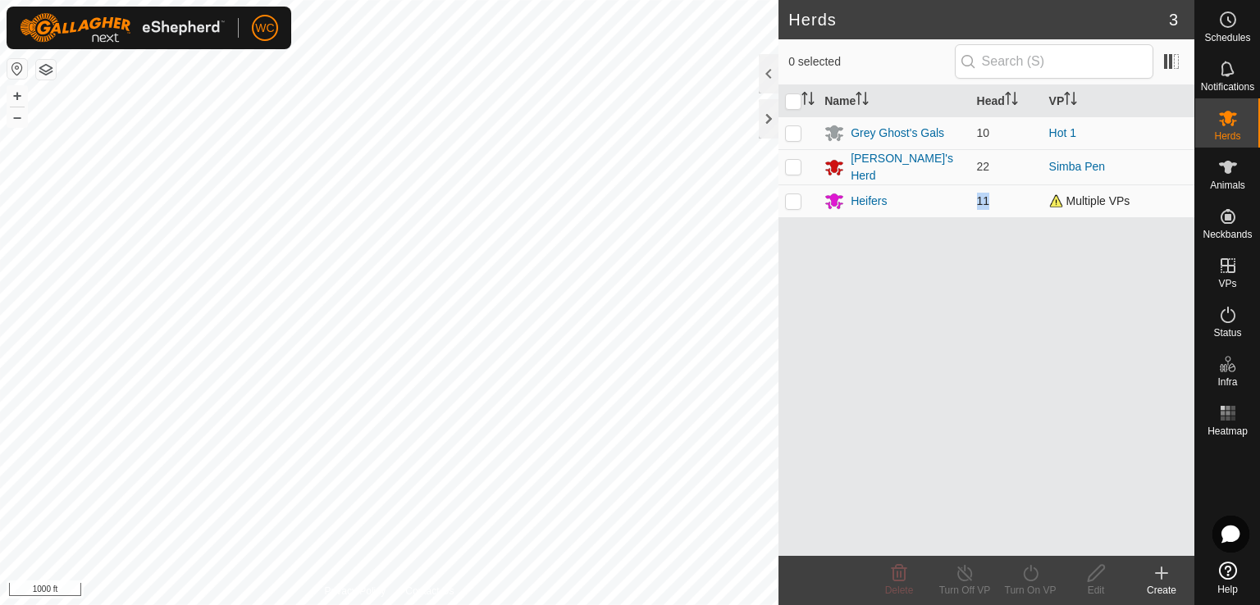
click at [978, 202] on span "11" at bounding box center [983, 200] width 13 height 13
click at [990, 133] on td "10" at bounding box center [1006, 132] width 72 height 33
drag, startPoint x: 989, startPoint y: 133, endPoint x: 975, endPoint y: 134, distance: 14.0
click at [975, 134] on td "10" at bounding box center [1006, 132] width 72 height 33
click at [978, 170] on span "22" at bounding box center [983, 166] width 13 height 13
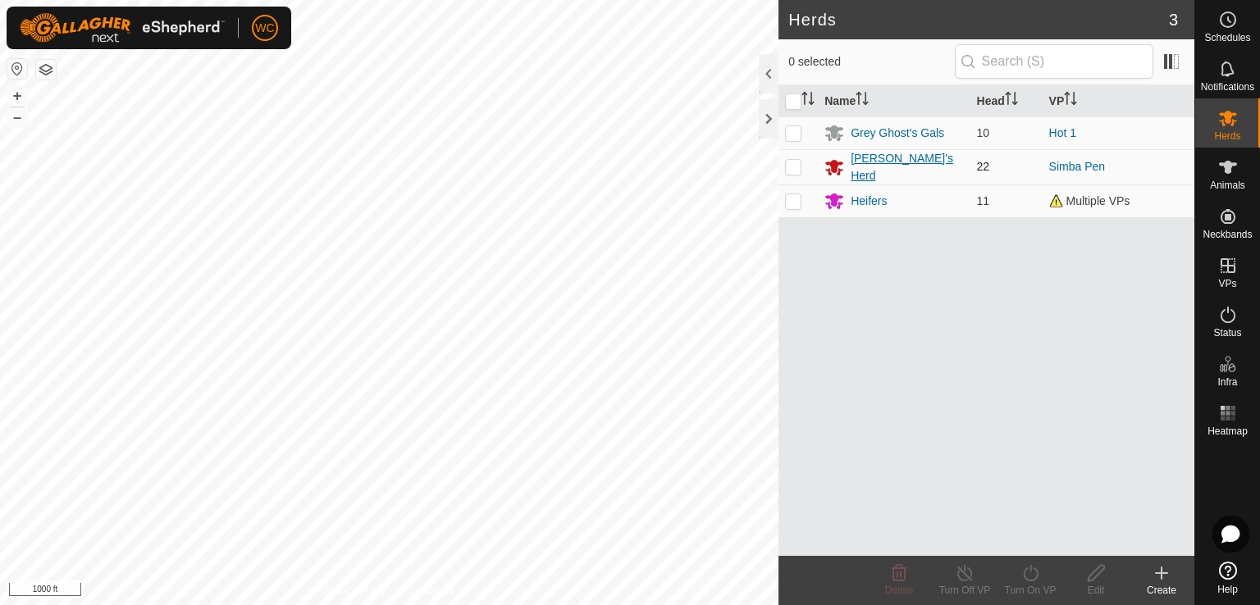
click at [905, 164] on div "[PERSON_NAME]'s Herd" at bounding box center [907, 167] width 112 height 34
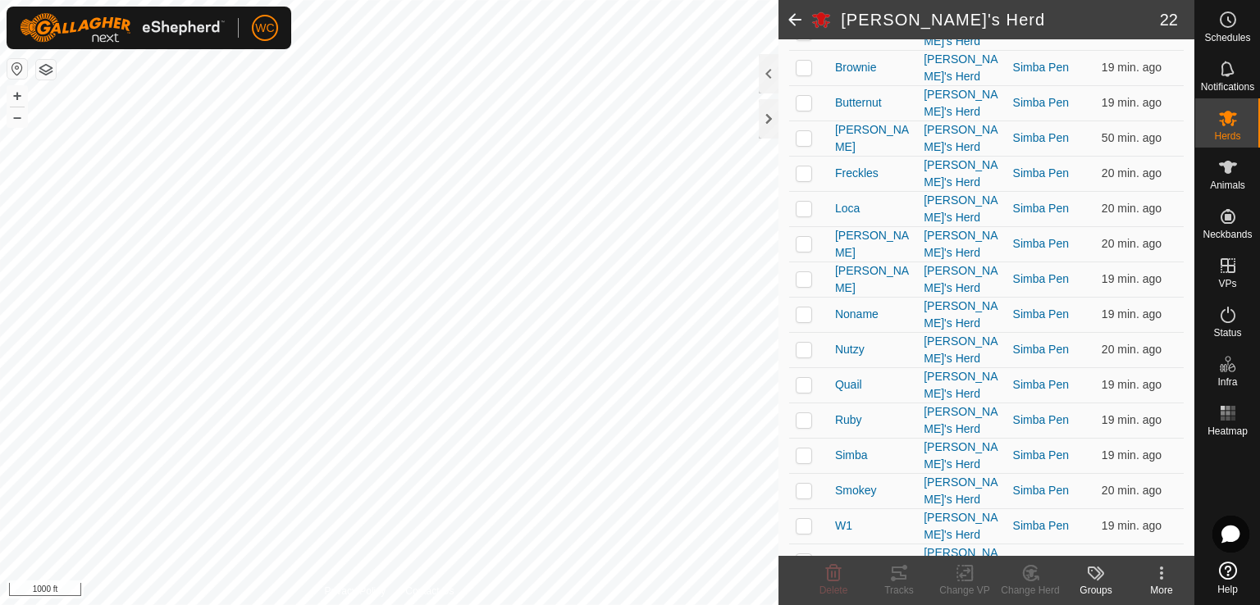
scroll to position [429, 0]
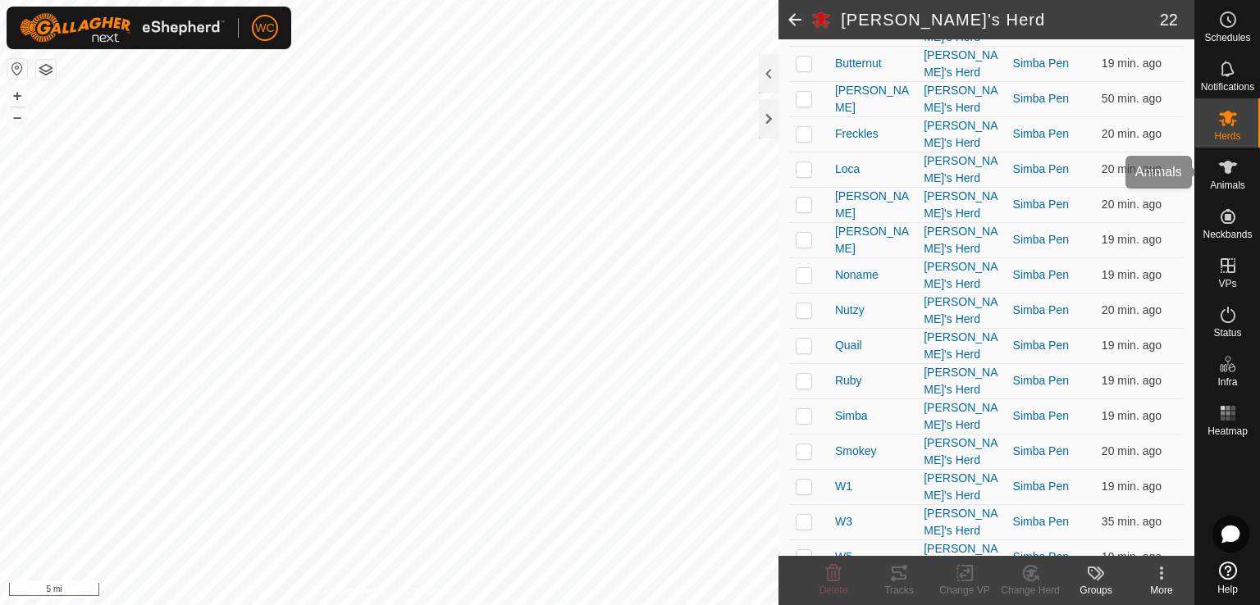
click at [1227, 170] on icon at bounding box center [1228, 167] width 18 height 13
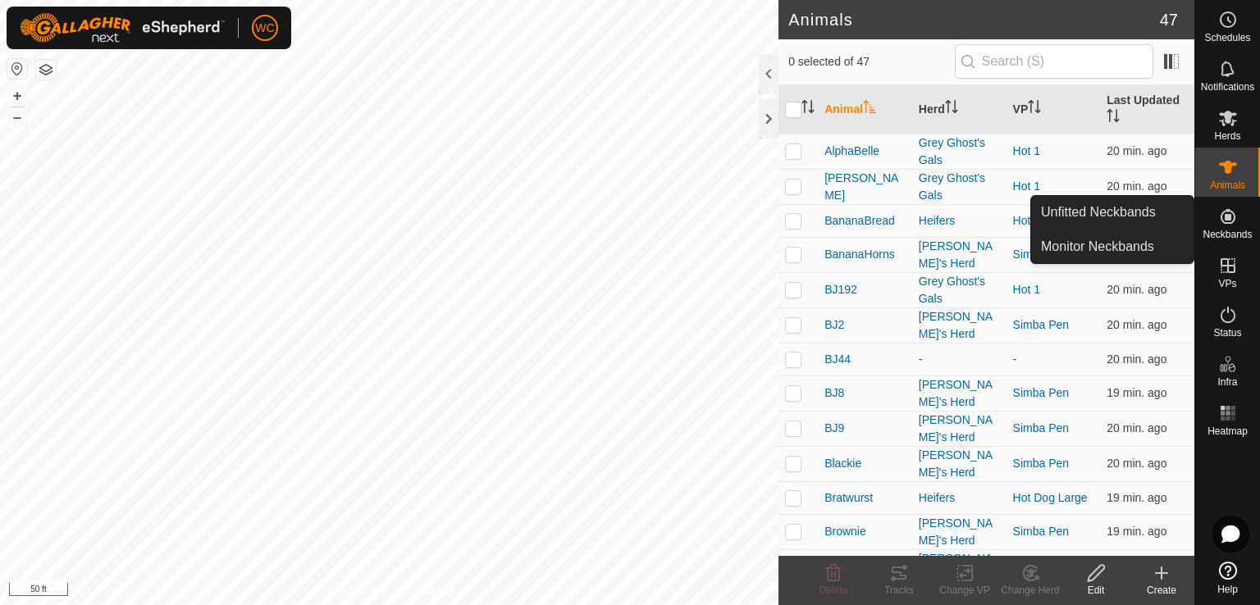
click at [1228, 221] on icon at bounding box center [1227, 216] width 15 height 15
click at [1132, 224] on link "Unfitted Neckbands" at bounding box center [1112, 212] width 162 height 33
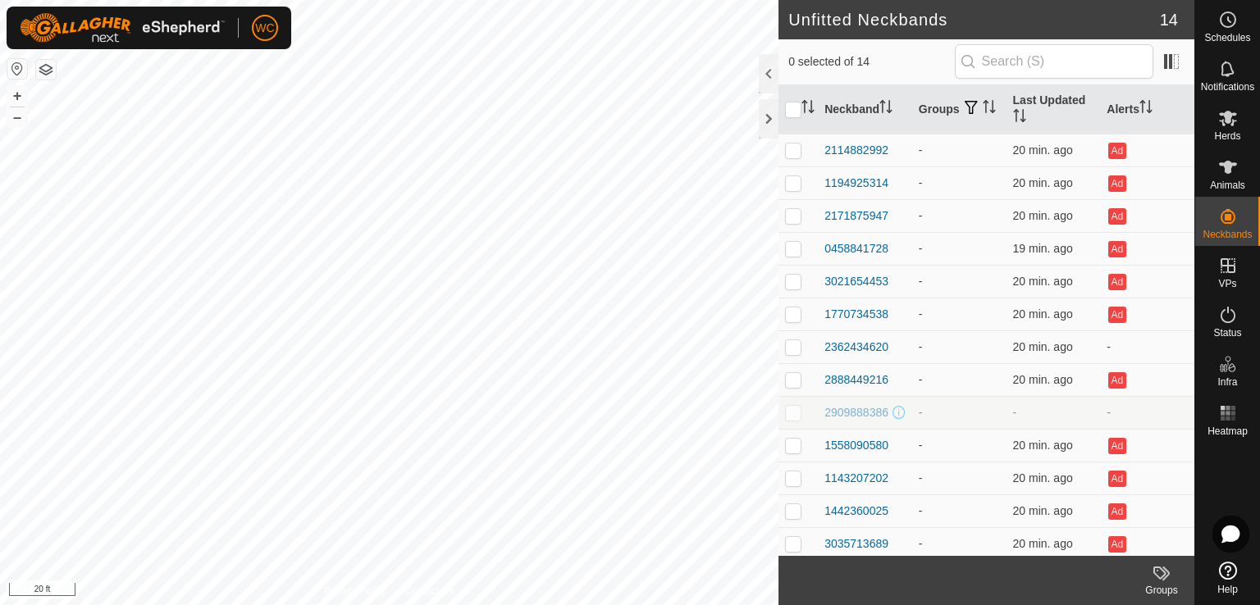
click at [796, 416] on p-checkbox at bounding box center [793, 412] width 16 height 13
checkbox input "false"
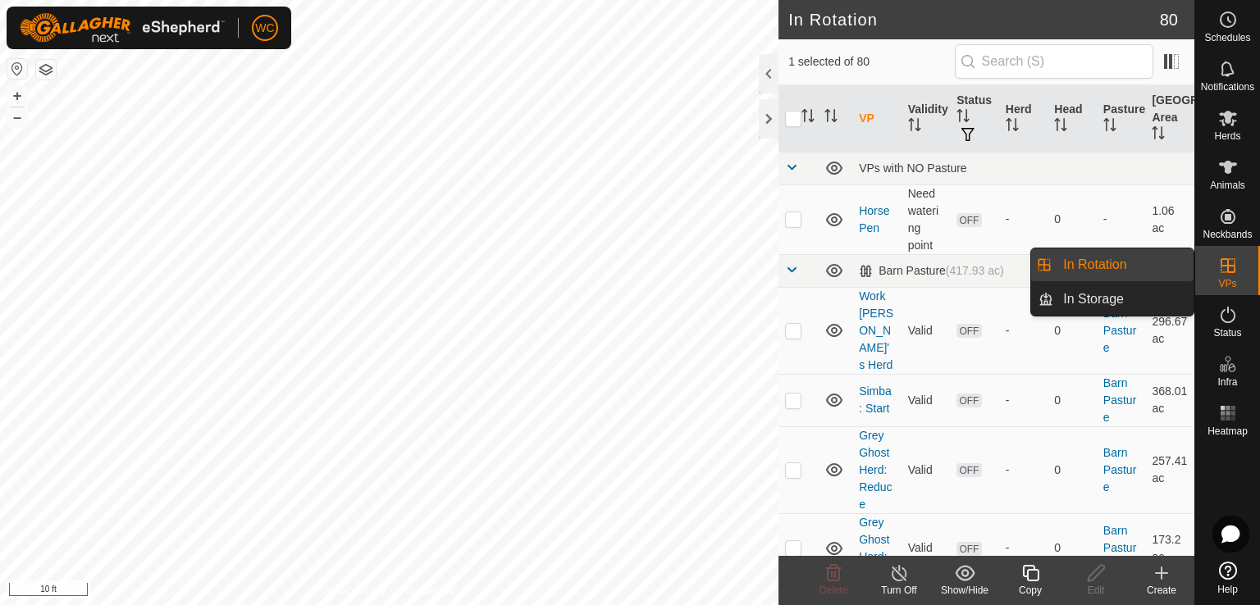
click at [1225, 258] on icon at bounding box center [1228, 266] width 20 height 20
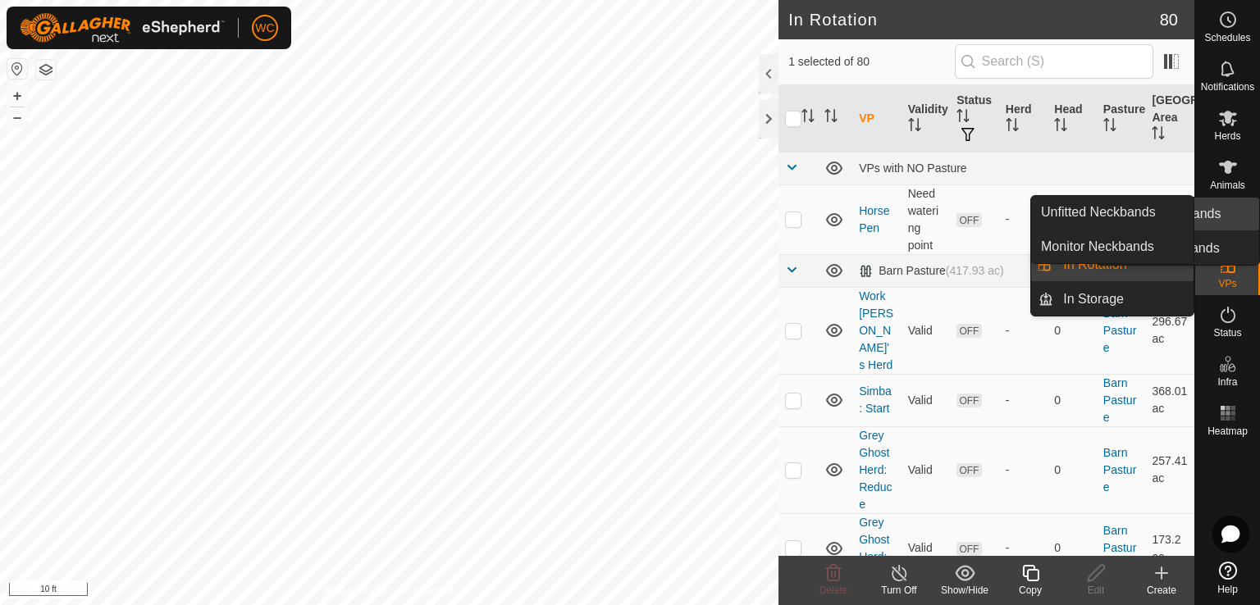
click at [1223, 208] on icon at bounding box center [1228, 217] width 20 height 20
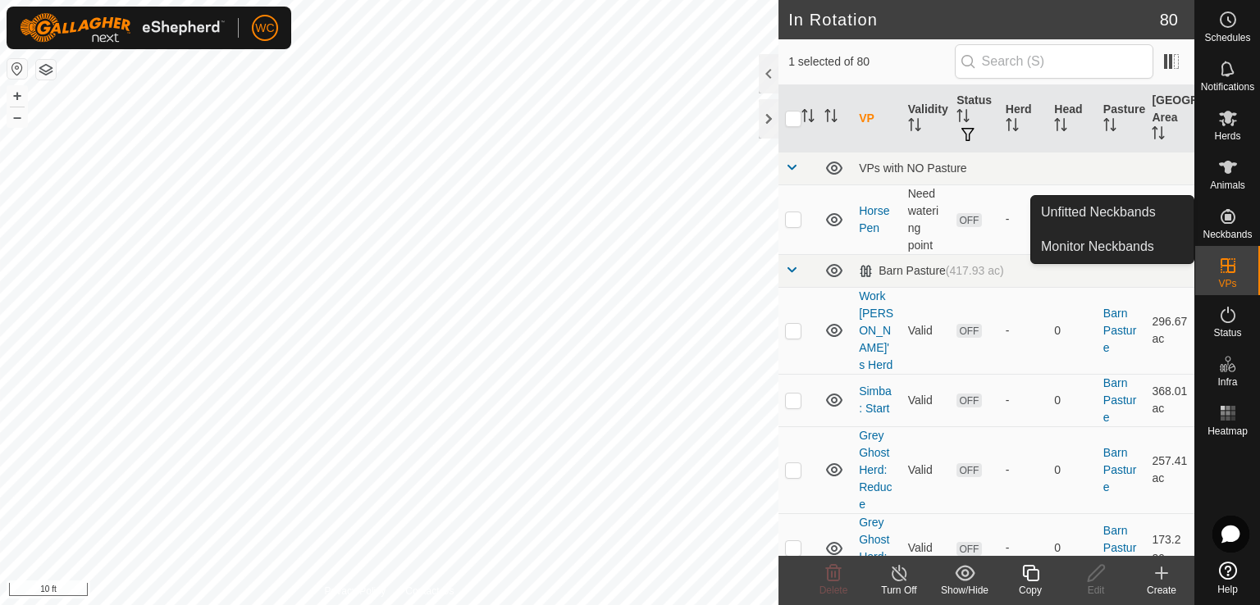
click at [1228, 223] on icon at bounding box center [1227, 216] width 15 height 15
click at [1124, 207] on link "Unfitted Neckbands" at bounding box center [1112, 212] width 162 height 33
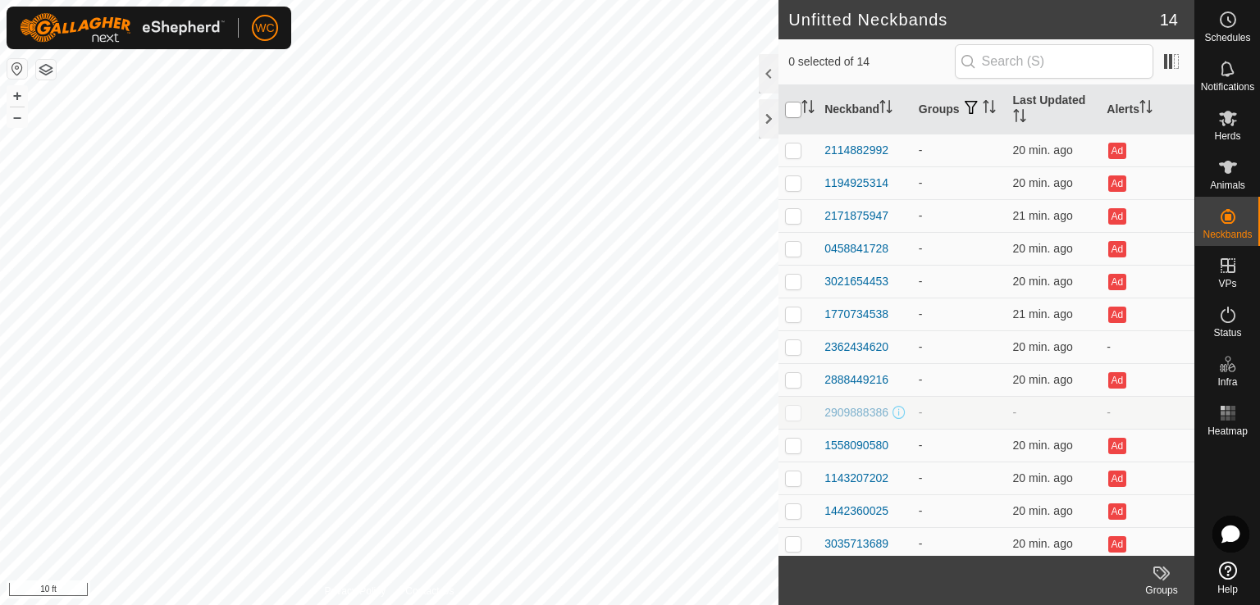
click at [794, 107] on input "checkbox" at bounding box center [793, 110] width 16 height 16
checkbox input "true"
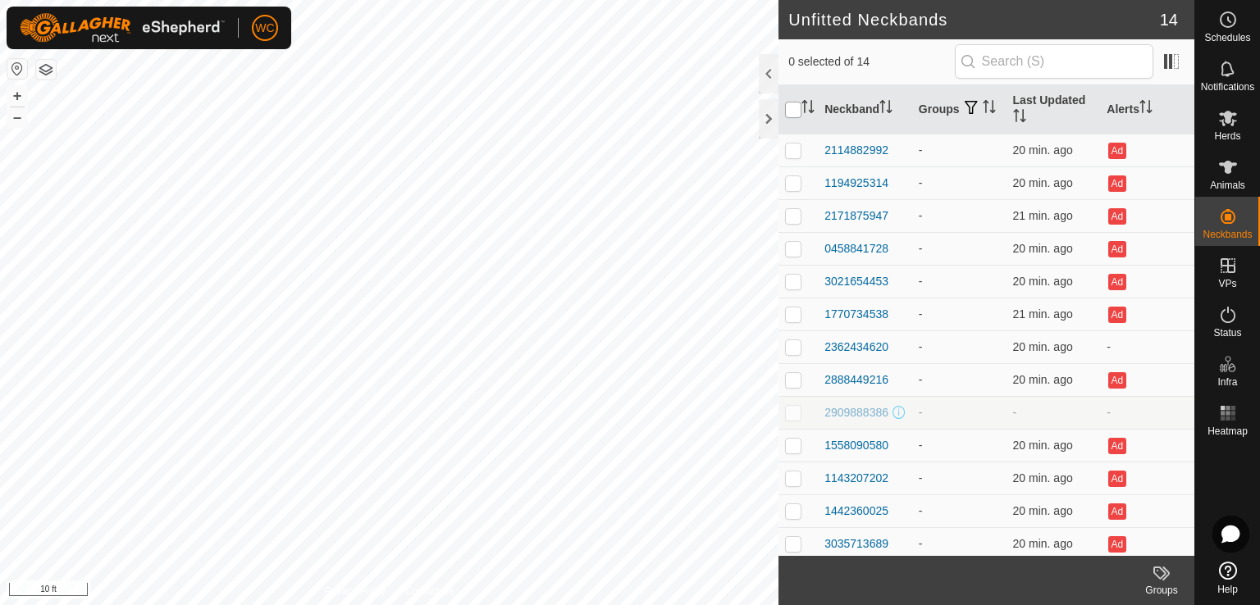
checkbox input "true"
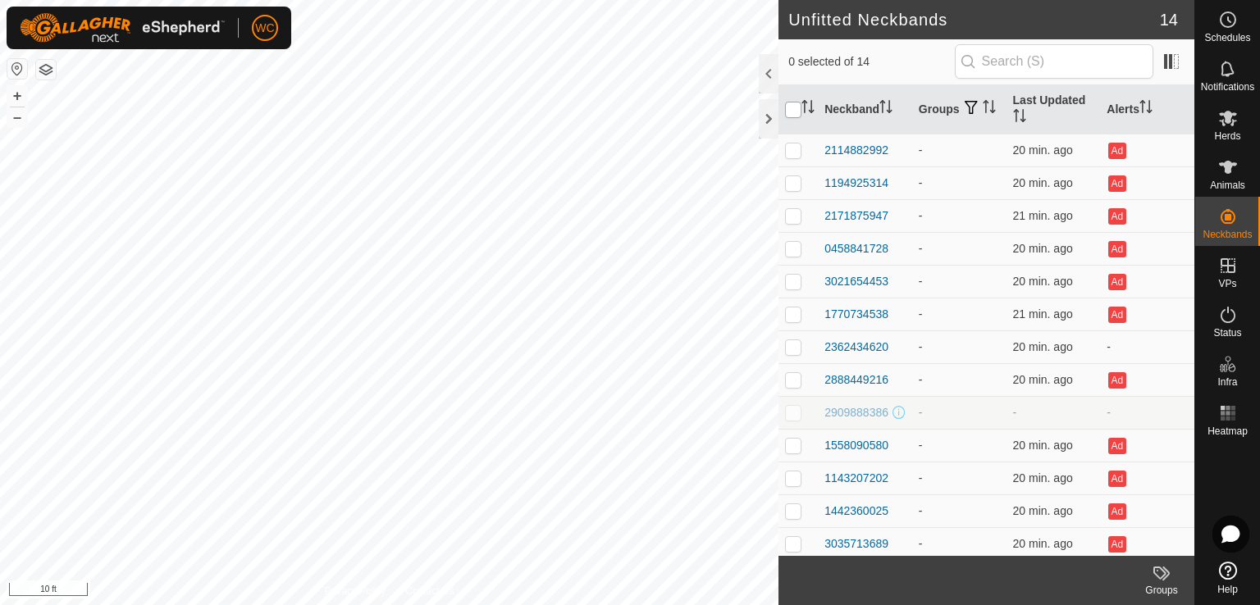
checkbox input "true"
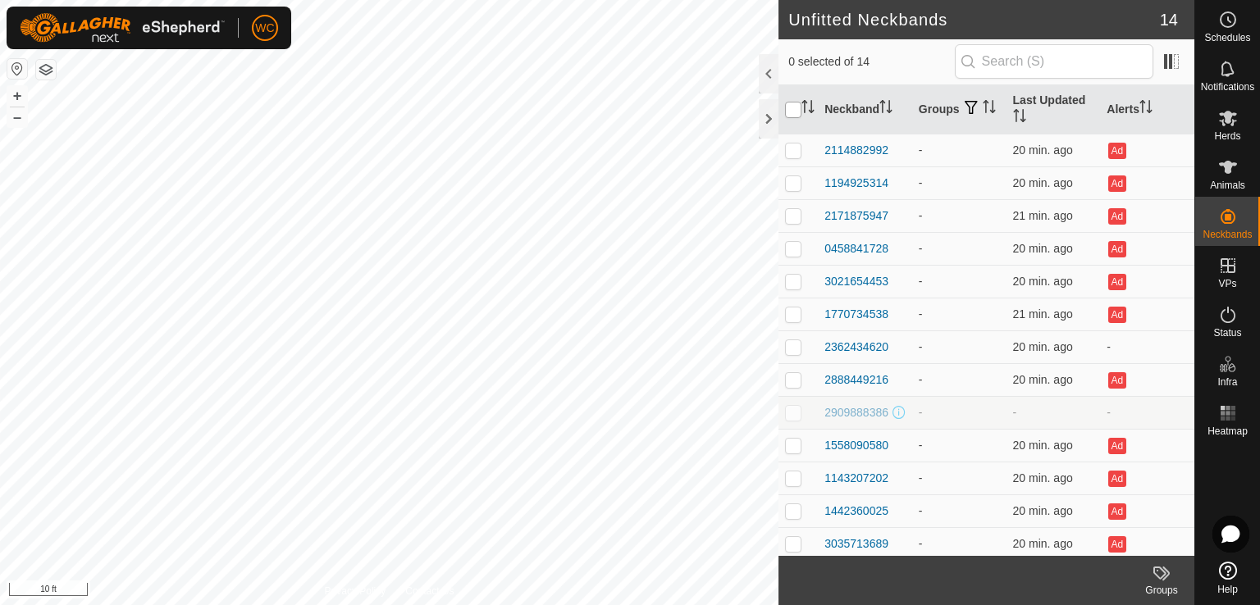
checkbox input "true"
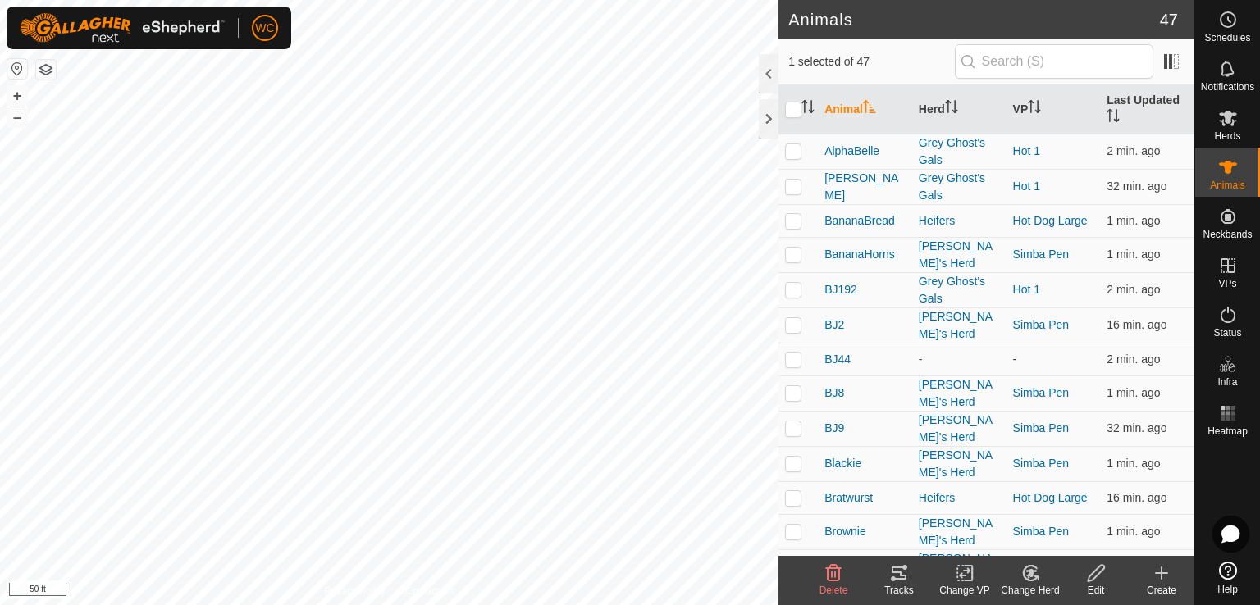
click at [889, 572] on icon at bounding box center [899, 573] width 20 height 20
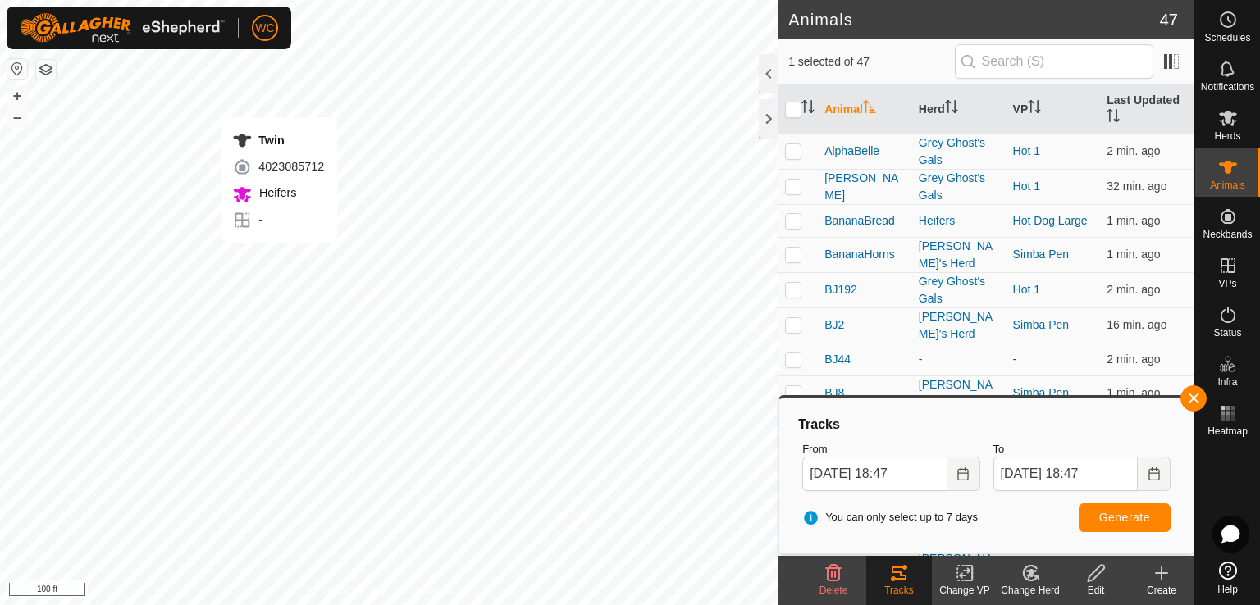
checkbox input "false"
checkbox input "true"
click at [1099, 507] on button "Generate" at bounding box center [1125, 518] width 92 height 29
